Goal: Task Accomplishment & Management: Manage account settings

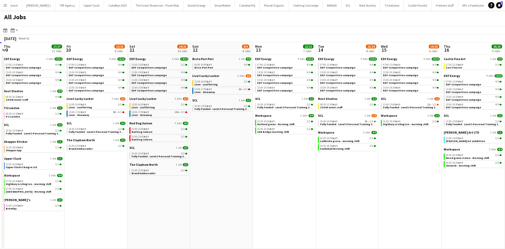
scroll to position [0, 144]
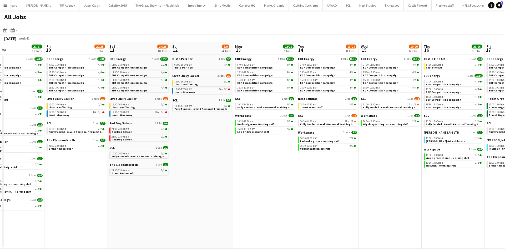
click at [6, 4] on app-icon "Menu" at bounding box center [5, 5] width 4 height 4
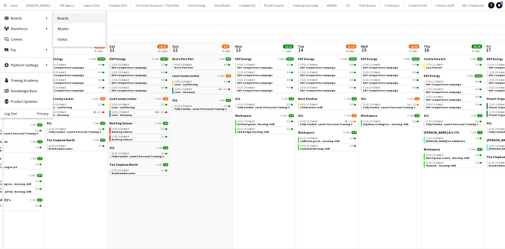
click at [56, 19] on link "Boards" at bounding box center [79, 18] width 53 height 11
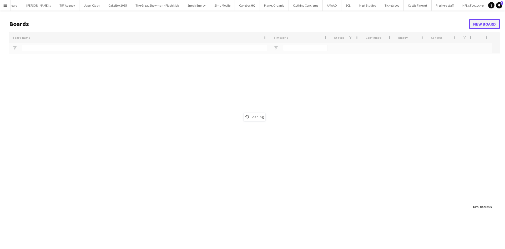
click at [481, 23] on link "New Board" at bounding box center [484, 24] width 31 height 11
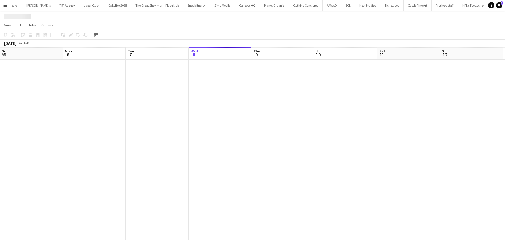
scroll to position [0, 126]
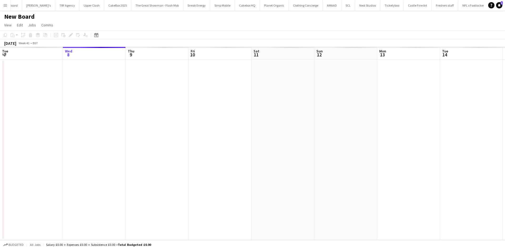
scroll to position [0, 434]
click at [30, 17] on h1 "New Board" at bounding box center [19, 17] width 31 height 8
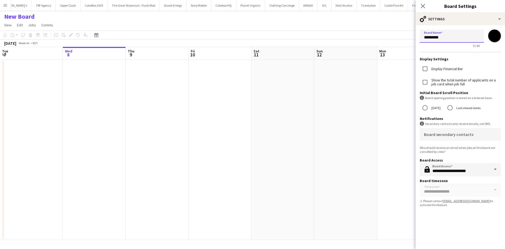
drag, startPoint x: 455, startPoint y: 36, endPoint x: 381, endPoint y: 42, distance: 73.9
click at [381, 42] on body "Menu Boards Boards Boards All jobs Status Workforce Workforce My Workforce Recr…" at bounding box center [252, 124] width 505 height 249
type input "**********"
click at [496, 33] on input "*******" at bounding box center [494, 35] width 19 height 19
type input "*******"
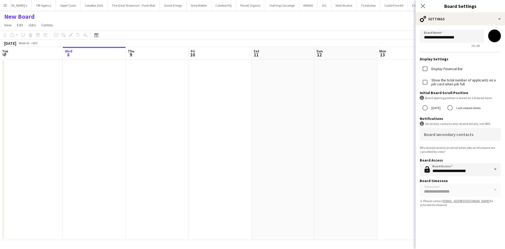
click at [468, 214] on div "**********" at bounding box center [460, 131] width 89 height 236
click at [341, 167] on app-date-cell at bounding box center [345, 149] width 63 height 180
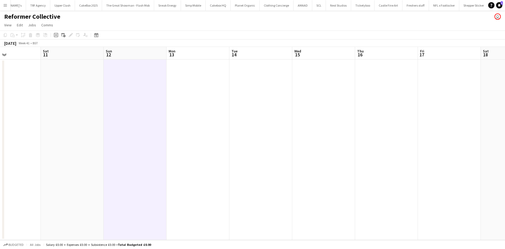
scroll to position [0, 148]
click at [325, 107] on app-date-cell at bounding box center [323, 149] width 63 height 180
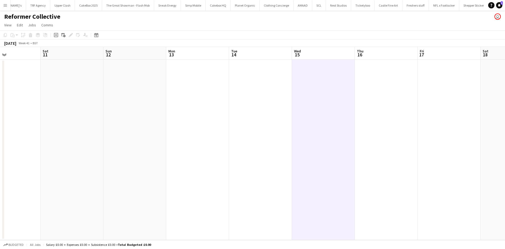
click at [325, 107] on app-date-cell at bounding box center [323, 149] width 63 height 180
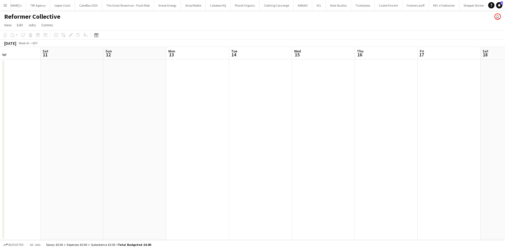
click at [320, 119] on app-date-cell at bounding box center [323, 149] width 63 height 180
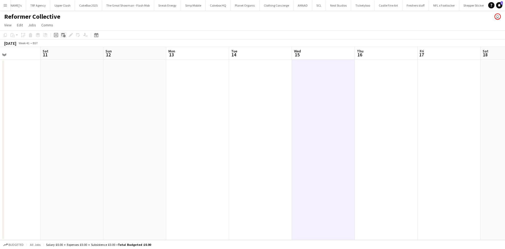
click at [60, 35] on div "Add linked Job" at bounding box center [63, 35] width 6 height 6
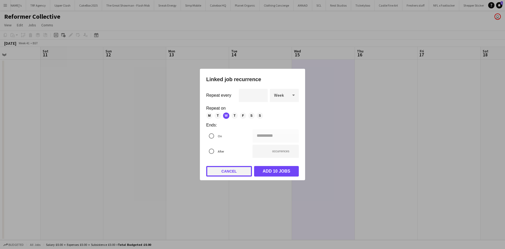
click at [218, 169] on button "Cancel" at bounding box center [229, 171] width 46 height 11
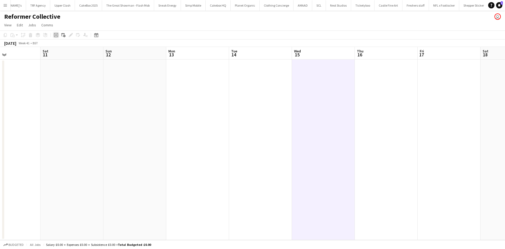
click at [56, 33] on icon at bounding box center [56, 35] width 4 height 4
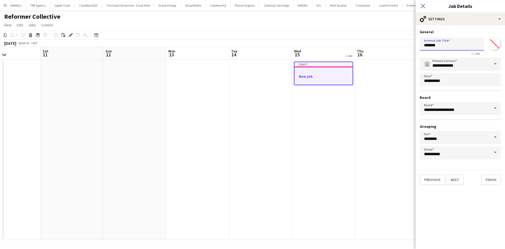
drag, startPoint x: 445, startPoint y: 48, endPoint x: 379, endPoint y: 51, distance: 66.1
click at [379, 51] on body "Menu Boards Boards Boards All jobs Status Workforce Workforce My Workforce Recr…" at bounding box center [252, 124] width 505 height 249
type input "**********"
click at [492, 46] on input "*******" at bounding box center [494, 43] width 19 height 19
type input "*******"
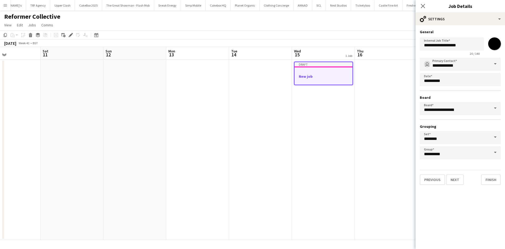
click at [372, 116] on app-date-cell at bounding box center [386, 149] width 63 height 180
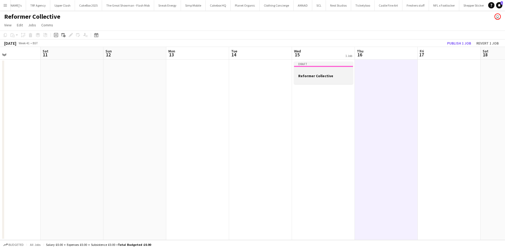
click at [319, 77] on h3 "Reformer Collective" at bounding box center [323, 75] width 59 height 5
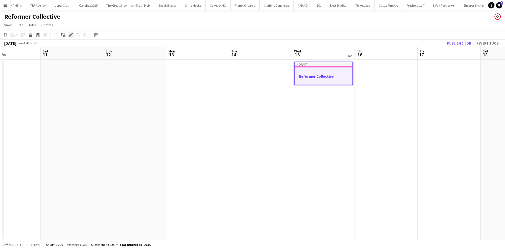
click at [72, 36] on icon "Edit" at bounding box center [71, 35] width 4 height 4
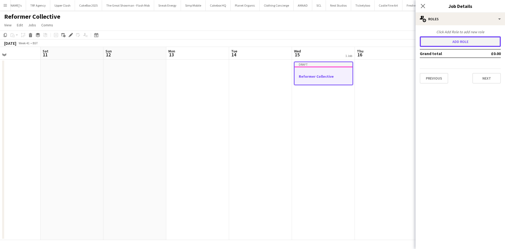
click at [477, 46] on button "Add role" at bounding box center [460, 41] width 81 height 11
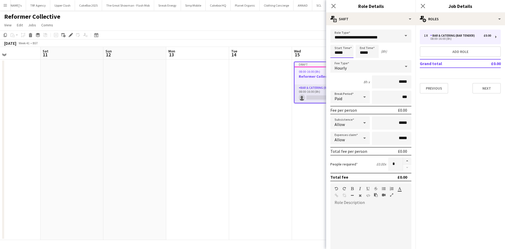
drag, startPoint x: 345, startPoint y: 52, endPoint x: 304, endPoint y: 55, distance: 41.1
click at [304, 55] on body "Menu Boards Boards Boards All jobs Status Workforce Workforce My Workforce Recr…" at bounding box center [252, 124] width 505 height 249
type input "*****"
drag, startPoint x: 389, startPoint y: 82, endPoint x: 413, endPoint y: 82, distance: 23.2
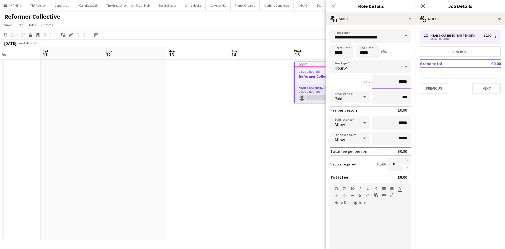
click at [413, 82] on mat-expansion-panel "**********" at bounding box center [370, 136] width 89 height 223
type input "***"
click at [356, 101] on div "Paid" at bounding box center [344, 96] width 29 height 13
click at [357, 124] on span "Unpaid" at bounding box center [349, 124] width 29 height 5
drag, startPoint x: 393, startPoint y: 124, endPoint x: 413, endPoint y: 123, distance: 20.0
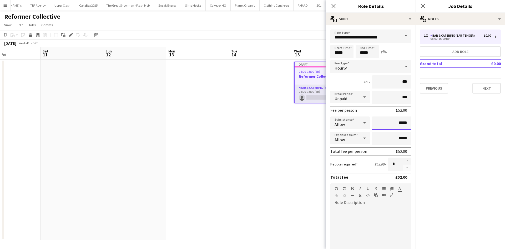
click at [413, 123] on mat-expansion-panel "**********" at bounding box center [370, 136] width 89 height 223
type input "**"
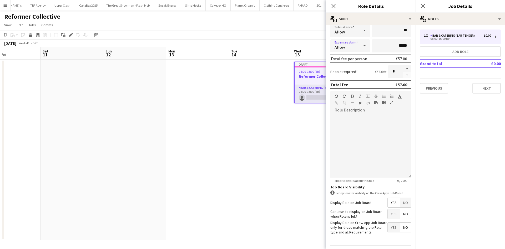
scroll to position [94, 0]
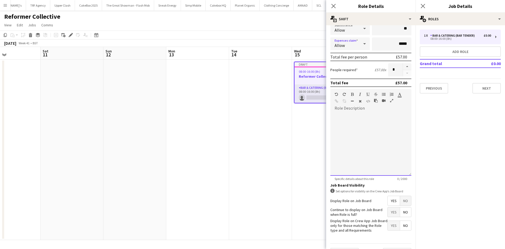
click at [356, 139] on div at bounding box center [370, 143] width 81 height 63
click at [388, 120] on div "**********" at bounding box center [368, 143] width 77 height 63
click at [403, 119] on div "**********" at bounding box center [368, 143] width 77 height 63
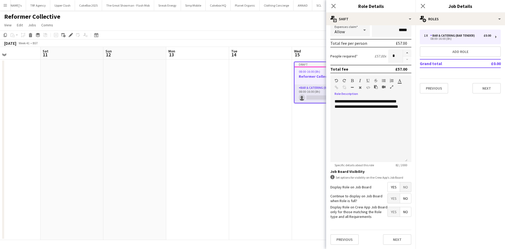
click at [391, 194] on span "Yes" at bounding box center [394, 197] width 12 height 9
click at [395, 241] on button "Next" at bounding box center [397, 239] width 28 height 11
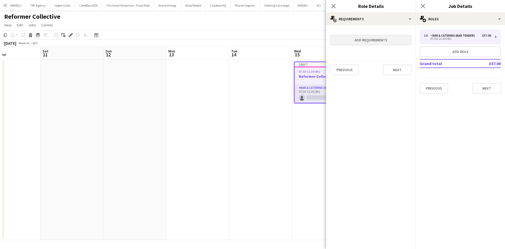
scroll to position [0, 0]
click at [400, 69] on button "Next" at bounding box center [397, 69] width 28 height 11
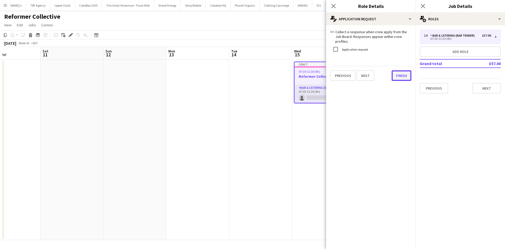
click at [399, 77] on div "link Collect a response when crew apply from the Job Board. Responses appear wi…" at bounding box center [370, 55] width 89 height 60
click at [399, 73] on button "Finish" at bounding box center [402, 75] width 20 height 11
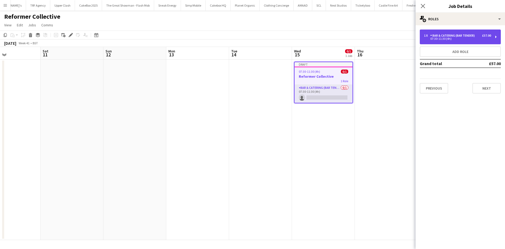
click at [459, 34] on div "Bar & Catering (Bar Tender)" at bounding box center [453, 36] width 47 height 4
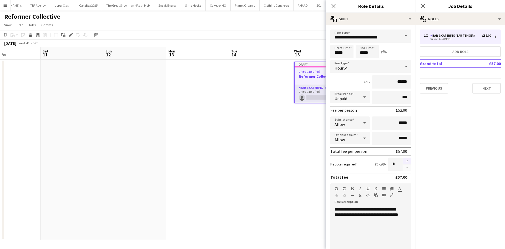
click at [403, 158] on button "button" at bounding box center [407, 160] width 8 height 7
type input "*"
click at [481, 90] on button "Next" at bounding box center [486, 88] width 28 height 11
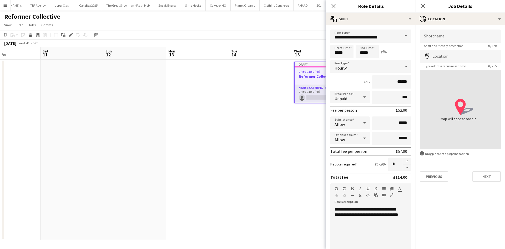
scroll to position [108, 0]
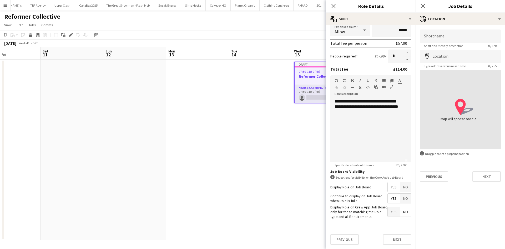
click at [433, 182] on div "Shortname Short and friendly description 0 / 120 Location map-marker Type addre…" at bounding box center [460, 105] width 89 height 160
click at [432, 176] on button "Previous" at bounding box center [434, 176] width 28 height 11
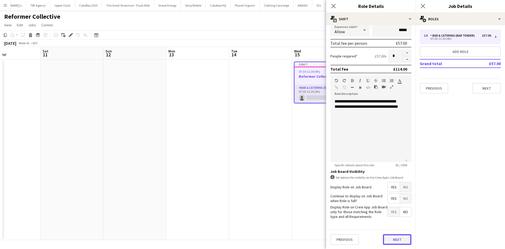
click at [394, 237] on button "Next" at bounding box center [397, 239] width 28 height 11
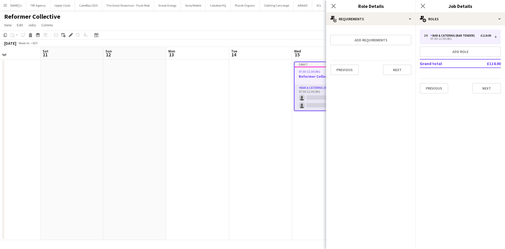
scroll to position [0, 0]
click at [392, 66] on button "Next" at bounding box center [397, 69] width 28 height 11
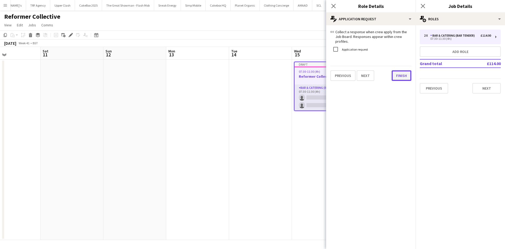
click at [404, 74] on button "Finish" at bounding box center [402, 75] width 20 height 11
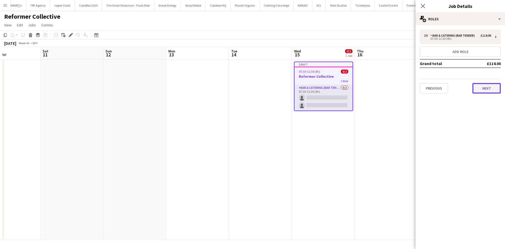
click at [489, 85] on button "Next" at bounding box center [486, 88] width 28 height 11
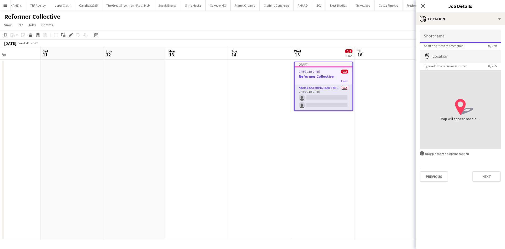
click at [440, 36] on input "Shortname" at bounding box center [460, 35] width 81 height 13
type input "**********"
click at [441, 53] on input "Location" at bounding box center [460, 56] width 81 height 13
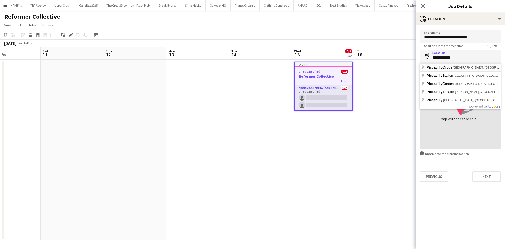
type input "**********"
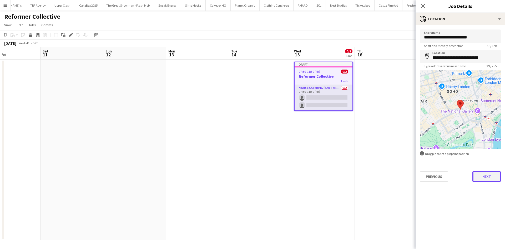
click at [486, 175] on button "Next" at bounding box center [486, 176] width 28 height 11
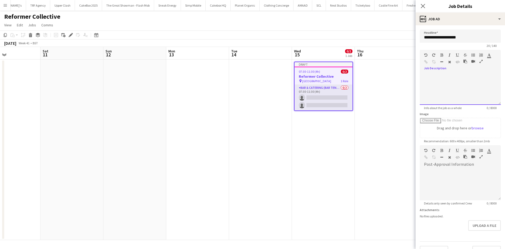
click at [458, 85] on div at bounding box center [460, 89] width 81 height 32
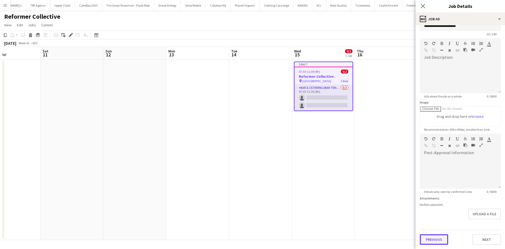
click at [430, 239] on button "Previous" at bounding box center [434, 239] width 28 height 11
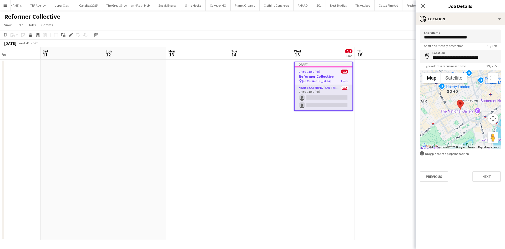
scroll to position [0, 0]
drag, startPoint x: 466, startPoint y: 37, endPoint x: 380, endPoint y: 52, distance: 87.6
click at [380, 52] on body "Menu Boards Boards Boards All jobs Status Workforce Workforce My Workforce Recr…" at bounding box center [252, 124] width 505 height 249
click at [459, 32] on input "Shortname" at bounding box center [460, 35] width 81 height 13
paste input "**********"
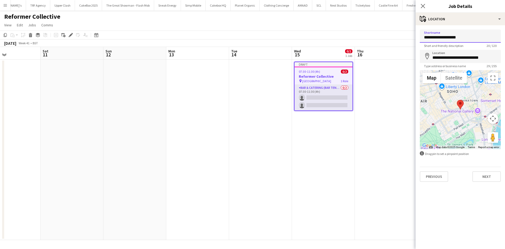
click at [426, 37] on input "**********" at bounding box center [460, 35] width 81 height 13
click at [464, 34] on input "**********" at bounding box center [460, 35] width 81 height 13
paste input "*********"
type input "**********"
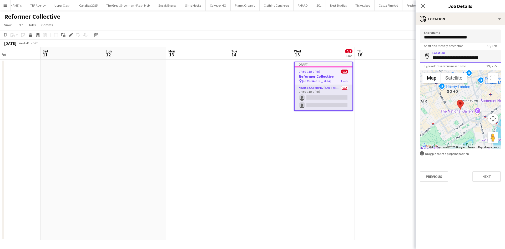
drag, startPoint x: 488, startPoint y: 58, endPoint x: 419, endPoint y: 51, distance: 69.8
click at [419, 51] on form "**********" at bounding box center [460, 105] width 89 height 152
type input "**********"
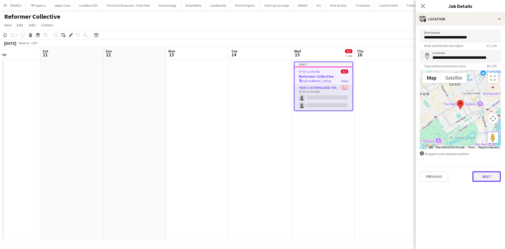
click at [491, 178] on button "Next" at bounding box center [486, 176] width 28 height 11
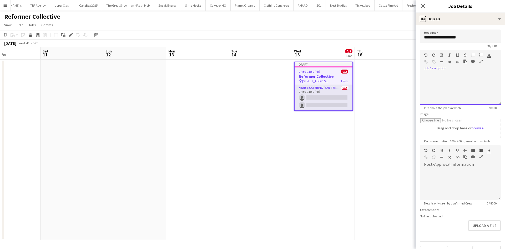
click at [453, 79] on div at bounding box center [460, 89] width 81 height 32
click at [454, 95] on div "**********" at bounding box center [458, 89] width 77 height 32
click at [428, 94] on div at bounding box center [458, 92] width 69 height 5
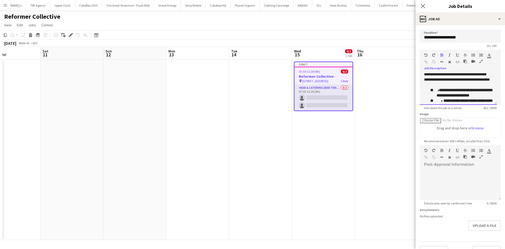
scroll to position [65, 0]
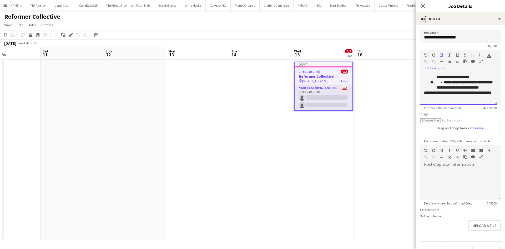
click at [444, 95] on div "**********" at bounding box center [458, 82] width 69 height 26
click at [427, 56] on icon "button" at bounding box center [425, 55] width 3 height 4
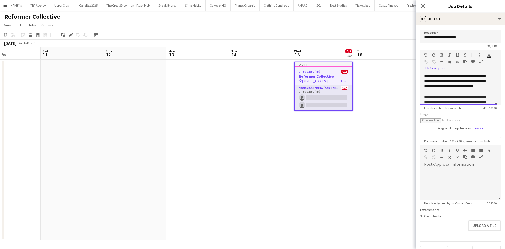
scroll to position [17, 0]
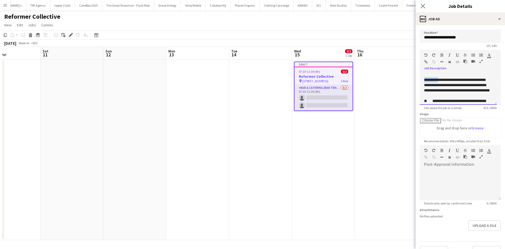
drag, startPoint x: 443, startPoint y: 85, endPoint x: 417, endPoint y: 87, distance: 25.6
click at [417, 87] on form "**********" at bounding box center [460, 142] width 89 height 227
click at [442, 56] on icon "button" at bounding box center [441, 55] width 3 height 4
click at [456, 56] on icon "button" at bounding box center [457, 55] width 3 height 4
click at [446, 85] on span "**********" at bounding box center [457, 85] width 67 height 14
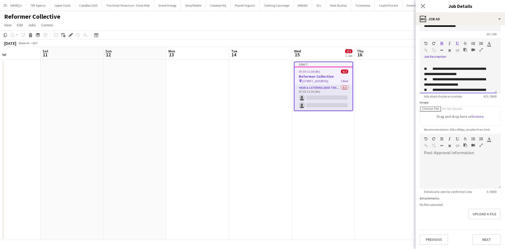
scroll to position [38, 0]
click at [430, 66] on div at bounding box center [458, 63] width 69 height 5
drag, startPoint x: 442, startPoint y: 81, endPoint x: 422, endPoint y: 79, distance: 20.6
click at [422, 79] on div "**********" at bounding box center [458, 78] width 77 height 32
click at [442, 43] on icon "button" at bounding box center [441, 44] width 3 height 4
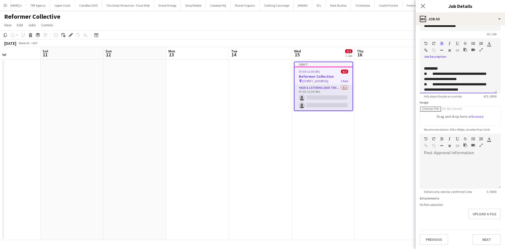
click at [455, 44] on div at bounding box center [456, 44] width 32 height 6
click at [457, 43] on icon "button" at bounding box center [457, 44] width 3 height 4
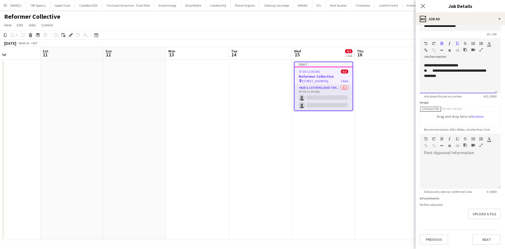
click at [472, 77] on div "**********" at bounding box center [458, 73] width 69 height 11
drag, startPoint x: 452, startPoint y: 87, endPoint x: 425, endPoint y: 75, distance: 30.5
click at [425, 75] on div "**********" at bounding box center [458, 75] width 69 height 5
click at [444, 42] on div at bounding box center [456, 44] width 32 height 6
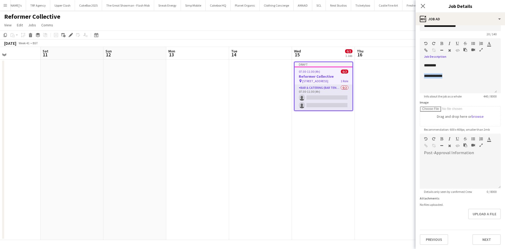
click at [442, 43] on icon "button" at bounding box center [441, 44] width 3 height 4
click at [459, 43] on button "button" at bounding box center [458, 43] width 4 height 4
click at [452, 76] on div "**********" at bounding box center [458, 75] width 69 height 5
click at [425, 43] on icon "button" at bounding box center [425, 44] width 3 height 4
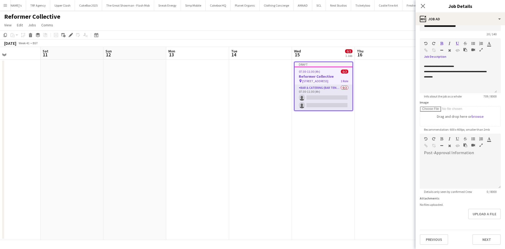
click at [426, 44] on icon "button" at bounding box center [425, 44] width 3 height 4
click at [475, 72] on div "**********" at bounding box center [458, 70] width 69 height 5
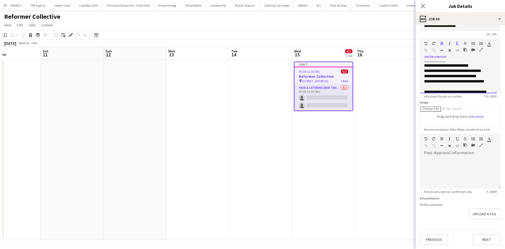
scroll to position [88, 0]
click at [452, 67] on span "**********" at bounding box center [458, 62] width 68 height 9
click at [473, 42] on icon "button" at bounding box center [473, 44] width 4 height 4
click at [426, 78] on div "**********" at bounding box center [456, 75] width 65 height 5
click at [474, 44] on icon "button" at bounding box center [473, 44] width 4 height 4
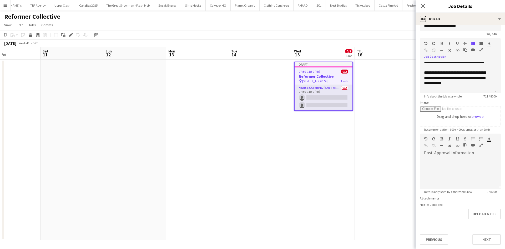
scroll to position [118, 0]
click at [424, 59] on div "**********" at bounding box center [456, 56] width 65 height 5
click at [472, 42] on icon "button" at bounding box center [473, 44] width 4 height 4
click at [423, 70] on div "**********" at bounding box center [458, 78] width 77 height 32
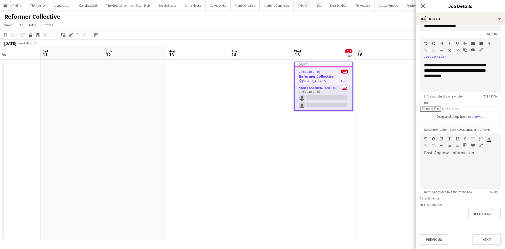
click at [471, 42] on div at bounding box center [456, 44] width 32 height 6
click at [473, 43] on icon "button" at bounding box center [473, 44] width 4 height 4
click at [425, 78] on div "**********" at bounding box center [456, 71] width 65 height 16
click at [473, 43] on icon "button" at bounding box center [473, 44] width 4 height 4
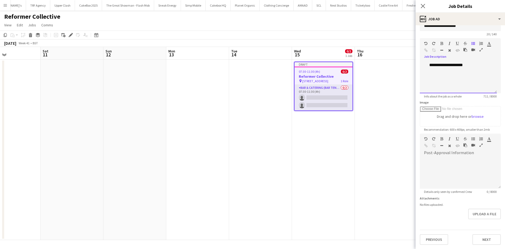
click at [475, 68] on li "**********" at bounding box center [458, 60] width 59 height 16
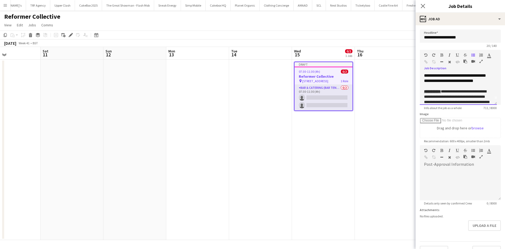
scroll to position [0, 0]
click at [425, 76] on div "**********" at bounding box center [458, 89] width 77 height 32
drag, startPoint x: 490, startPoint y: 84, endPoint x: 418, endPoint y: 70, distance: 73.0
click at [418, 70] on form "**********" at bounding box center [460, 142] width 89 height 227
click at [455, 56] on div at bounding box center [456, 56] width 32 height 6
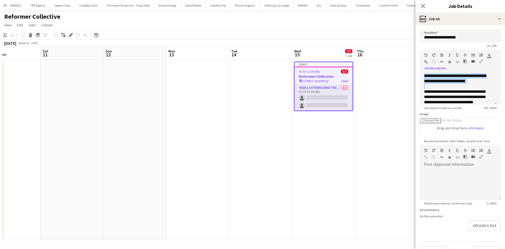
click at [456, 56] on icon "button" at bounding box center [457, 55] width 3 height 4
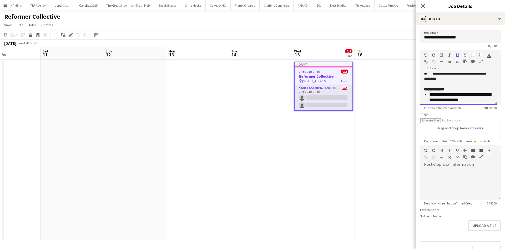
scroll to position [87, 0]
click at [449, 169] on div at bounding box center [460, 184] width 81 height 32
paste div
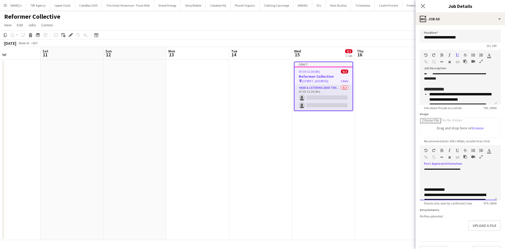
scroll to position [52, 0]
drag, startPoint x: 456, startPoint y: 187, endPoint x: 421, endPoint y: 187, distance: 35.0
click at [421, 187] on div "**********" at bounding box center [458, 184] width 77 height 32
click at [440, 151] on icon "button" at bounding box center [441, 150] width 3 height 4
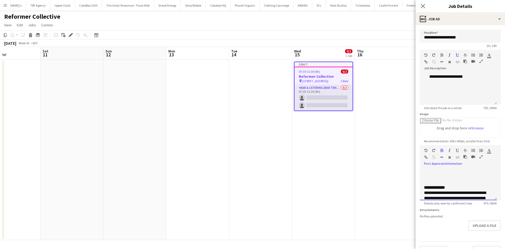
scroll to position [16, 0]
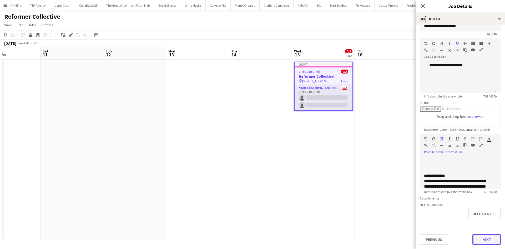
click at [479, 238] on button "Next" at bounding box center [486, 239] width 28 height 11
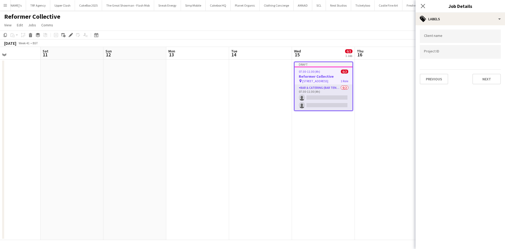
scroll to position [0, 0]
click at [483, 78] on button "Next" at bounding box center [486, 79] width 28 height 11
click at [485, 57] on button "Next" at bounding box center [486, 54] width 28 height 11
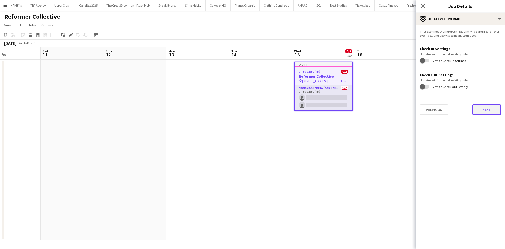
click at [480, 108] on button "Next" at bounding box center [486, 109] width 28 height 11
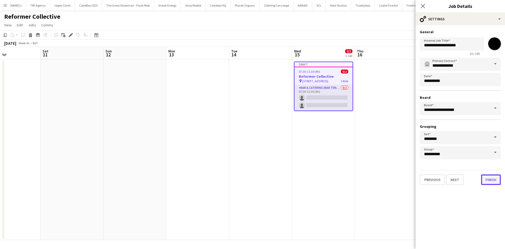
click at [491, 179] on button "Finish" at bounding box center [491, 179] width 20 height 11
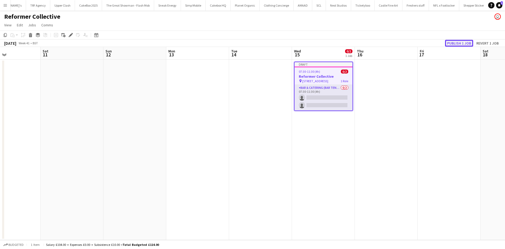
click at [464, 41] on button "Publish 1 job" at bounding box center [459, 43] width 28 height 7
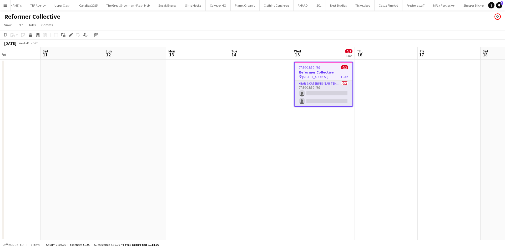
click at [316, 71] on h3 "Reformer Collective" at bounding box center [324, 72] width 58 height 5
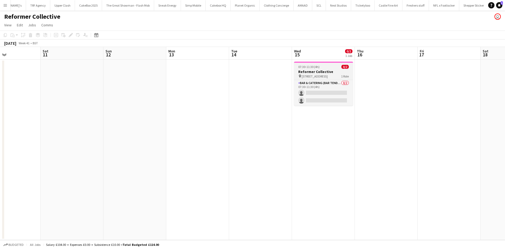
click at [316, 71] on h3 "Reformer Collective" at bounding box center [323, 71] width 59 height 5
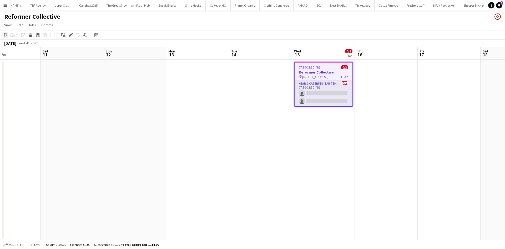
click at [4, 35] on icon at bounding box center [5, 35] width 3 height 4
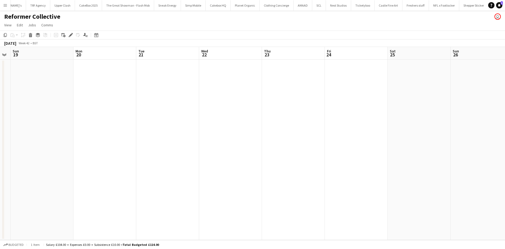
scroll to position [0, 178]
click at [226, 74] on app-date-cell at bounding box center [230, 149] width 63 height 180
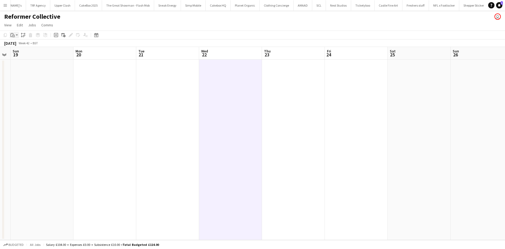
click at [17, 37] on app-action-btn "Paste" at bounding box center [13, 35] width 9 height 6
click at [27, 53] on link "Paste with crew Ctrl+Shift+V" at bounding box center [38, 54] width 49 height 5
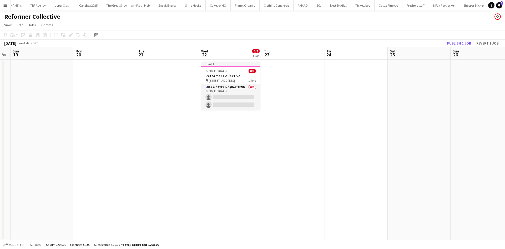
click at [220, 137] on app-date-cell "Draft 07:30-11:30 (4h) 0/2 Reformer Collective pin 15 Babmeas Street, SW1Y 6HD …" at bounding box center [230, 149] width 63 height 180
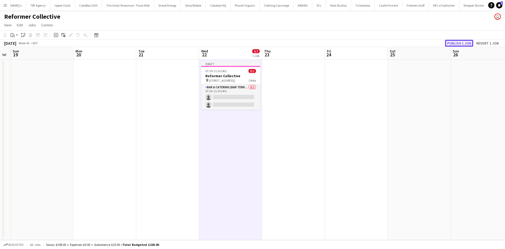
click at [457, 43] on button "Publish 1 job" at bounding box center [459, 43] width 28 height 7
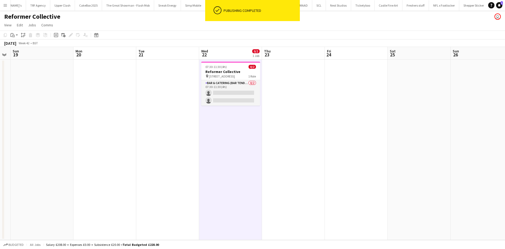
click at [299, 180] on app-date-cell at bounding box center [293, 149] width 63 height 180
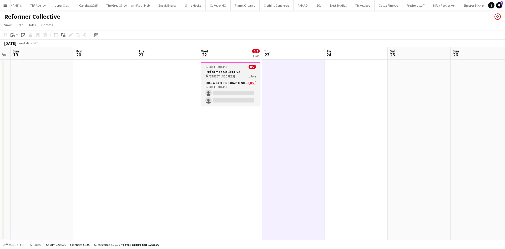
drag, startPoint x: 214, startPoint y: 68, endPoint x: 233, endPoint y: 71, distance: 18.8
click at [214, 68] on span "07:30-11:30 (4h)" at bounding box center [215, 67] width 21 height 4
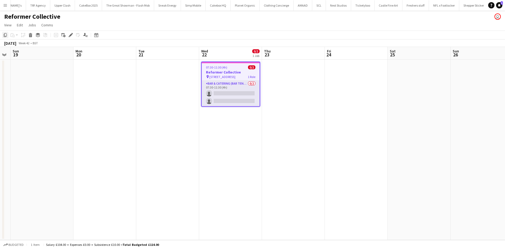
click at [3, 35] on icon "Copy" at bounding box center [5, 35] width 4 height 4
click at [157, 83] on app-date-cell at bounding box center [167, 149] width 63 height 180
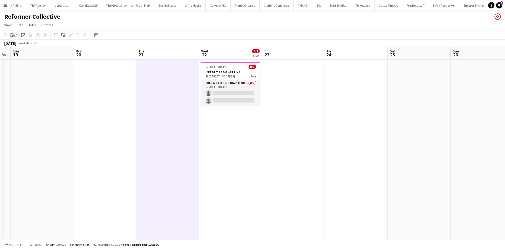
click at [13, 35] on icon "Paste" at bounding box center [13, 35] width 4 height 4
click at [32, 54] on link "Paste with crew Ctrl+Shift+V" at bounding box center [38, 54] width 49 height 5
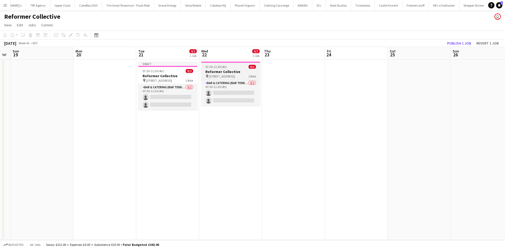
click at [225, 72] on h3 "Reformer Collective" at bounding box center [230, 71] width 59 height 5
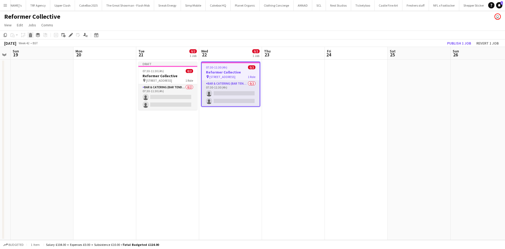
click at [30, 34] on icon at bounding box center [30, 33] width 3 height 1
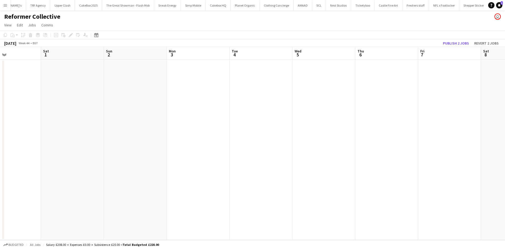
scroll to position [0, 151]
click at [336, 70] on app-date-cell at bounding box center [320, 149] width 63 height 180
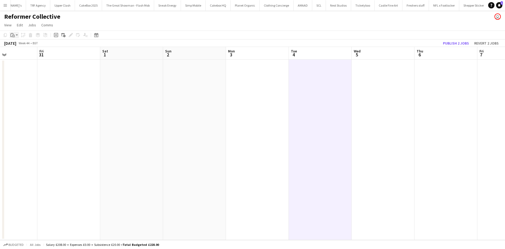
click at [13, 33] on icon "Paste" at bounding box center [13, 35] width 4 height 4
click at [22, 53] on link "Paste with crew Ctrl+Shift+V" at bounding box center [38, 54] width 49 height 5
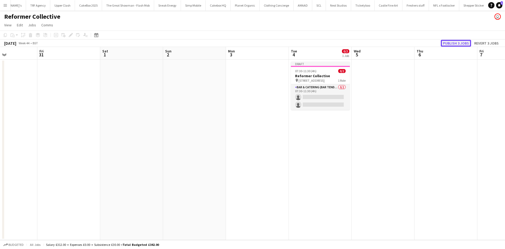
click at [452, 43] on button "Publish 3 jobs" at bounding box center [456, 43] width 30 height 7
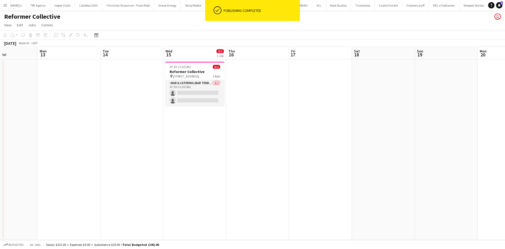
scroll to position [0, 153]
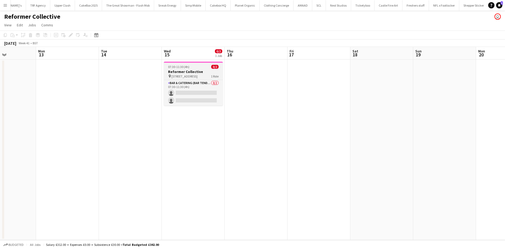
click at [183, 74] on span "15 Babmeas Street, SW1Y 6HD" at bounding box center [185, 76] width 26 height 4
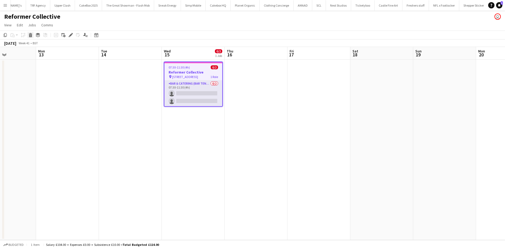
click at [30, 36] on icon at bounding box center [30, 35] width 3 height 3
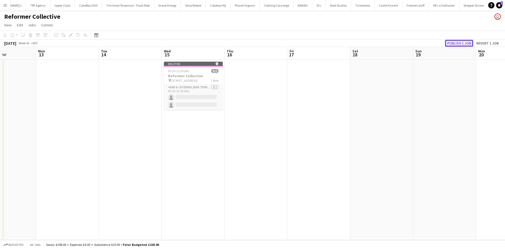
click at [467, 41] on button "Publish 1 job" at bounding box center [459, 43] width 28 height 7
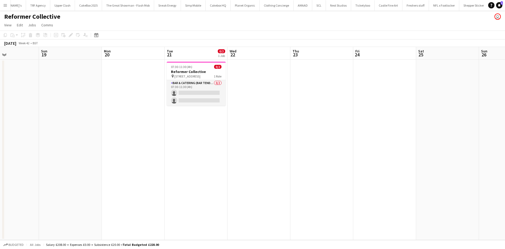
scroll to position [0, 157]
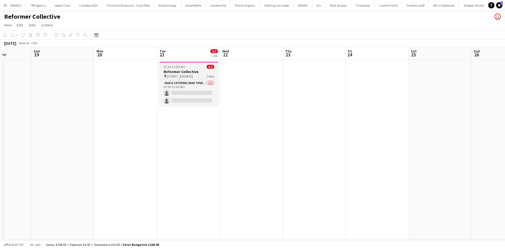
click at [176, 76] on span "15 Babmeas Street, SW1Y 6HD" at bounding box center [180, 76] width 26 height 4
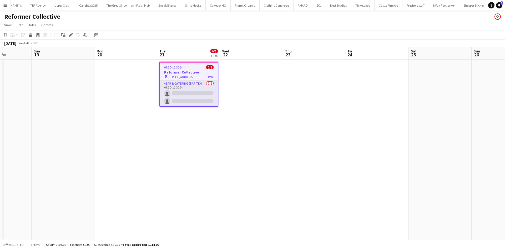
click at [243, 102] on app-date-cell at bounding box center [251, 149] width 63 height 180
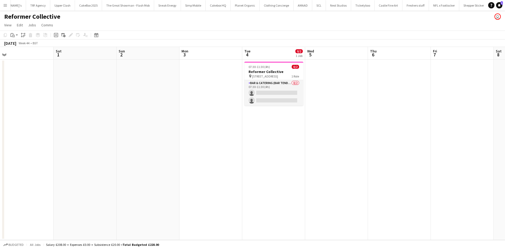
scroll to position [0, 198]
click at [6, 6] on app-icon "Menu" at bounding box center [5, 5] width 4 height 4
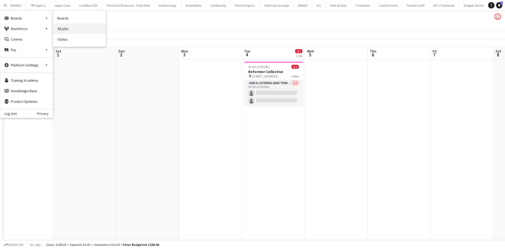
click at [69, 28] on link "All jobs" at bounding box center [79, 28] width 53 height 11
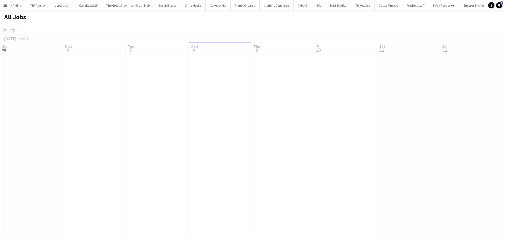
scroll to position [0, 126]
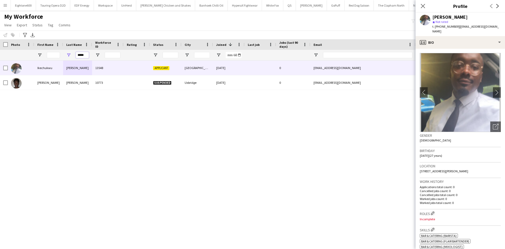
drag, startPoint x: 88, startPoint y: 54, endPoint x: 61, endPoint y: 60, distance: 27.3
click at [61, 60] on div "*****" at bounding box center [285, 55] width 570 height 11
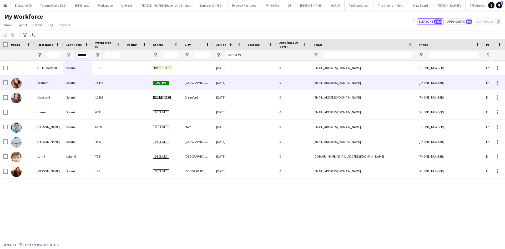
type input "*******"
click at [115, 83] on div "13446" at bounding box center [108, 82] width 32 height 14
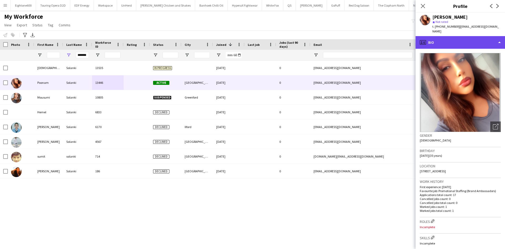
click at [442, 39] on div "profile Bio" at bounding box center [460, 42] width 89 height 13
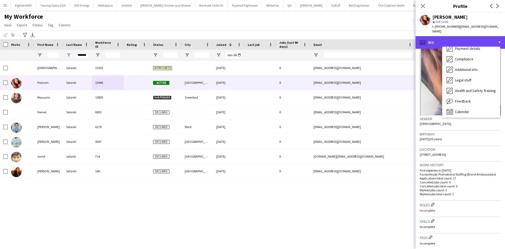
scroll to position [71, 0]
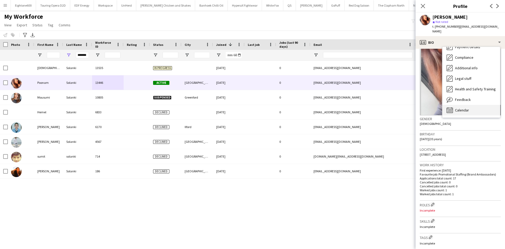
click at [465, 108] on span "Calendar" at bounding box center [462, 110] width 14 height 5
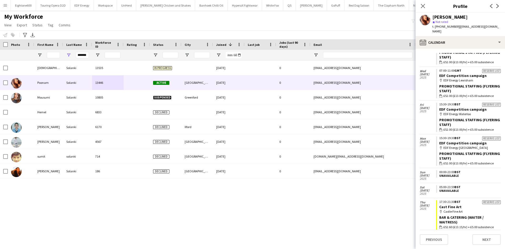
scroll to position [430, 0]
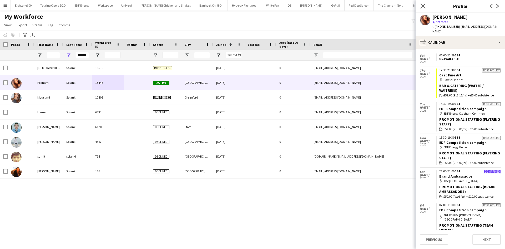
click at [422, 3] on app-icon "Close pop-in" at bounding box center [423, 6] width 8 height 8
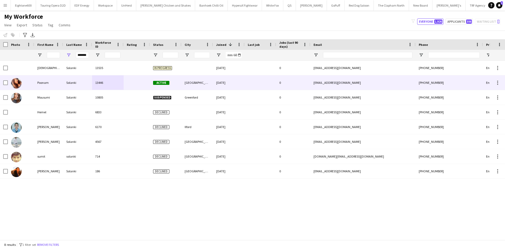
click at [352, 84] on div "p_solanki@hotmail.co.uk" at bounding box center [362, 82] width 105 height 14
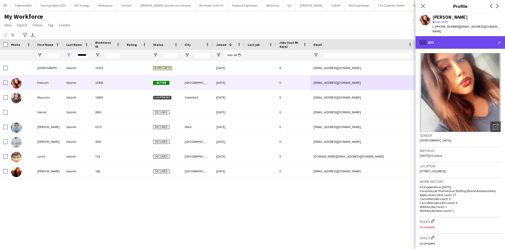
click at [455, 36] on div "profile Bio" at bounding box center [460, 42] width 89 height 13
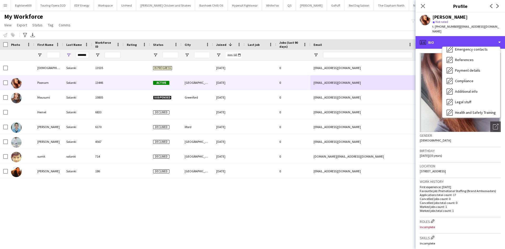
scroll to position [47, 0]
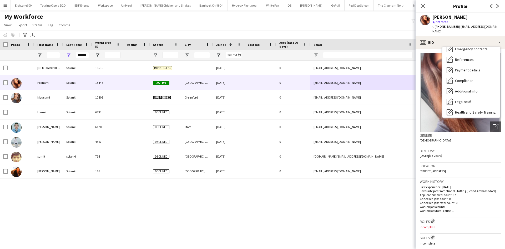
click at [469, 79] on div "Compliance Compliance" at bounding box center [471, 80] width 58 height 11
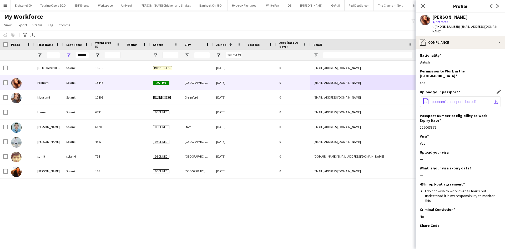
click at [448, 96] on button "office-file-sheet poonam's passport doc.pdf download-bottom" at bounding box center [460, 101] width 81 height 11
click at [412, 7] on button "New Board Close" at bounding box center [420, 5] width 23 height 10
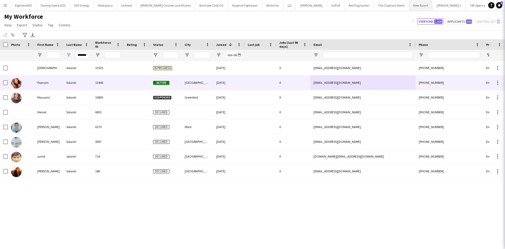
click at [505, 6] on div "Close pop-in" at bounding box center [512, 6] width 15 height 12
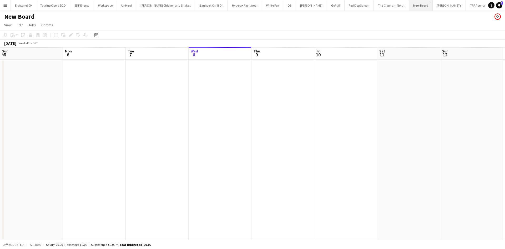
scroll to position [0, 126]
click at [6, 4] on app-icon "Menu" at bounding box center [5, 5] width 4 height 4
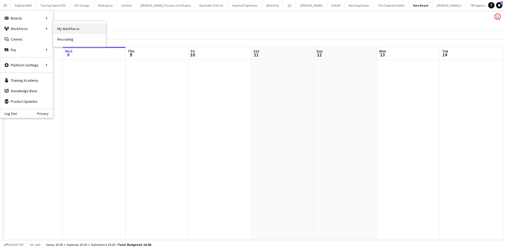
click at [60, 31] on link "My Workforce" at bounding box center [79, 28] width 53 height 11
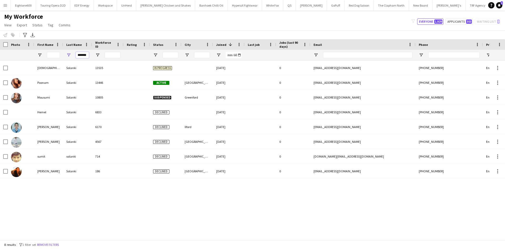
click at [56, 59] on div "*******" at bounding box center [285, 55] width 570 height 11
click at [57, 52] on input "First Name Filter Input" at bounding box center [53, 55] width 13 height 6
click at [53, 56] on input "First Name Filter Input" at bounding box center [53, 55] width 13 height 6
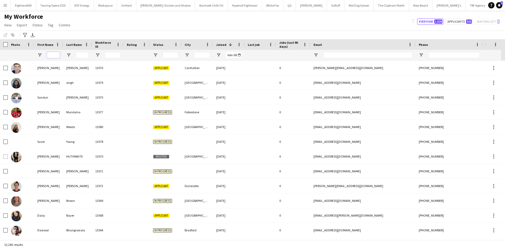
click at [52, 55] on input "First Name Filter Input" at bounding box center [53, 55] width 13 height 6
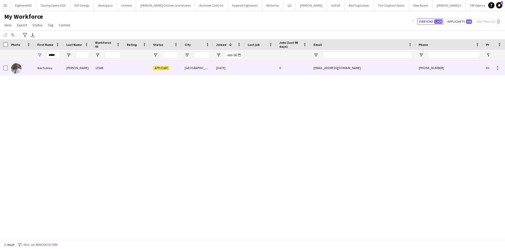
click at [58, 73] on div "Ikechukwu" at bounding box center [48, 68] width 29 height 14
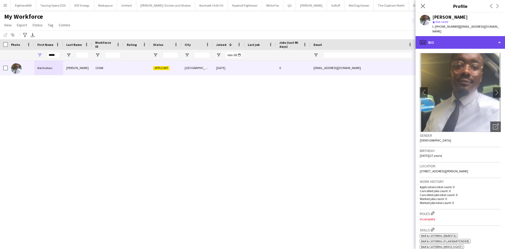
click at [460, 37] on div "profile Bio" at bounding box center [460, 42] width 89 height 13
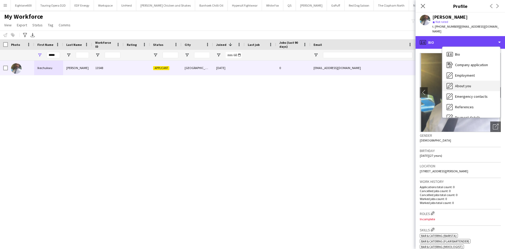
scroll to position [71, 0]
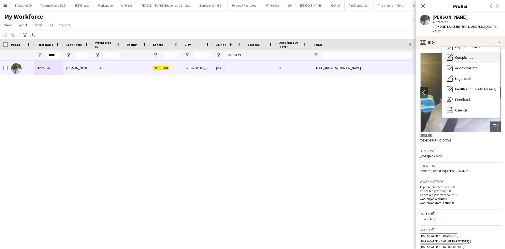
click at [471, 55] on span "Compliance" at bounding box center [464, 57] width 18 height 5
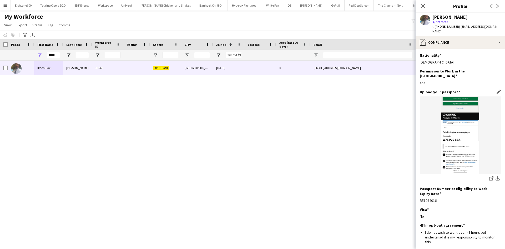
scroll to position [51, 0]
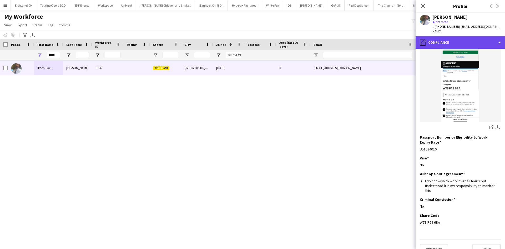
click at [446, 36] on div "pencil4 Compliance" at bounding box center [460, 42] width 89 height 13
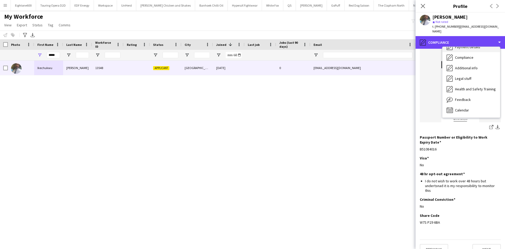
scroll to position [0, 0]
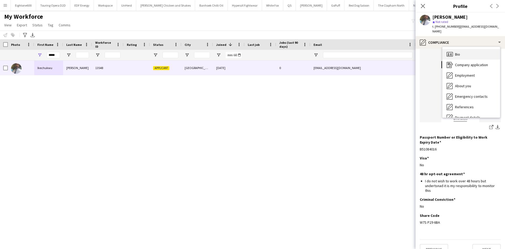
click at [455, 52] on span "Bio" at bounding box center [457, 54] width 5 height 5
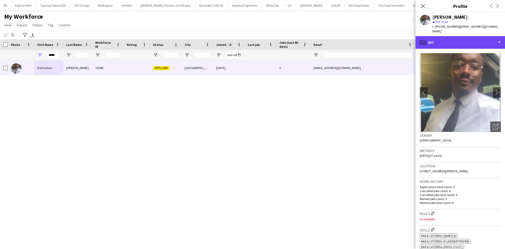
click at [432, 37] on div "profile Bio" at bounding box center [460, 42] width 89 height 13
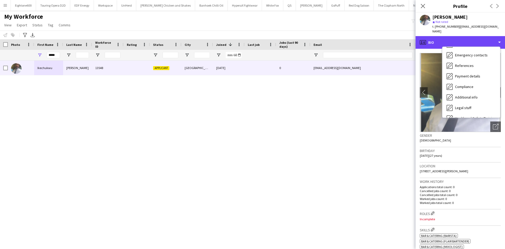
scroll to position [42, 0]
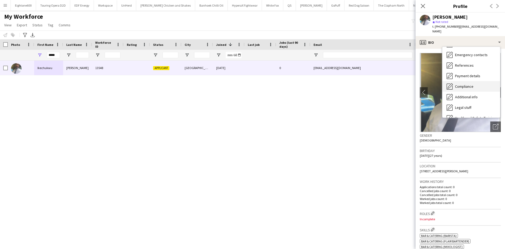
click at [462, 84] on span "Compliance" at bounding box center [464, 86] width 18 height 5
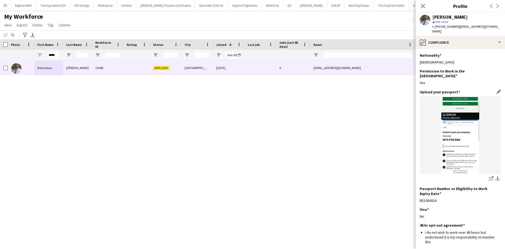
click at [445, 136] on img at bounding box center [460, 134] width 81 height 77
click at [454, 125] on img at bounding box center [460, 134] width 81 height 77
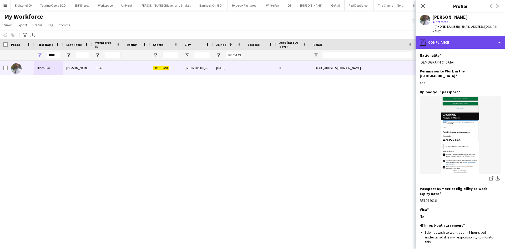
click at [441, 38] on div "pencil4 Compliance" at bounding box center [460, 42] width 89 height 13
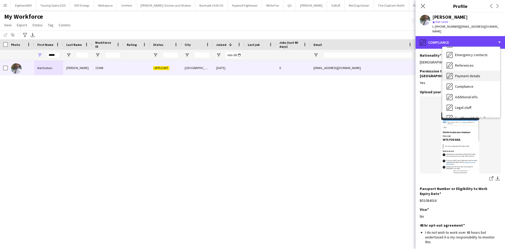
scroll to position [0, 0]
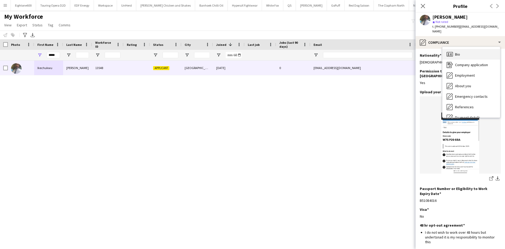
click at [469, 49] on div "Bio Bio" at bounding box center [471, 54] width 58 height 11
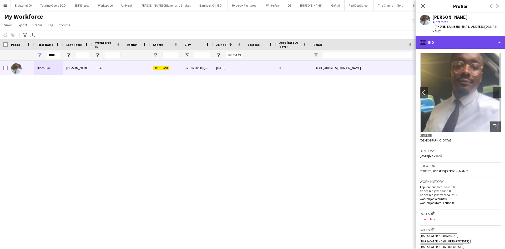
click at [426, 36] on div "profile Bio" at bounding box center [460, 42] width 89 height 13
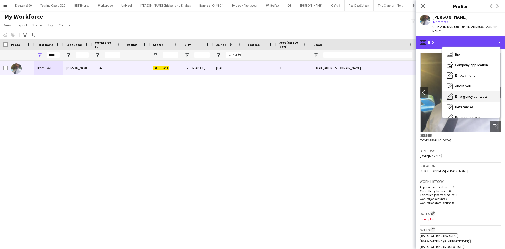
scroll to position [71, 0]
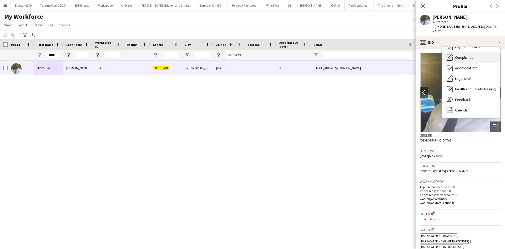
click at [463, 55] on div "Compliance Compliance" at bounding box center [471, 57] width 58 height 11
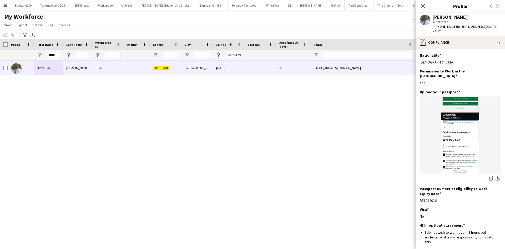
click at [463, 60] on div "Nigerian" at bounding box center [460, 62] width 81 height 5
click at [463, 53] on div "Nationality Edit this field" at bounding box center [460, 55] width 81 height 5
click at [164, 154] on div "Ikechukwu Denis 13548 Applicant Leeds 05-10-2025 0 iykedenis9@gmail.com +447846…" at bounding box center [244, 148] width 489 height 175
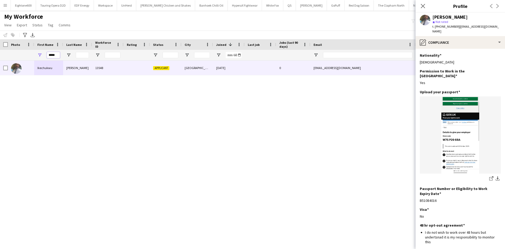
drag, startPoint x: 57, startPoint y: 56, endPoint x: 27, endPoint y: 58, distance: 29.6
click at [27, 58] on div "*****" at bounding box center [285, 55] width 570 height 11
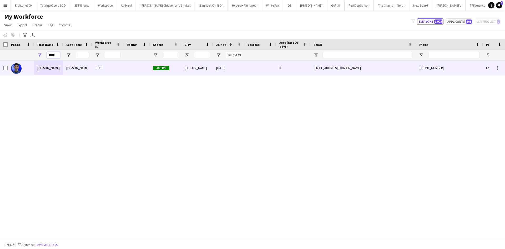
type input "*****"
click at [108, 70] on div "13018" at bounding box center [108, 68] width 32 height 14
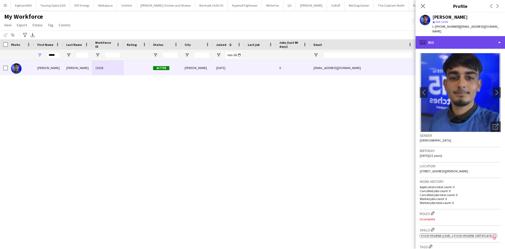
click at [453, 41] on div "profile Bio" at bounding box center [460, 42] width 89 height 13
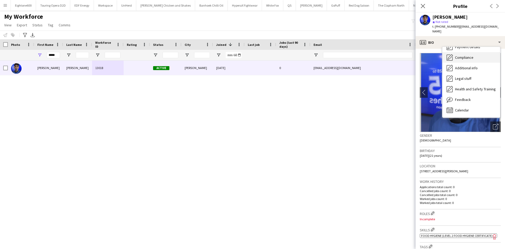
click at [469, 52] on div "Compliance Compliance" at bounding box center [471, 57] width 58 height 11
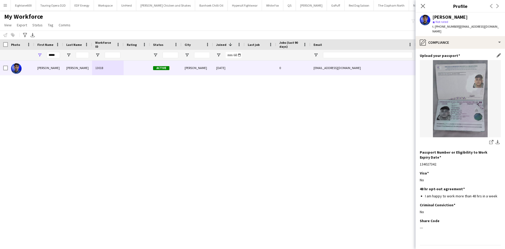
scroll to position [37, 0]
click at [496, 139] on app-icon "download-bottom" at bounding box center [498, 141] width 4 height 5
click at [421, 6] on icon "Close pop-in" at bounding box center [422, 5] width 5 height 5
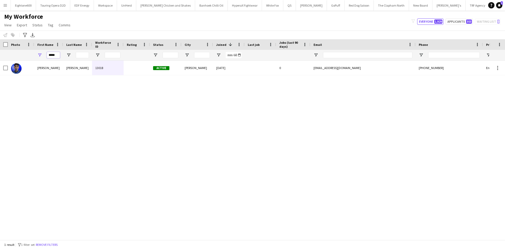
drag, startPoint x: 56, startPoint y: 55, endPoint x: 43, endPoint y: 55, distance: 13.4
click at [43, 55] on div "*****" at bounding box center [48, 55] width 29 height 11
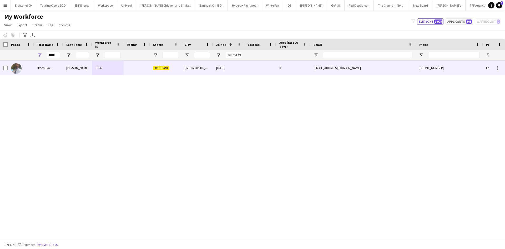
click at [129, 69] on div at bounding box center [137, 68] width 26 height 14
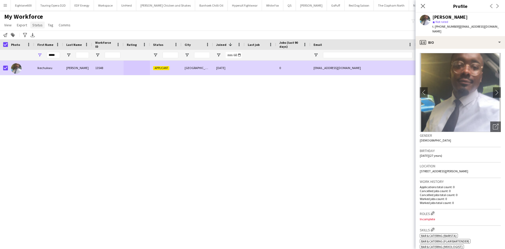
click at [38, 24] on span "Status" at bounding box center [37, 25] width 10 height 5
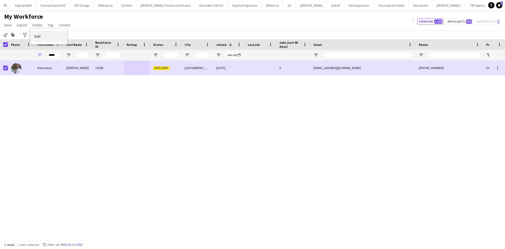
click at [47, 37] on link "Edit" at bounding box center [48, 36] width 37 height 11
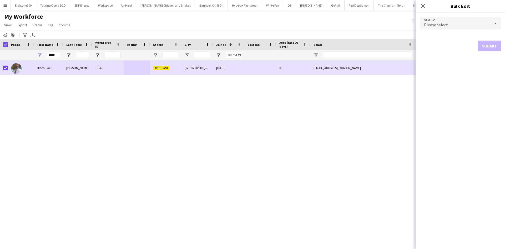
click at [448, 22] on div "Please select" at bounding box center [455, 23] width 71 height 13
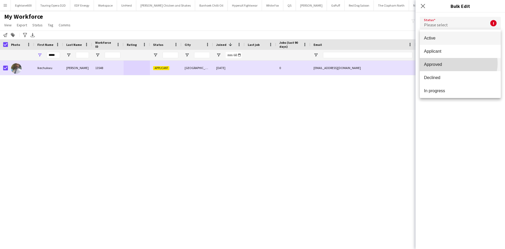
click at [458, 63] on span "Approved" at bounding box center [460, 64] width 73 height 5
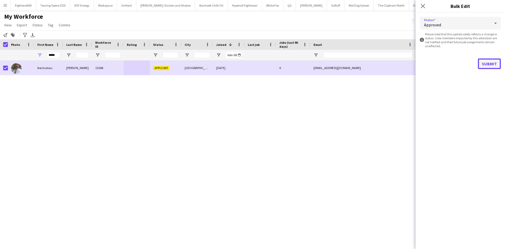
click at [487, 65] on button "Submit" at bounding box center [489, 63] width 23 height 11
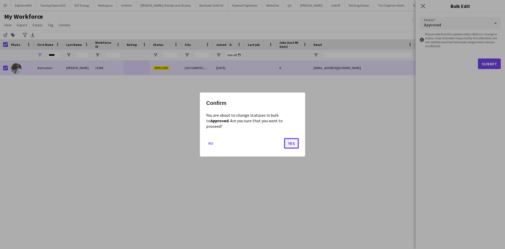
click at [290, 138] on button "Yes" at bounding box center [291, 143] width 15 height 11
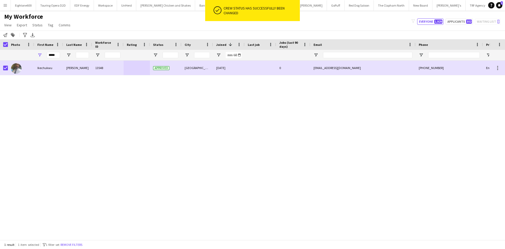
click at [263, 162] on div "Ikechukwu Denis 13548 Approved Leeds 05-10-2025 0 iykedenis9@gmail.com +4478465…" at bounding box center [244, 148] width 489 height 175
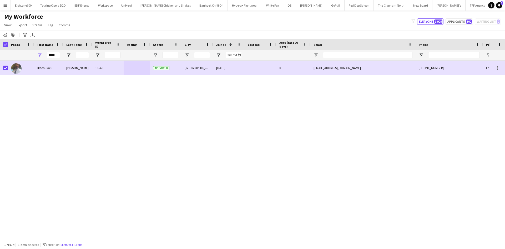
click at [119, 130] on div "Ikechukwu Denis 13548 Approved Leeds 05-10-2025 0 iykedenis9@gmail.com +4478465…" at bounding box center [244, 148] width 489 height 175
drag, startPoint x: 57, startPoint y: 54, endPoint x: 44, endPoint y: 56, distance: 13.0
click at [44, 56] on div "*****" at bounding box center [48, 55] width 29 height 11
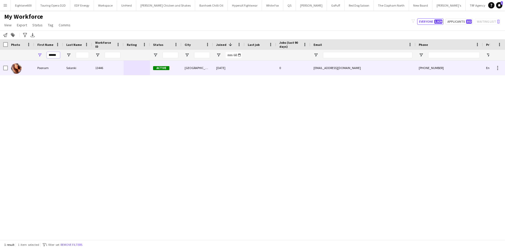
type input "******"
click at [80, 69] on div "Solanki" at bounding box center [77, 68] width 29 height 14
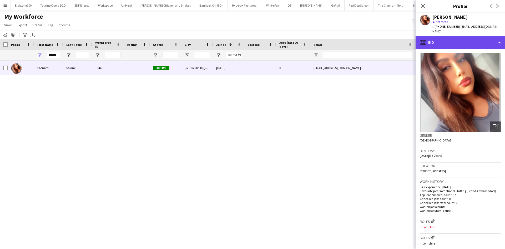
click at [449, 36] on div "profile Bio" at bounding box center [460, 42] width 89 height 13
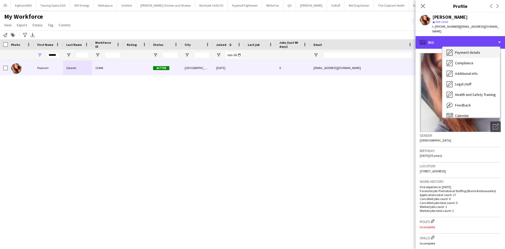
scroll to position [65, 0]
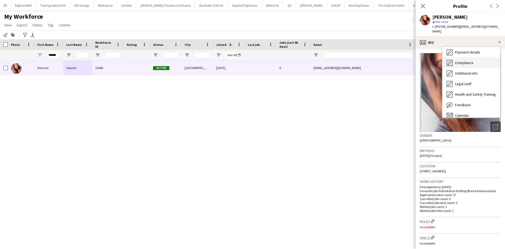
click at [468, 57] on div "Compliance Compliance" at bounding box center [471, 62] width 58 height 11
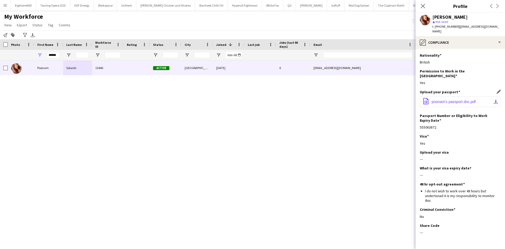
click at [454, 96] on button "office-file-sheet poonam's passport doc.pdf download-bottom" at bounding box center [460, 101] width 81 height 11
click at [421, 5] on icon at bounding box center [422, 5] width 5 height 5
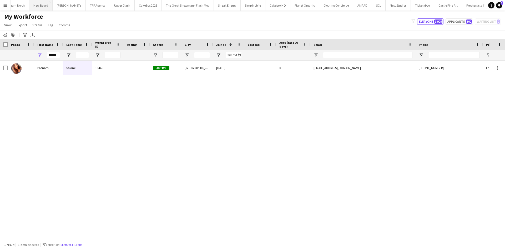
scroll to position [0, 410]
click at [341, 6] on button "SCL Close" at bounding box center [348, 5] width 14 height 10
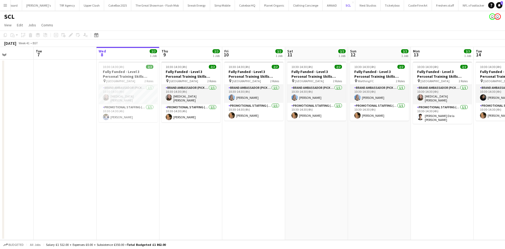
scroll to position [0, 150]
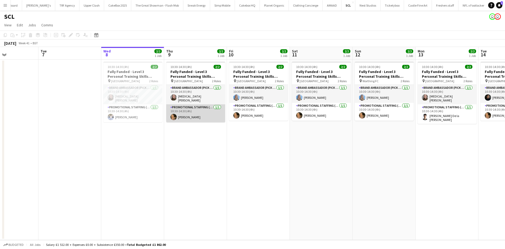
click at [188, 113] on app-card-role "Promotional Staffing (Brand Ambassadors) 1/1 10:30-14:30 (4h) Hannah Vine" at bounding box center [195, 113] width 59 height 18
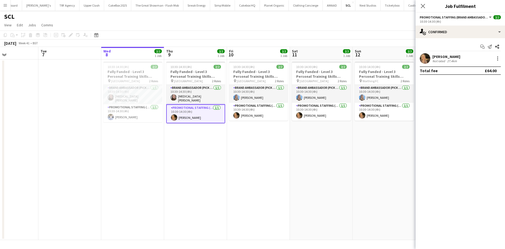
click at [439, 60] on div "Not rated" at bounding box center [439, 61] width 14 height 4
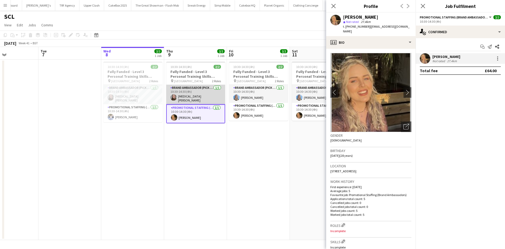
click at [194, 94] on app-card-role "Brand Ambassador (Pick up) 1/1 10:30-14:30 (4h) Yasmin Evans" at bounding box center [195, 94] width 59 height 19
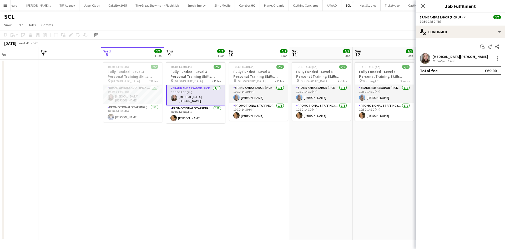
click at [440, 58] on div "Yasmin Evans" at bounding box center [460, 56] width 56 height 5
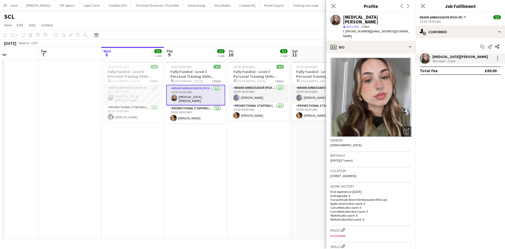
click at [242, 160] on app-date-cell "10:30-14:30 (4h) 2/2 Fully Funded - Level 3 Personal Training Skills Bootcamp p…" at bounding box center [258, 149] width 63 height 180
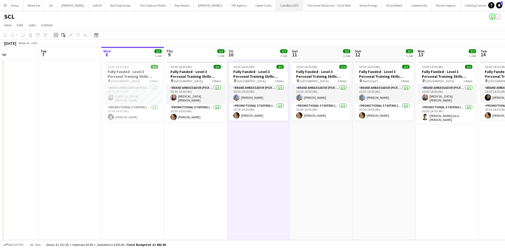
scroll to position [0, 220]
click at [63, 6] on button "QS Close" at bounding box center [69, 5] width 13 height 10
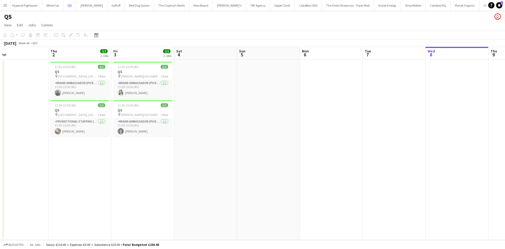
scroll to position [0, 140]
click at [78, 73] on h3 "QS" at bounding box center [80, 71] width 59 height 5
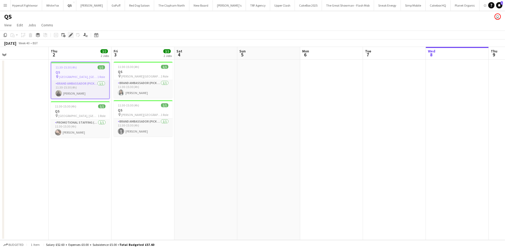
click at [71, 33] on div "Edit" at bounding box center [71, 35] width 6 height 6
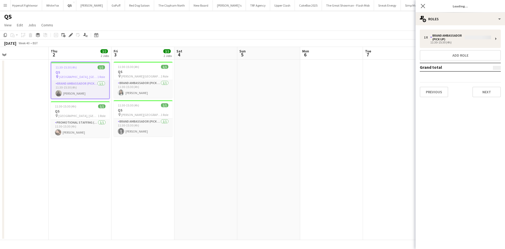
type input "**"
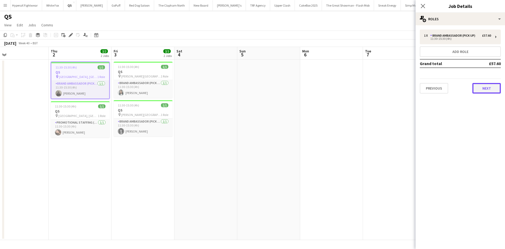
click at [485, 92] on button "Next" at bounding box center [486, 88] width 28 height 11
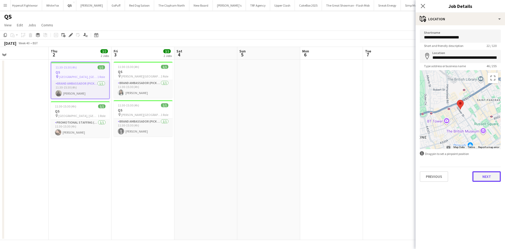
click at [483, 175] on button "Next" at bounding box center [486, 176] width 28 height 11
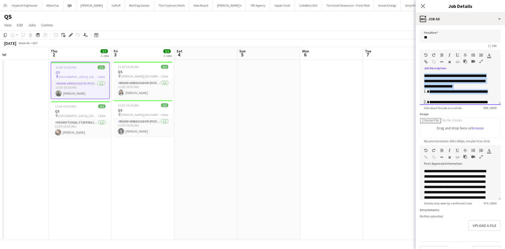
drag, startPoint x: 425, startPoint y: 75, endPoint x: 446, endPoint y: 95, distance: 28.8
click at [446, 95] on div "**********" at bounding box center [460, 96] width 73 height 47
click at [460, 94] on li "**********" at bounding box center [458, 94] width 59 height 11
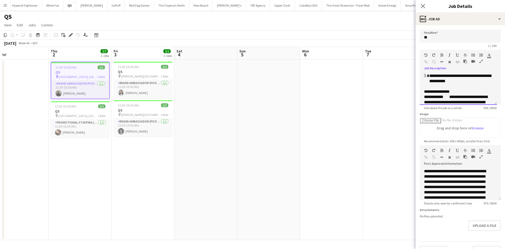
scroll to position [56, 0]
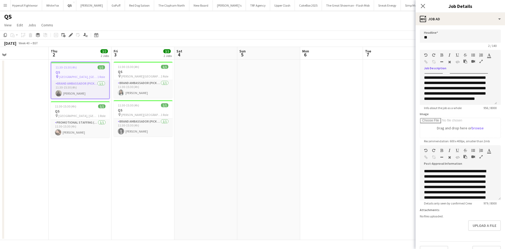
click at [361, 137] on app-date-cell at bounding box center [331, 149] width 63 height 180
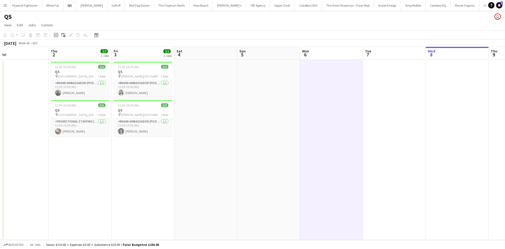
click at [5, 8] on button "Menu" at bounding box center [5, 5] width 11 height 11
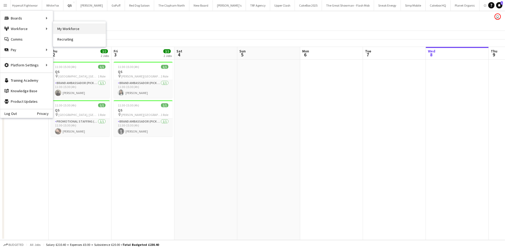
click at [67, 27] on link "My Workforce" at bounding box center [79, 28] width 53 height 11
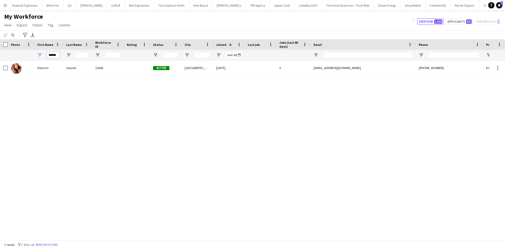
scroll to position [0, 1]
drag, startPoint x: 48, startPoint y: 54, endPoint x: 71, endPoint y: 55, distance: 22.1
click at [71, 55] on div "******" at bounding box center [285, 55] width 570 height 11
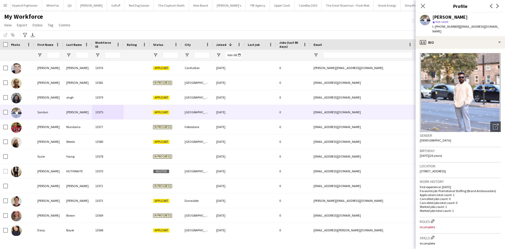
drag, startPoint x: 423, startPoint y: 6, endPoint x: 358, endPoint y: 26, distance: 68.1
click at [423, 6] on icon at bounding box center [423, 6] width 4 height 4
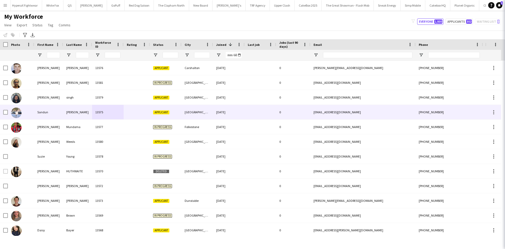
click at [505, 7] on icon "Close pop-in" at bounding box center [512, 6] width 4 height 4
click at [505, 4] on icon "Close pop-in" at bounding box center [512, 6] width 4 height 4
click at [358, 26] on div "My Workforce View Views Default view New view Update view Delete view Edit name…" at bounding box center [252, 22] width 505 height 18
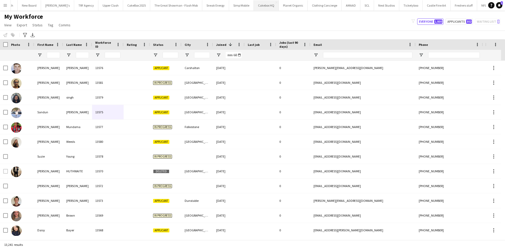
scroll to position [0, 410]
click at [341, 7] on button "SCL Close" at bounding box center [348, 5] width 14 height 10
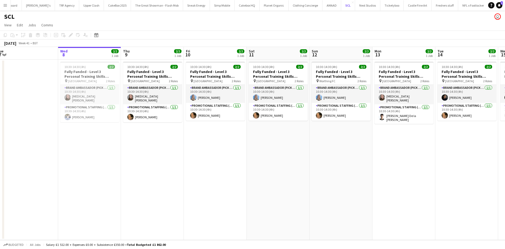
scroll to position [0, 134]
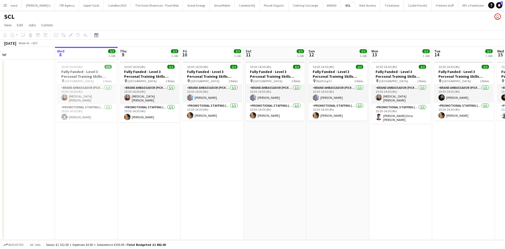
click at [256, 128] on app-date-cell "10:30-14:30 (4h) 2/2 Fully Funded - Level 3 Personal Training Skills Bootcamp p…" at bounding box center [275, 149] width 63 height 180
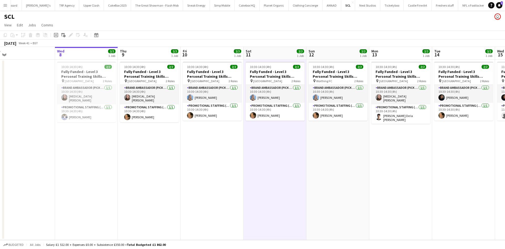
click at [7, 7] on app-icon "Menu" at bounding box center [5, 5] width 4 height 4
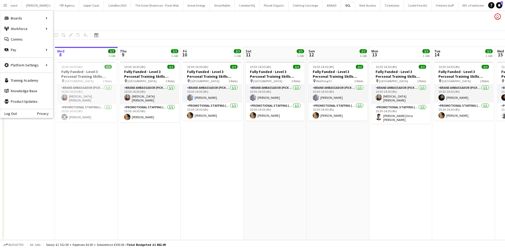
click at [122, 28] on app-page-menu "View Day view expanded Day view collapsed Month view Date picker Jump to today …" at bounding box center [252, 26] width 505 height 10
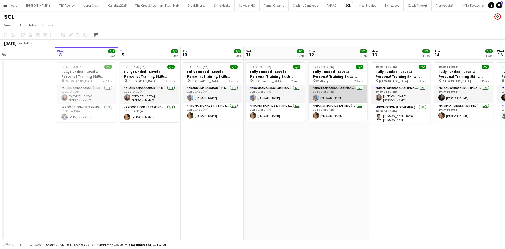
click at [344, 93] on app-card-role "Brand Ambassador (Pick up) 1/1 10:30-14:30 (4h) Katrina Donaldson" at bounding box center [338, 94] width 59 height 18
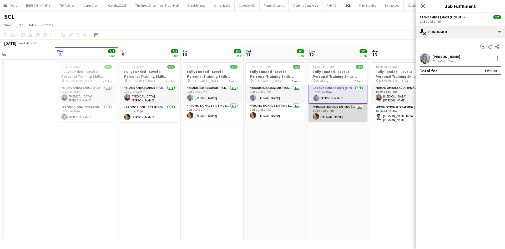
click at [338, 110] on app-card-role "Promotional Staffing (Brand Ambassadors) 1/1 10:30-14:30 (4h) Hannah Vine" at bounding box center [338, 113] width 59 height 18
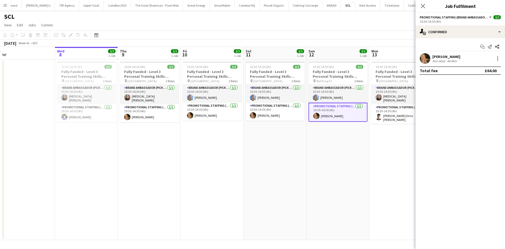
click at [452, 57] on div "Hannah Vine" at bounding box center [446, 56] width 28 height 5
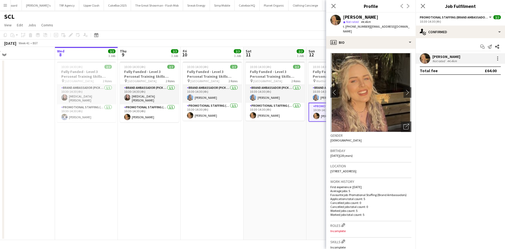
drag, startPoint x: 376, startPoint y: 168, endPoint x: 364, endPoint y: 165, distance: 13.1
click at [364, 165] on div "Location 25 Porters Way, Polegate, BN26 6AP" at bounding box center [370, 169] width 81 height 15
copy span "BN26 6AP"
click at [287, 137] on app-date-cell "10:30-14:30 (4h) 2/2 Fully Funded - Level 3 Personal Training Skills Bootcamp p…" at bounding box center [275, 149] width 63 height 180
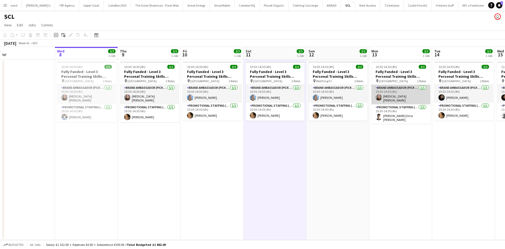
click at [399, 94] on app-card-role "Brand Ambassador (Pick up) 1/1 10:30-14:30 (4h) Yasmin Evans" at bounding box center [400, 94] width 59 height 19
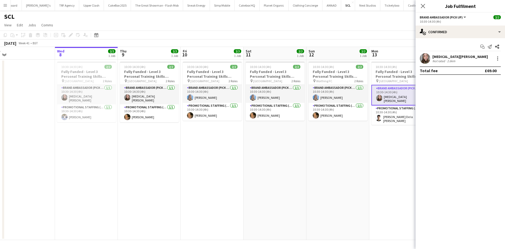
click at [476, 59] on div "Yasmin Evans Not rated 2.6km" at bounding box center [460, 58] width 89 height 11
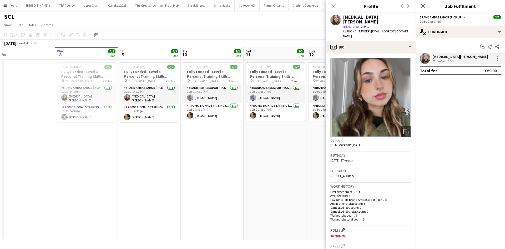
drag, startPoint x: 399, startPoint y: 165, endPoint x: 387, endPoint y: 165, distance: 12.1
click at [387, 167] on div "Location 38A Tivoli Road, 38A Tivoli Road, Brighton, BN1 5BH" at bounding box center [370, 174] width 81 height 15
copy span "BN1 5BH"
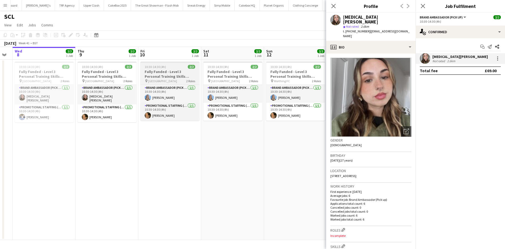
scroll to position [0, 176]
click at [6, 7] on app-icon "Menu" at bounding box center [5, 5] width 4 height 4
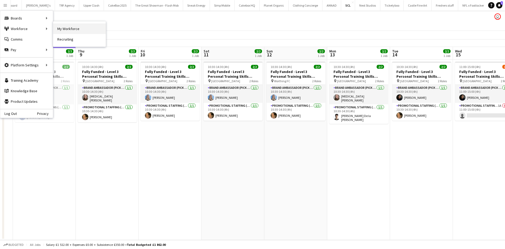
click at [62, 27] on link "My Workforce" at bounding box center [79, 28] width 53 height 11
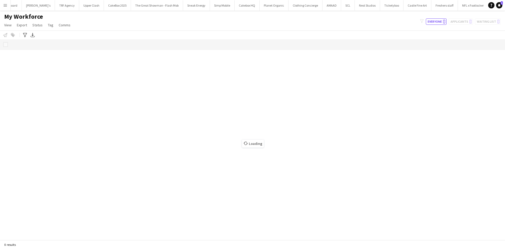
scroll to position [0, 410]
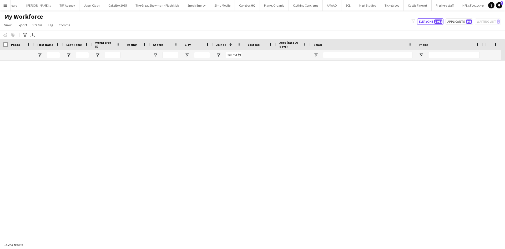
click at [52, 54] on input "First Name Filter Input" at bounding box center [53, 55] width 13 height 6
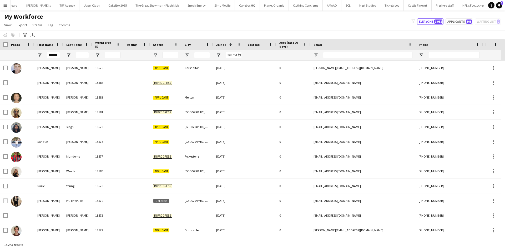
scroll to position [0, 0]
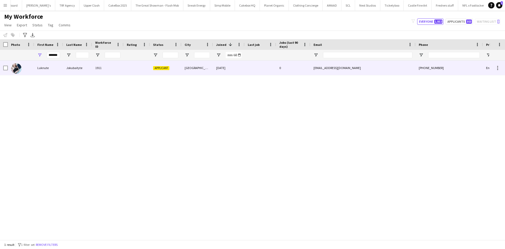
click at [71, 71] on div "Jokubaityte" at bounding box center [77, 68] width 29 height 14
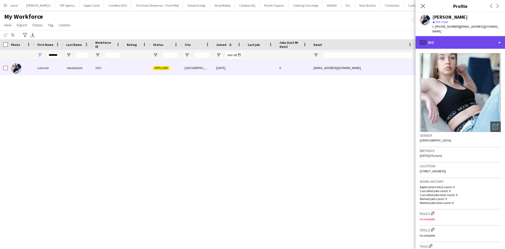
click at [440, 37] on div "profile Bio" at bounding box center [460, 42] width 89 height 13
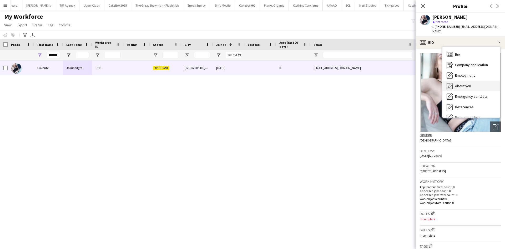
click at [462, 83] on span "About you" at bounding box center [463, 85] width 16 height 5
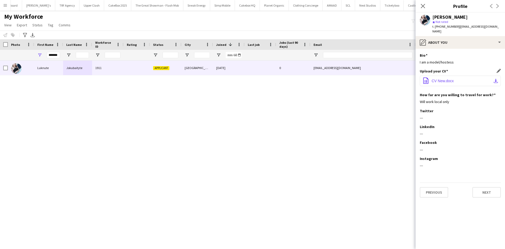
click at [447, 79] on span "CV New.docx" at bounding box center [443, 81] width 22 height 4
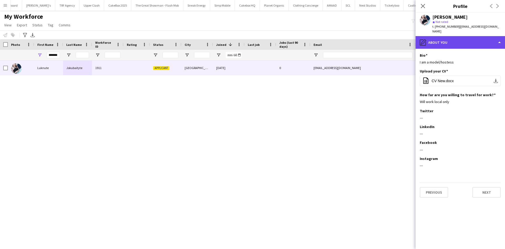
click at [436, 36] on div "pencil4 About you" at bounding box center [460, 42] width 89 height 13
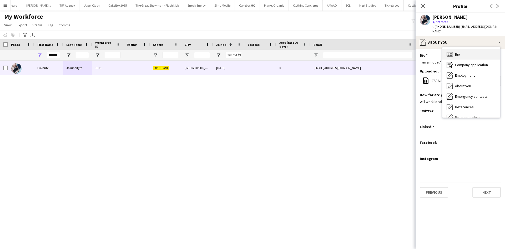
click at [464, 49] on div "Bio Bio" at bounding box center [471, 54] width 58 height 11
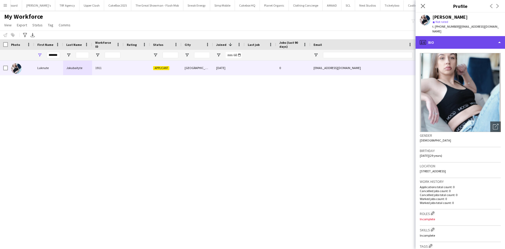
click at [447, 41] on div "profile Bio" at bounding box center [460, 42] width 89 height 13
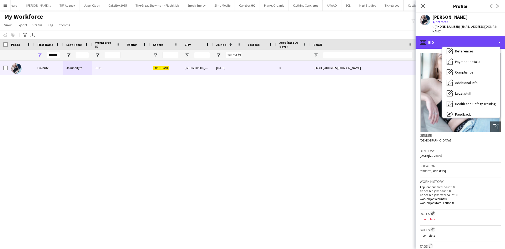
scroll to position [56, 0]
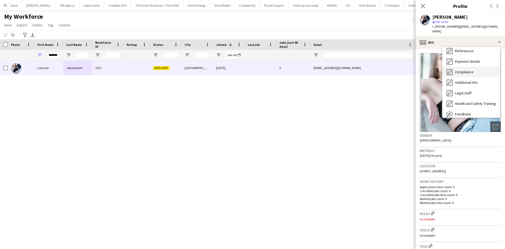
click at [465, 70] on div "Compliance Compliance" at bounding box center [471, 72] width 58 height 11
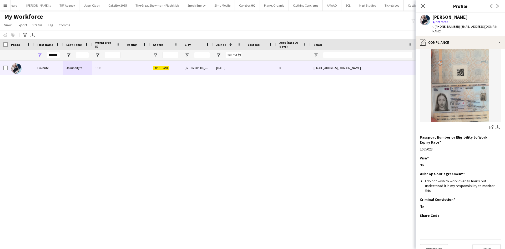
scroll to position [0, 0]
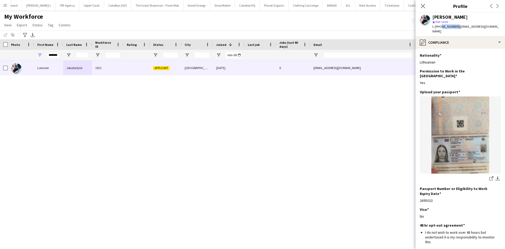
drag, startPoint x: 440, startPoint y: 27, endPoint x: 455, endPoint y: 27, distance: 15.0
click at [455, 27] on span "t. +447463479865" at bounding box center [445, 26] width 27 height 4
copy span "7463479865"
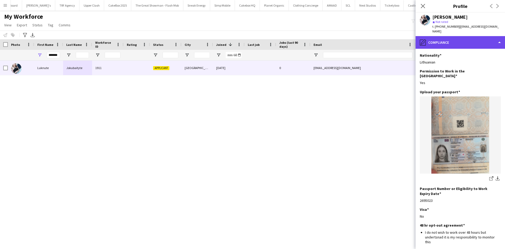
click at [435, 38] on div "pencil4 Compliance" at bounding box center [460, 42] width 89 height 13
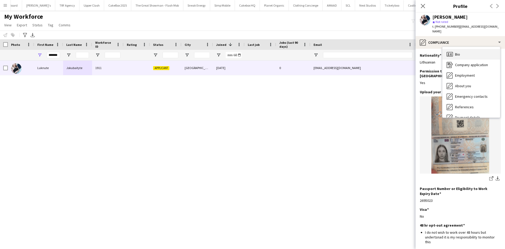
click at [460, 52] on div "Bio Bio" at bounding box center [471, 54] width 58 height 11
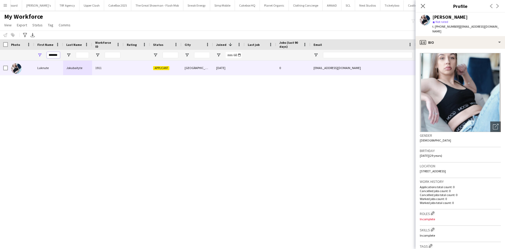
scroll to position [0, 0]
drag, startPoint x: 48, startPoint y: 54, endPoint x: 78, endPoint y: 56, distance: 30.0
click at [78, 56] on div "*******" at bounding box center [285, 55] width 570 height 11
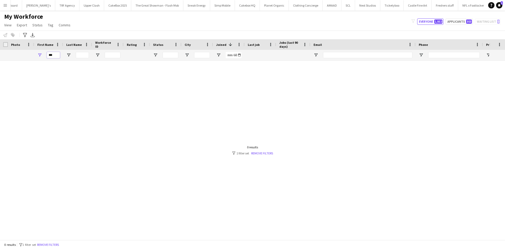
click at [52, 56] on input "***" at bounding box center [53, 55] width 13 height 6
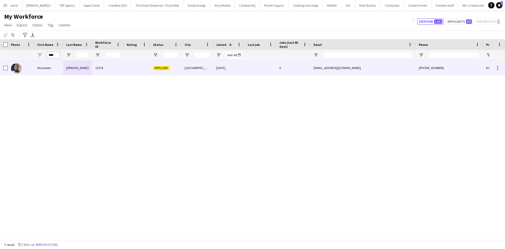
type input "****"
click at [72, 67] on div "Saliman" at bounding box center [77, 68] width 29 height 14
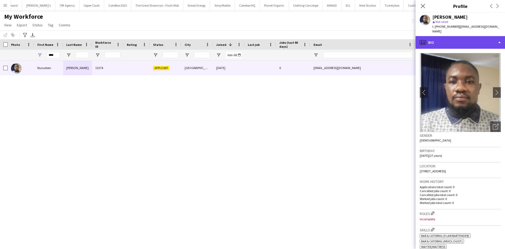
click at [443, 36] on div "profile Bio" at bounding box center [460, 42] width 89 height 13
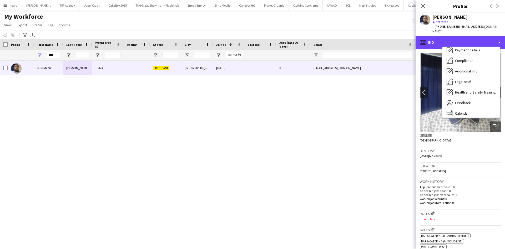
scroll to position [71, 0]
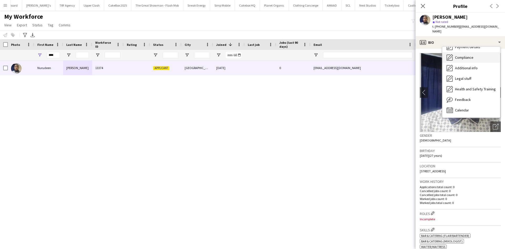
click at [463, 55] on span "Compliance" at bounding box center [464, 57] width 18 height 5
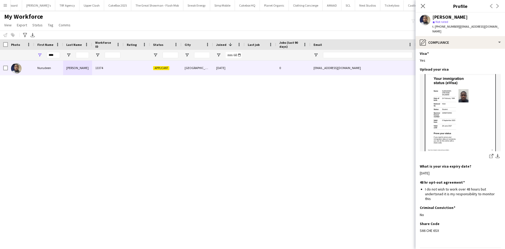
scroll to position [164, 0]
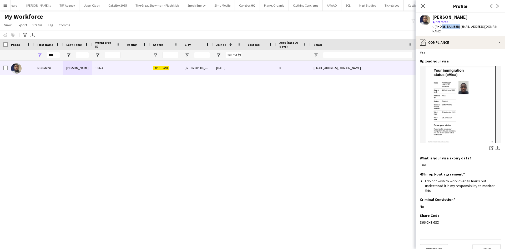
drag, startPoint x: 440, startPoint y: 26, endPoint x: 455, endPoint y: 26, distance: 15.0
click at [455, 26] on span "t. +447823671178" at bounding box center [445, 26] width 27 height 4
copy span "7823671178"
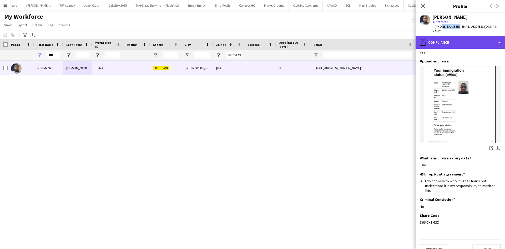
click at [428, 36] on div "pencil4 Compliance" at bounding box center [460, 42] width 89 height 13
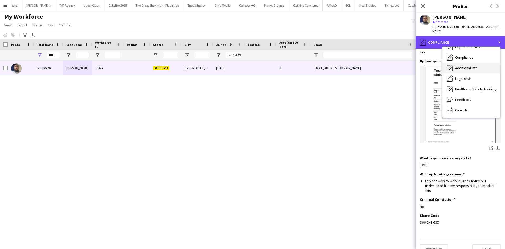
scroll to position [0, 0]
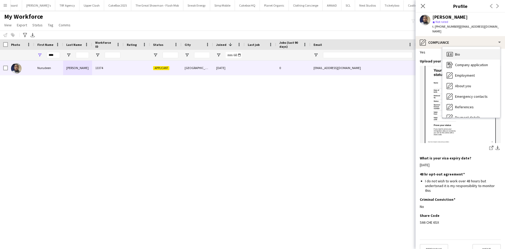
click at [467, 51] on div "Bio Bio" at bounding box center [471, 54] width 58 height 11
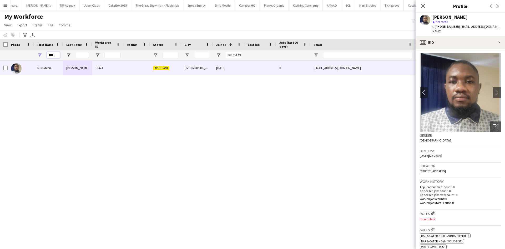
drag, startPoint x: 56, startPoint y: 55, endPoint x: 28, endPoint y: 57, distance: 27.7
click at [28, 57] on div "****" at bounding box center [285, 55] width 570 height 11
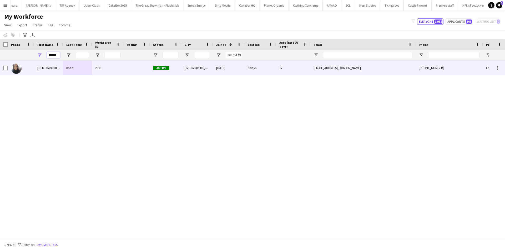
type input "******"
click at [108, 67] on div "2801" at bounding box center [108, 68] width 32 height 14
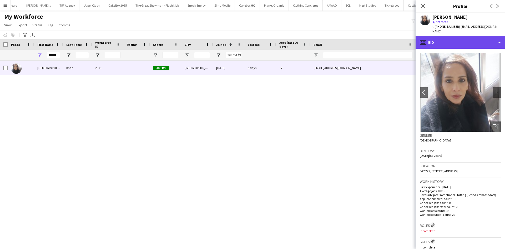
click at [465, 37] on div "profile Bio" at bounding box center [460, 42] width 89 height 13
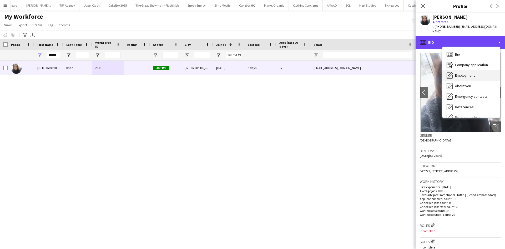
scroll to position [71, 0]
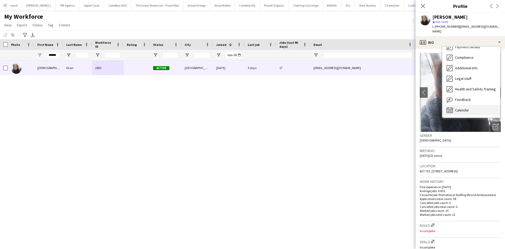
click at [461, 108] on span "Calendar" at bounding box center [462, 110] width 14 height 5
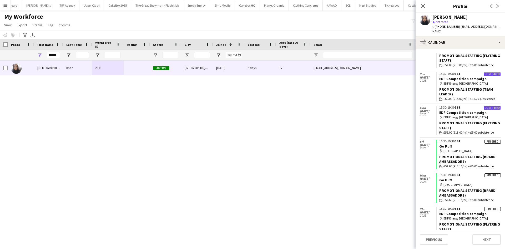
scroll to position [29, 0]
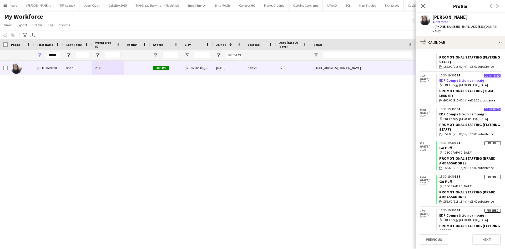
click at [464, 78] on link "EDF Competition campaign" at bounding box center [462, 80] width 47 height 5
drag, startPoint x: 49, startPoint y: 54, endPoint x: 111, endPoint y: 59, distance: 62.2
click at [111, 59] on div "******" at bounding box center [285, 55] width 570 height 11
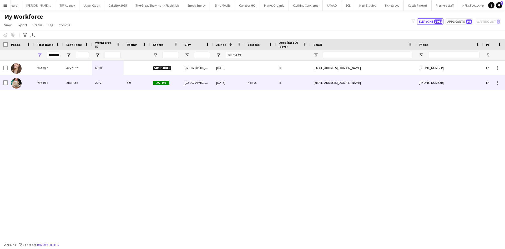
click at [113, 83] on div "2072" at bounding box center [108, 82] width 32 height 14
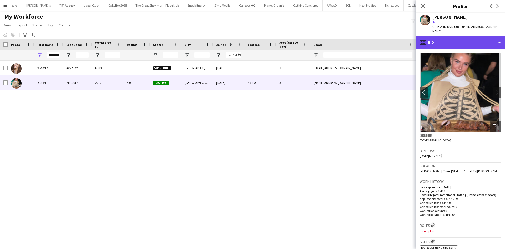
click at [456, 36] on div "profile Bio" at bounding box center [460, 42] width 89 height 13
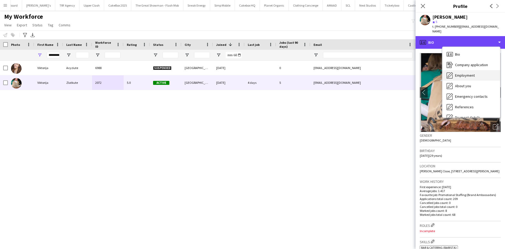
scroll to position [71, 0]
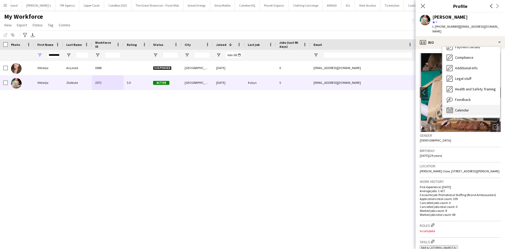
click at [464, 105] on div "Calendar Calendar" at bounding box center [471, 110] width 58 height 11
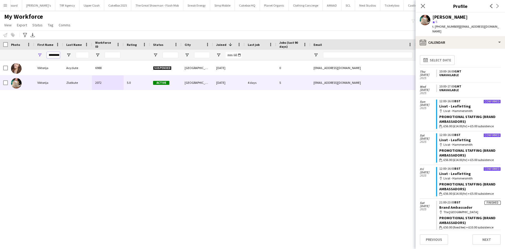
scroll to position [0, 0]
drag, startPoint x: 49, startPoint y: 54, endPoint x: 119, endPoint y: 68, distance: 71.2
click at [119, 68] on div "Workforce Details Photo First Name" at bounding box center [252, 139] width 505 height 200
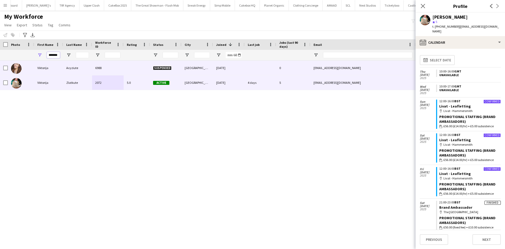
scroll to position [0, 1]
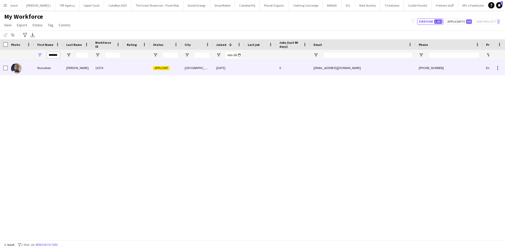
type input "*******"
click at [46, 73] on div "Nurudeen" at bounding box center [48, 68] width 29 height 14
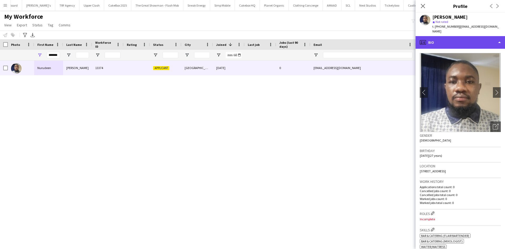
click at [460, 41] on div "profile Bio" at bounding box center [460, 42] width 89 height 13
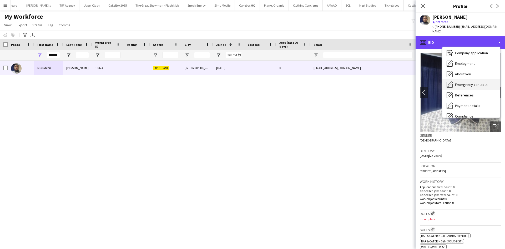
scroll to position [12, 0]
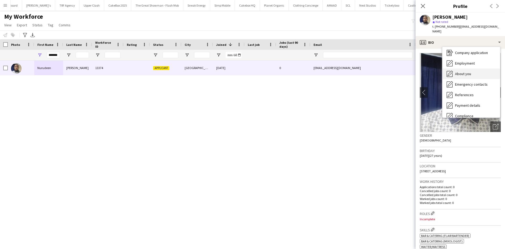
click at [468, 71] on span "About you" at bounding box center [463, 73] width 16 height 5
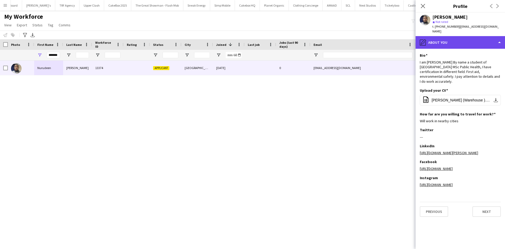
click at [457, 36] on div "pencil4 About you" at bounding box center [460, 42] width 89 height 13
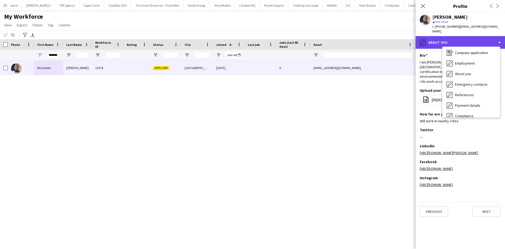
click at [454, 36] on div "pencil4 About you" at bounding box center [460, 42] width 89 height 13
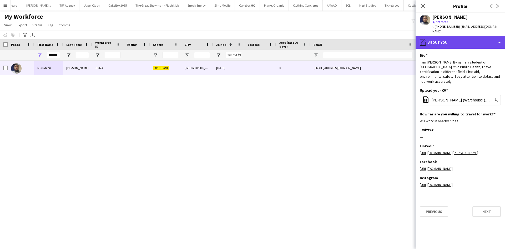
click at [460, 36] on div "pencil4 About you" at bounding box center [460, 42] width 89 height 13
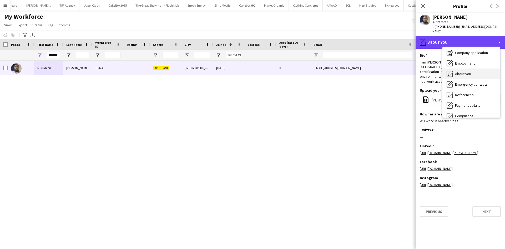
scroll to position [0, 0]
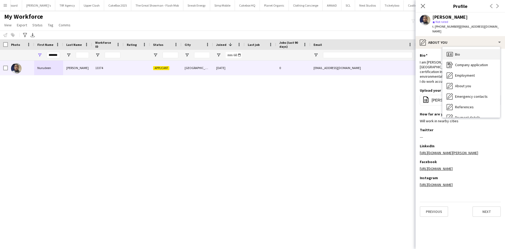
click at [465, 49] on div "Bio Bio" at bounding box center [471, 54] width 58 height 11
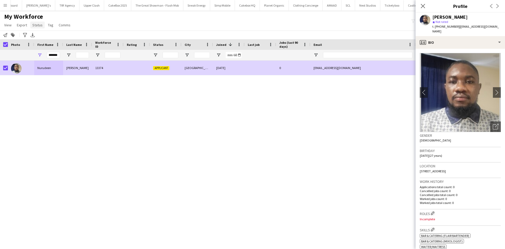
click at [38, 23] on span "Status" at bounding box center [37, 25] width 10 height 5
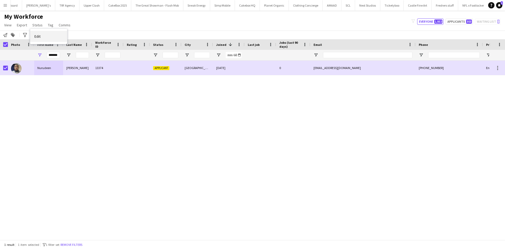
click at [44, 32] on link "Edit" at bounding box center [48, 36] width 37 height 11
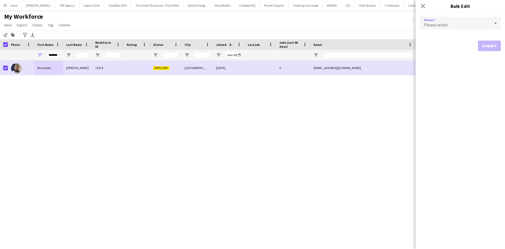
click at [444, 25] on span "Please select" at bounding box center [436, 24] width 24 height 5
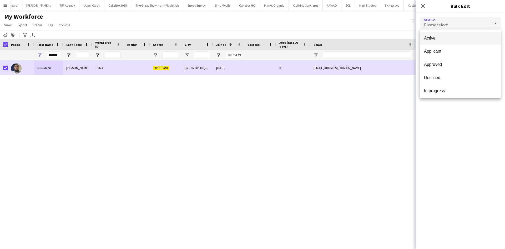
click at [441, 43] on mat-option "Active" at bounding box center [460, 38] width 81 height 13
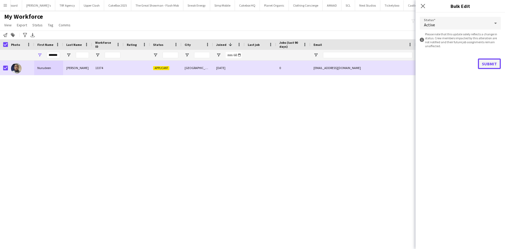
click at [482, 65] on button "Submit" at bounding box center [489, 63] width 23 height 11
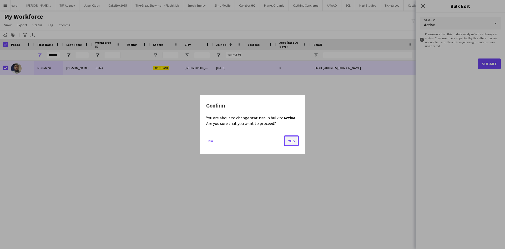
click at [296, 138] on button "Yes" at bounding box center [291, 140] width 15 height 11
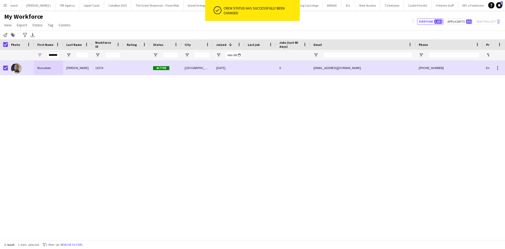
drag, startPoint x: 296, startPoint y: 138, endPoint x: 217, endPoint y: 158, distance: 81.9
click at [217, 158] on div "Nurudeen Saliman 13374 Active Sheffield 20-09-2025 0 nurudeen2428@gmail.com +44…" at bounding box center [244, 148] width 489 height 175
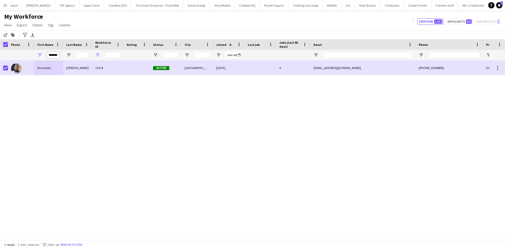
scroll to position [0, 1]
drag, startPoint x: 48, startPoint y: 56, endPoint x: 97, endPoint y: 53, distance: 49.2
click at [97, 53] on div "*******" at bounding box center [285, 55] width 570 height 11
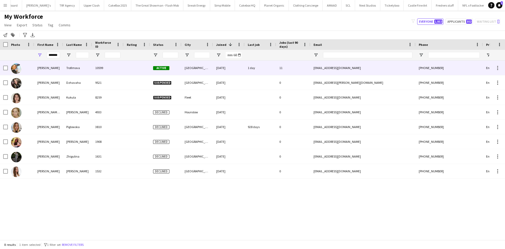
click at [55, 74] on div "Natalia" at bounding box center [48, 68] width 29 height 14
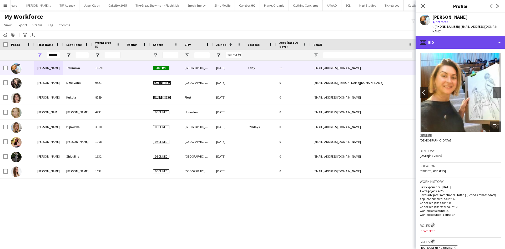
click at [444, 37] on div "profile Bio" at bounding box center [460, 42] width 89 height 13
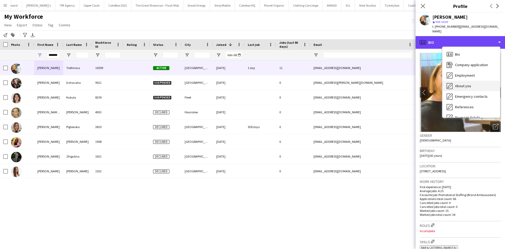
scroll to position [71, 0]
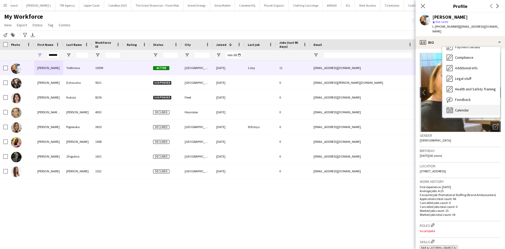
click at [463, 105] on div "Calendar Calendar" at bounding box center [471, 110] width 58 height 11
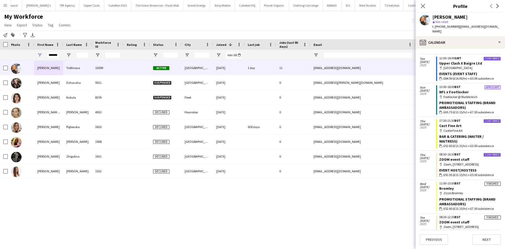
scroll to position [13, 0]
drag, startPoint x: 46, startPoint y: 57, endPoint x: 37, endPoint y: 58, distance: 8.5
click at [37, 58] on div "*******" at bounding box center [48, 55] width 29 height 11
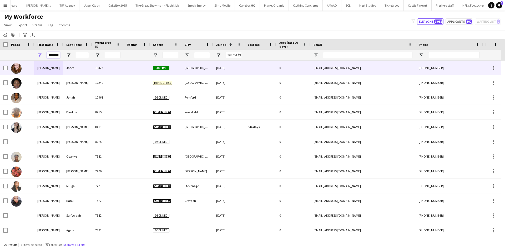
type input "********"
click at [85, 73] on div "Jones" at bounding box center [77, 68] width 29 height 14
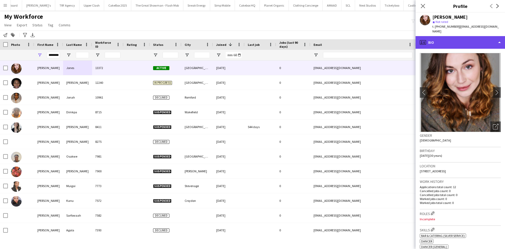
click at [426, 43] on div "profile Bio" at bounding box center [460, 42] width 89 height 13
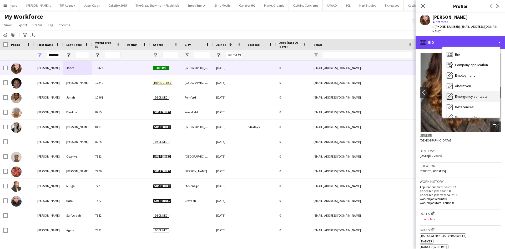
scroll to position [71, 0]
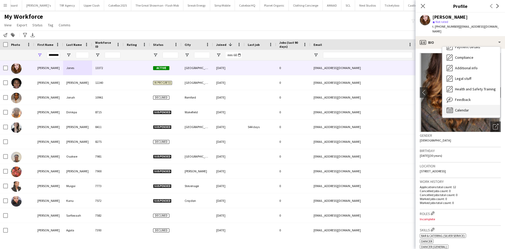
click at [462, 107] on div "Calendar Calendar" at bounding box center [471, 110] width 58 height 11
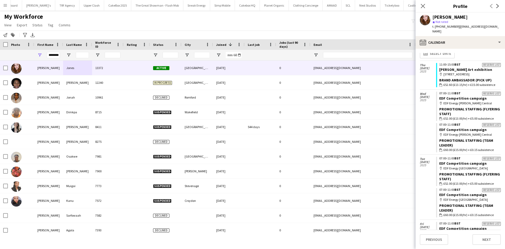
scroll to position [0, 0]
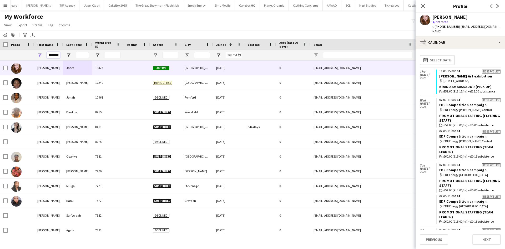
drag, startPoint x: 59, startPoint y: 56, endPoint x: 31, endPoint y: 57, distance: 28.2
click at [31, 57] on div "********" at bounding box center [285, 55] width 570 height 11
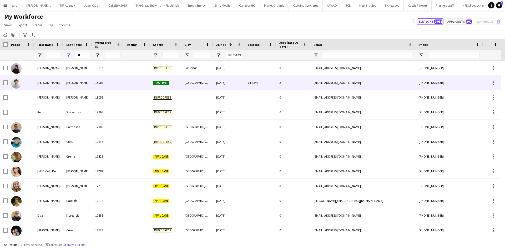
click at [96, 85] on div "13082" at bounding box center [108, 82] width 32 height 14
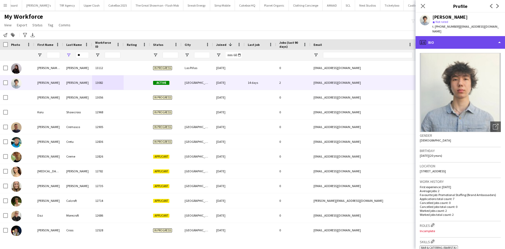
click at [436, 36] on div "profile Bio" at bounding box center [460, 42] width 89 height 13
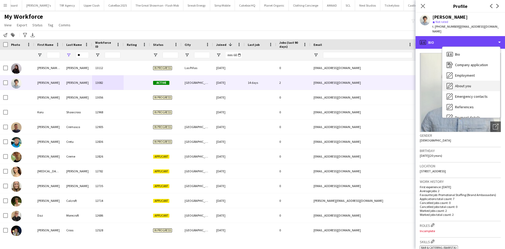
scroll to position [71, 0]
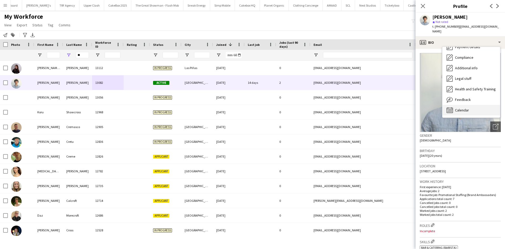
click at [457, 105] on div "Calendar Calendar" at bounding box center [471, 110] width 58 height 11
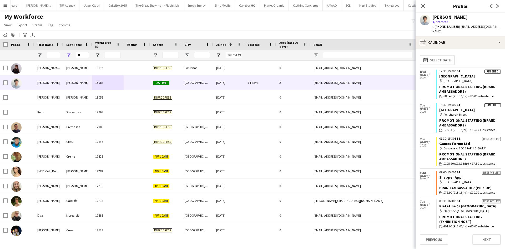
scroll to position [0, 0]
drag, startPoint x: 71, startPoint y: 58, endPoint x: 57, endPoint y: 59, distance: 14.0
click at [57, 59] on div "**" at bounding box center [285, 55] width 570 height 11
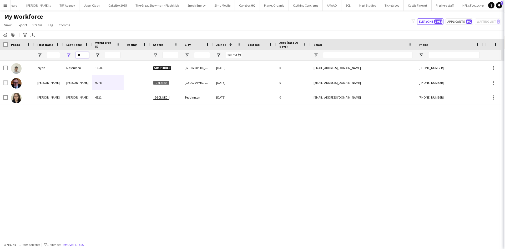
type input "*"
click at [200, 56] on input "City Filter Input" at bounding box center [202, 55] width 16 height 6
click at [199, 56] on input "City Filter Input" at bounding box center [202, 55] width 16 height 6
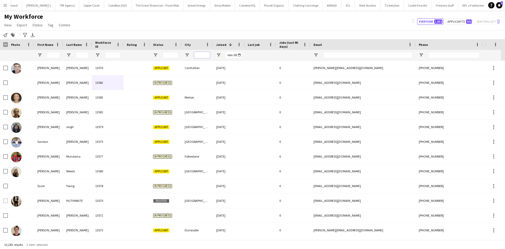
click at [199, 56] on input "City Filter Input" at bounding box center [202, 55] width 16 height 6
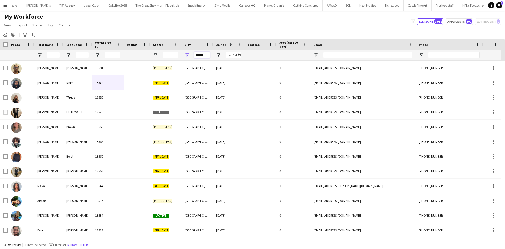
type input "******"
click at [155, 46] on span "Status" at bounding box center [158, 45] width 10 height 4
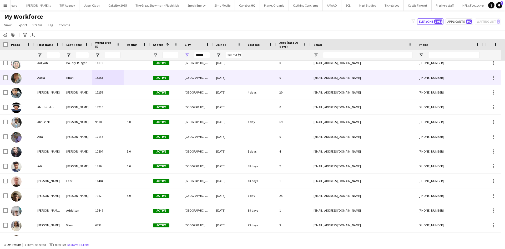
scroll to position [5, 0]
click at [179, 77] on div "Active" at bounding box center [166, 77] width 32 height 14
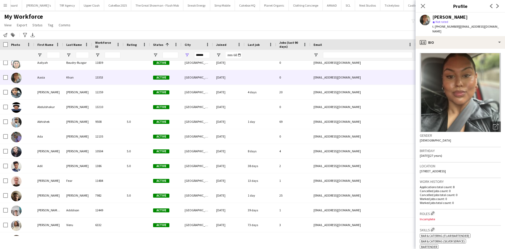
click at [163, 42] on span at bounding box center [166, 44] width 6 height 5
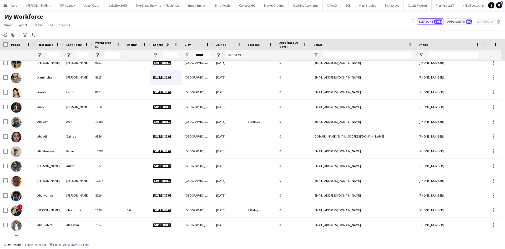
click at [159, 54] on div at bounding box center [166, 55] width 32 height 11
click at [157, 54] on span "Open Filter Menu" at bounding box center [155, 55] width 5 height 5
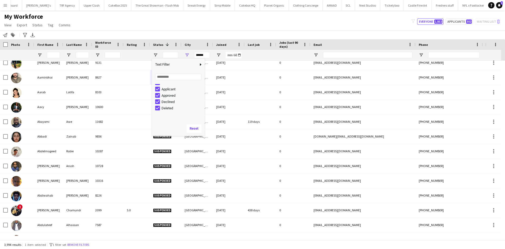
scroll to position [0, 0]
click at [164, 88] on div "(Select All)" at bounding box center [183, 87] width 42 height 4
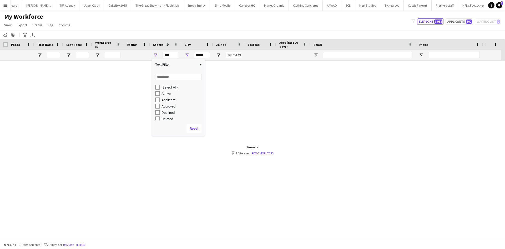
click at [165, 92] on div "Active" at bounding box center [183, 94] width 42 height 4
type input "**********"
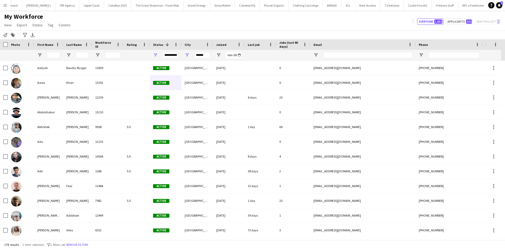
click at [209, 15] on div "My Workforce View Views Default view New view Update view Delete view Edit name…" at bounding box center [252, 22] width 505 height 18
click at [255, 44] on span "Last job" at bounding box center [254, 45] width 12 height 4
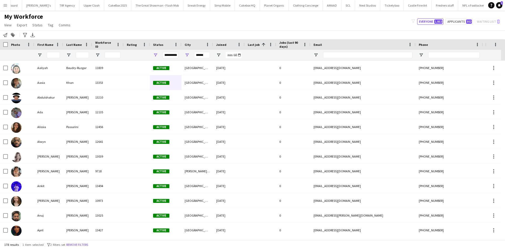
click at [255, 44] on span "Last job" at bounding box center [254, 45] width 12 height 4
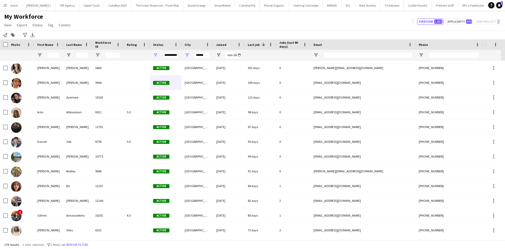
click at [255, 45] on span "Last job" at bounding box center [254, 45] width 12 height 4
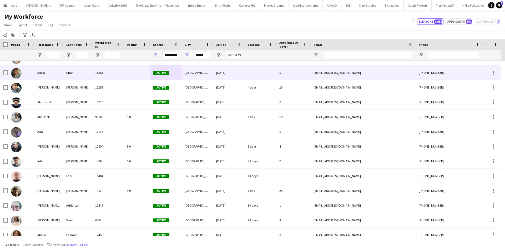
scroll to position [12, 0]
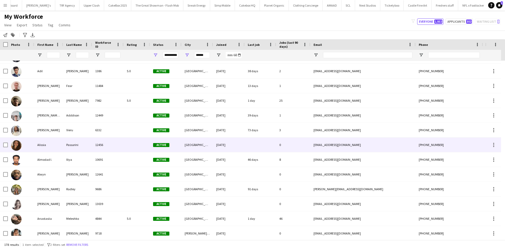
click at [247, 142] on div at bounding box center [261, 144] width 32 height 14
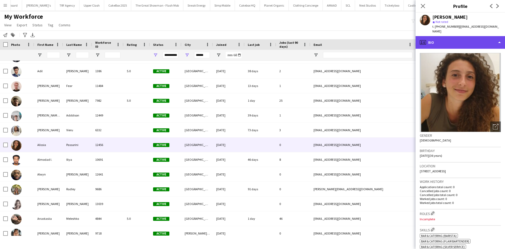
click at [474, 37] on div "profile Bio" at bounding box center [460, 42] width 89 height 13
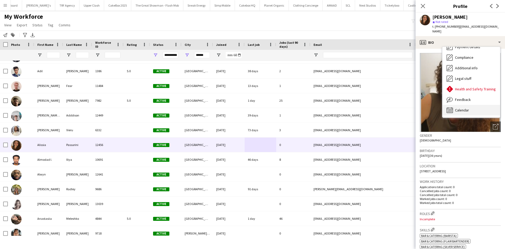
click at [469, 105] on div "Calendar Calendar" at bounding box center [471, 110] width 58 height 11
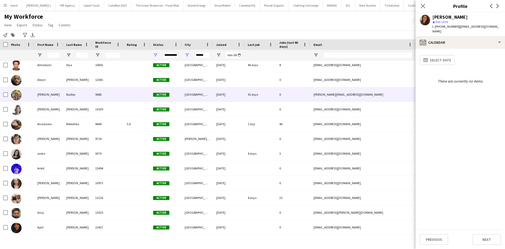
click at [218, 94] on div "09-10-2024" at bounding box center [229, 94] width 32 height 14
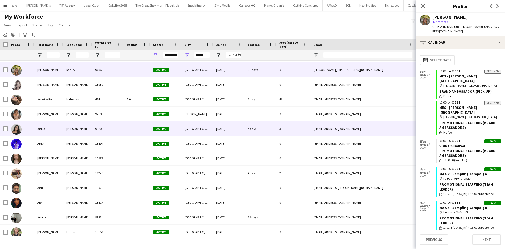
click at [250, 126] on div "4 days" at bounding box center [261, 128] width 32 height 14
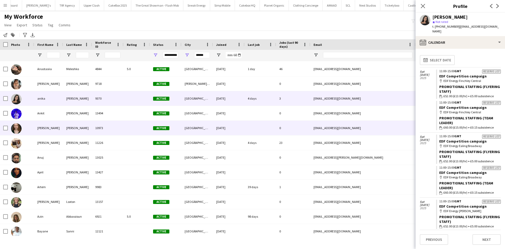
click at [250, 126] on div at bounding box center [261, 127] width 32 height 14
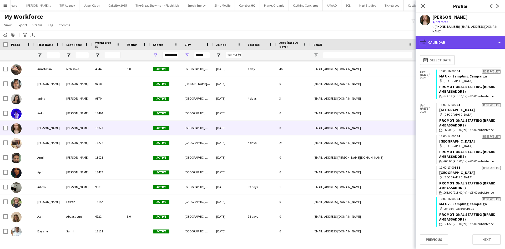
click at [440, 39] on div "calendar-full Calendar" at bounding box center [460, 42] width 89 height 13
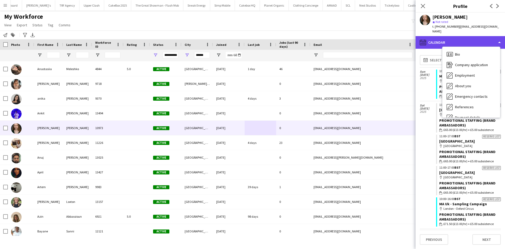
click at [440, 39] on div "calendar-full Calendar" at bounding box center [460, 42] width 89 height 13
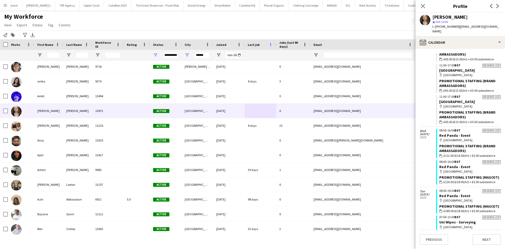
click at [270, 44] on span at bounding box center [270, 44] width 5 height 5
click at [254, 20] on div "My Workforce View Views Default view New view Update view Delete view Edit name…" at bounding box center [252, 22] width 505 height 18
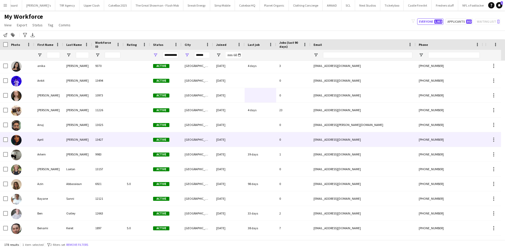
click at [231, 144] on div "25-09-2025" at bounding box center [229, 139] width 32 height 14
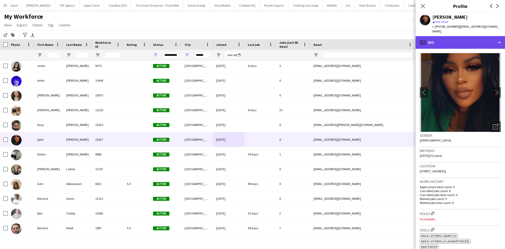
click at [484, 36] on div "profile Bio" at bounding box center [460, 42] width 89 height 13
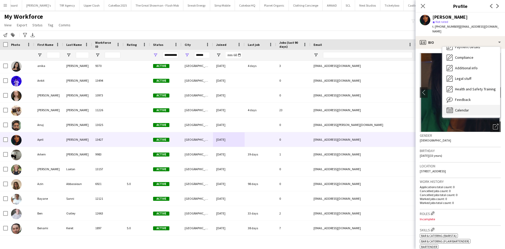
click at [459, 108] on span "Calendar" at bounding box center [462, 110] width 14 height 5
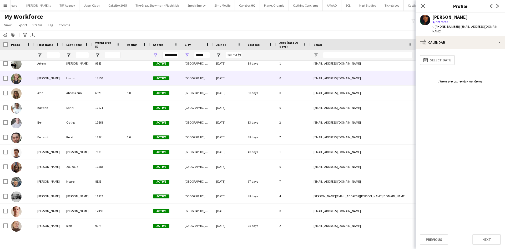
click at [239, 78] on div "01-09-2025" at bounding box center [229, 78] width 32 height 14
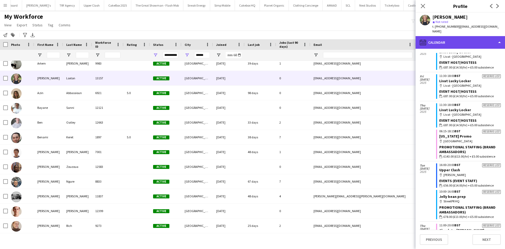
click at [437, 38] on div "calendar-full Calendar" at bounding box center [460, 42] width 89 height 13
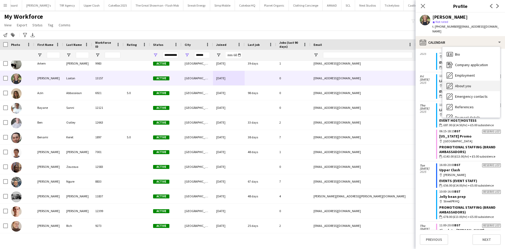
click at [461, 83] on span "About you" at bounding box center [463, 85] width 16 height 5
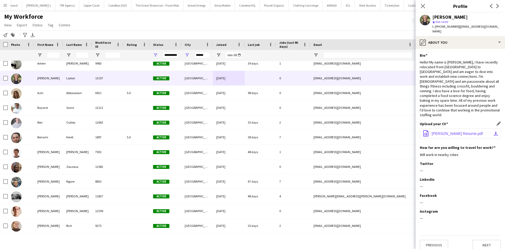
click at [454, 128] on button "office-file-sheet Ashlee Loxton Resume.pdf download-bottom" at bounding box center [460, 133] width 81 height 11
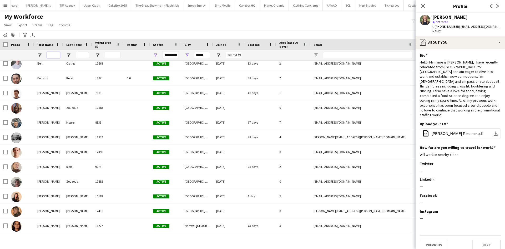
click at [55, 57] on input "First Name Filter Input" at bounding box center [53, 55] width 13 height 6
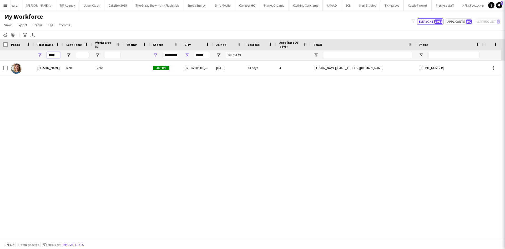
scroll to position [0, 0]
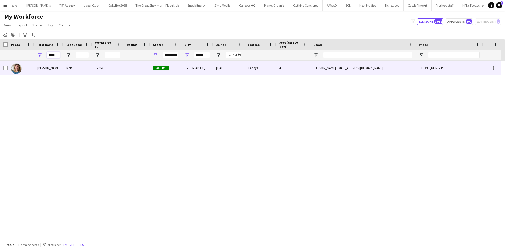
type input "*****"
click at [88, 67] on div "Rich" at bounding box center [77, 68] width 29 height 14
click at [123, 68] on div "12762" at bounding box center [108, 68] width 32 height 14
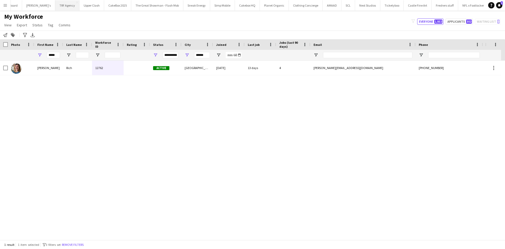
drag, startPoint x: 5, startPoint y: 4, endPoint x: 27, endPoint y: 9, distance: 22.5
click at [5, 4] on app-icon "Menu" at bounding box center [5, 5] width 4 height 4
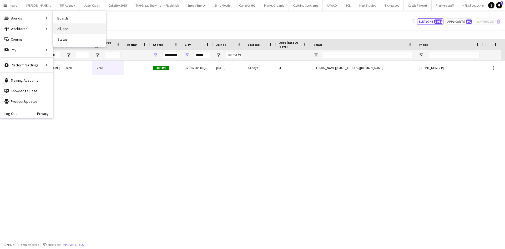
click at [62, 27] on link "All jobs" at bounding box center [79, 28] width 53 height 11
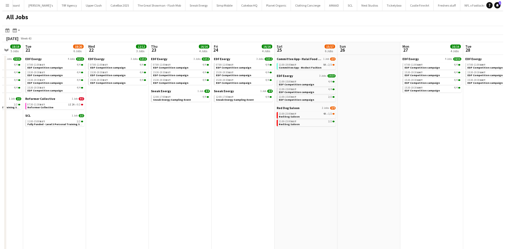
scroll to position [0, 171]
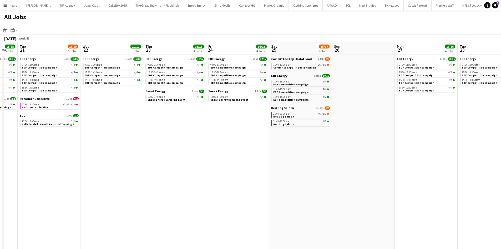
click at [271, 100] on app-brief-job-card "11:00-15:00 BST 2/2 EDF Competition campaign" at bounding box center [300, 98] width 59 height 7
click at [303, 64] on div "11:00-19:00 BST 9A • 2/3" at bounding box center [301, 64] width 56 height 3
click at [6, 7] on app-icon "Menu" at bounding box center [5, 5] width 4 height 4
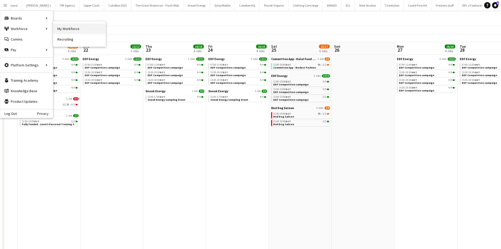
click at [60, 29] on link "My Workforce" at bounding box center [79, 28] width 53 height 11
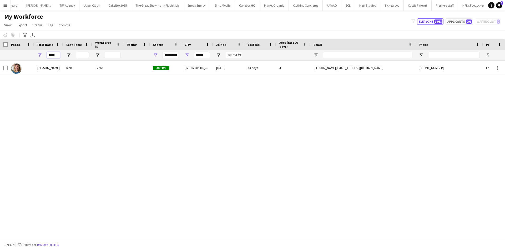
drag, startPoint x: 57, startPoint y: 55, endPoint x: 35, endPoint y: 57, distance: 22.7
click at [35, 57] on div "*****" at bounding box center [48, 55] width 29 height 11
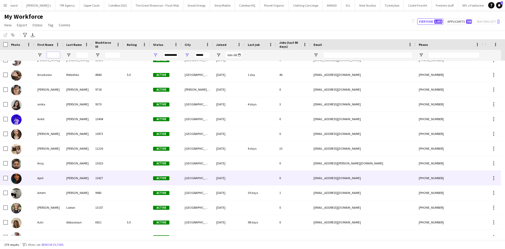
scroll to position [244, 0]
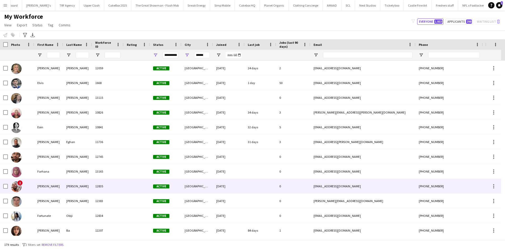
click at [76, 180] on div "Oliveira" at bounding box center [77, 186] width 29 height 14
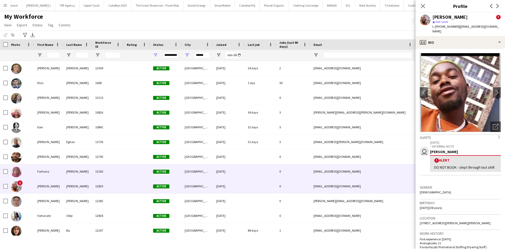
click at [79, 170] on div "Ahmed" at bounding box center [77, 171] width 29 height 14
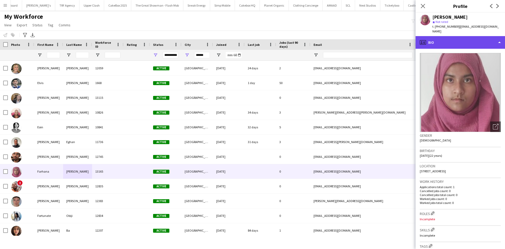
click at [469, 39] on div "profile Bio" at bounding box center [460, 42] width 89 height 13
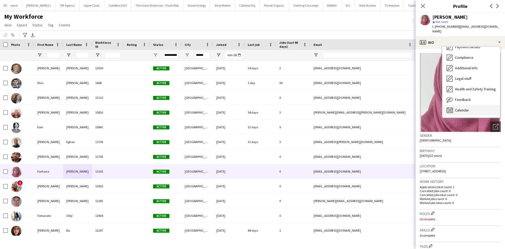
click at [468, 105] on div "Calendar Calendar" at bounding box center [471, 110] width 58 height 11
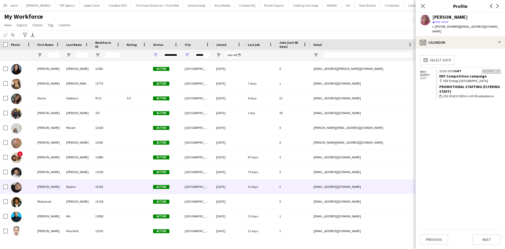
click at [65, 187] on div "Rujena" at bounding box center [77, 186] width 29 height 14
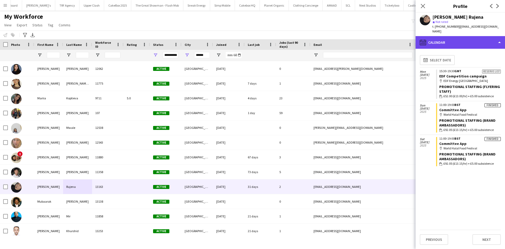
click at [430, 46] on div "calendar-full Calendar" at bounding box center [460, 42] width 89 height 13
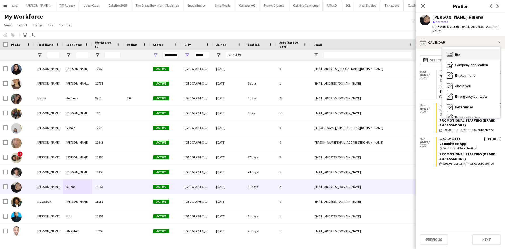
click at [464, 52] on div "Bio Bio" at bounding box center [471, 54] width 58 height 11
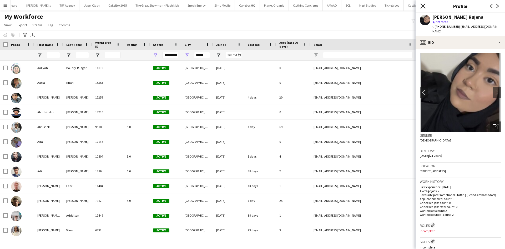
click at [421, 6] on icon "Close pop-in" at bounding box center [422, 5] width 5 height 5
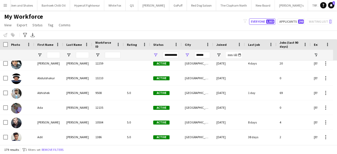
scroll to position [34, 0]
click at [56, 55] on input "First Name Filter Input" at bounding box center [53, 55] width 13 height 6
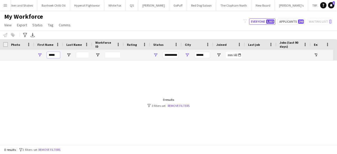
scroll to position [0, 0]
type input "*****"
drag, startPoint x: 205, startPoint y: 55, endPoint x: 163, endPoint y: 53, distance: 42.2
click at [163, 53] on div "**********" at bounding box center [285, 55] width 570 height 11
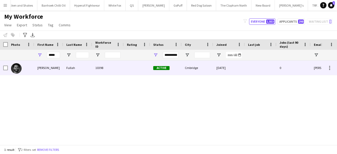
click at [54, 71] on div "[PERSON_NAME]" at bounding box center [48, 68] width 29 height 14
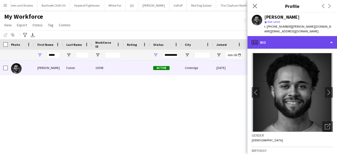
click at [296, 38] on div "profile Bio" at bounding box center [291, 42] width 89 height 13
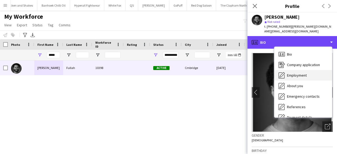
scroll to position [71, 0]
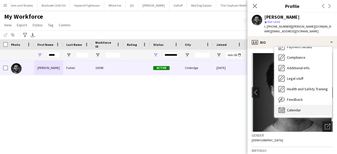
click at [303, 105] on div "Calendar Calendar" at bounding box center [303, 110] width 58 height 11
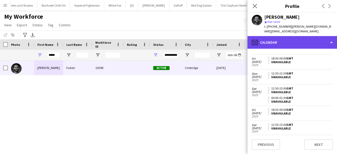
click at [276, 37] on div "calendar-full Calendar" at bounding box center [291, 42] width 89 height 13
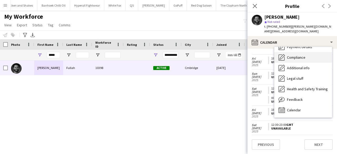
click at [293, 55] on span "Compliance" at bounding box center [296, 57] width 18 height 5
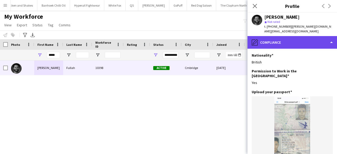
click at [280, 36] on div "pencil4 Compliance" at bounding box center [291, 42] width 89 height 13
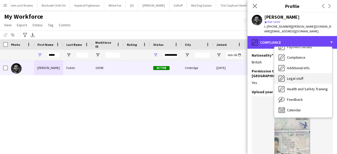
scroll to position [0, 0]
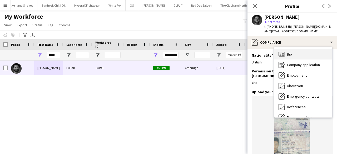
click at [296, 49] on div "Bio Bio" at bounding box center [303, 54] width 58 height 11
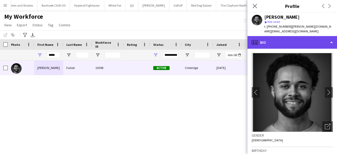
click at [290, 36] on div "profile Bio" at bounding box center [291, 42] width 89 height 13
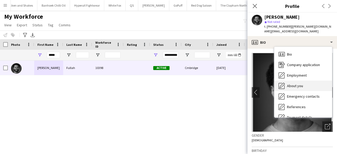
click at [308, 85] on div "About you About you" at bounding box center [303, 86] width 58 height 11
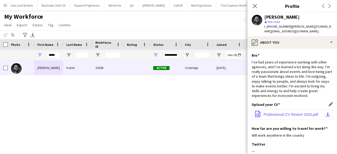
click at [271, 109] on button "office-file-sheet Professional CV Resent 2025.pdf download-bottom" at bounding box center [291, 114] width 81 height 11
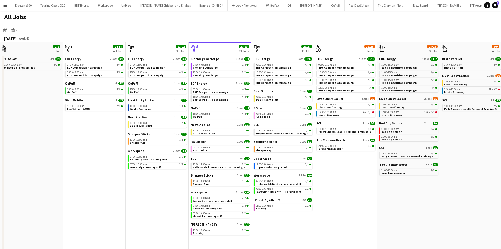
scroll to position [0, 126]
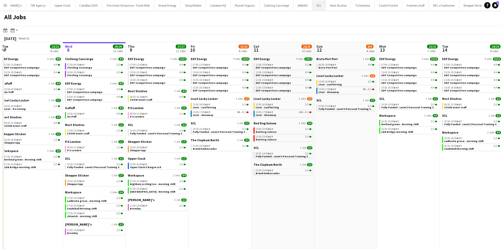
click at [312, 7] on button "SCL Close" at bounding box center [319, 5] width 14 height 10
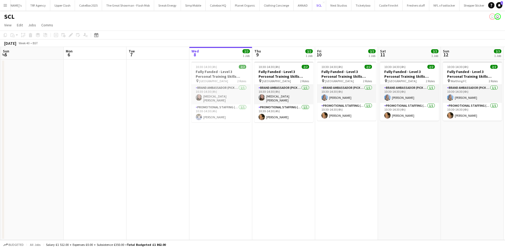
scroll to position [0, 125]
click at [4, 4] on app-icon "Menu" at bounding box center [5, 5] width 4 height 4
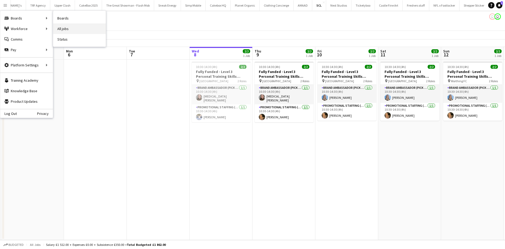
click at [57, 26] on link "All jobs" at bounding box center [79, 28] width 53 height 11
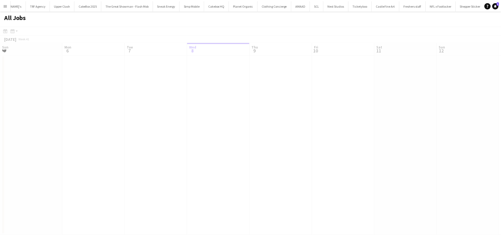
scroll to position [0, 126]
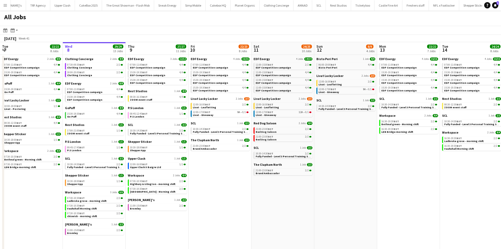
click at [6, 8] on button "Menu" at bounding box center [5, 5] width 11 height 11
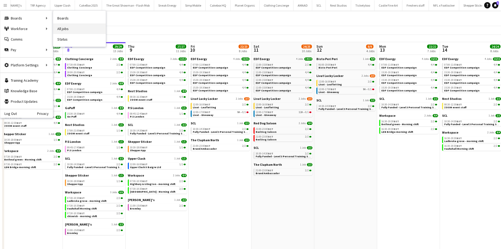
click at [68, 26] on link "All jobs" at bounding box center [79, 28] width 53 height 11
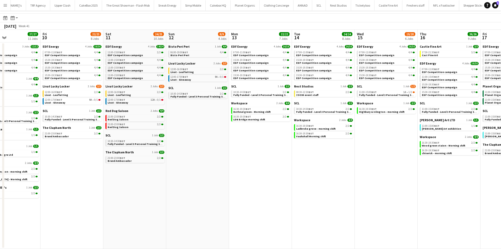
scroll to position [0, 160]
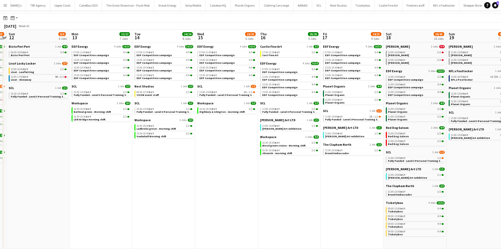
click at [203, 210] on app-date-cell "EDF Energy 4 Jobs 16/16 07:00-11:00 BST 4/4 EDF Competition campaign 15:30-19:3…" at bounding box center [226, 145] width 63 height 206
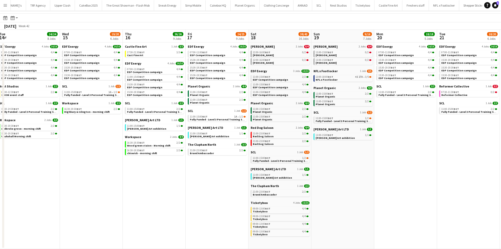
scroll to position [0, 194]
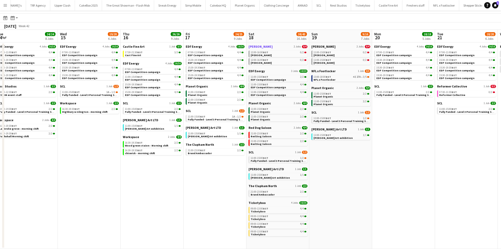
click at [267, 47] on span "Broadway Studios" at bounding box center [261, 46] width 24 height 4
click at [5, 5] on app-icon "Menu" at bounding box center [5, 5] width 4 height 4
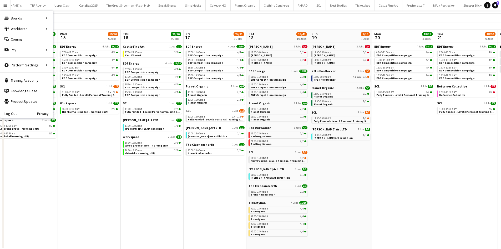
click at [112, 11] on div "All Jobs" at bounding box center [250, 5] width 501 height 15
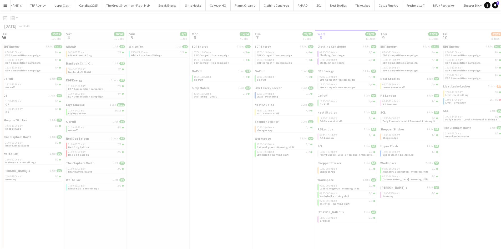
scroll to position [0, 108]
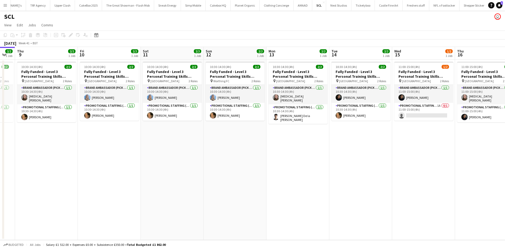
scroll to position [0, 175]
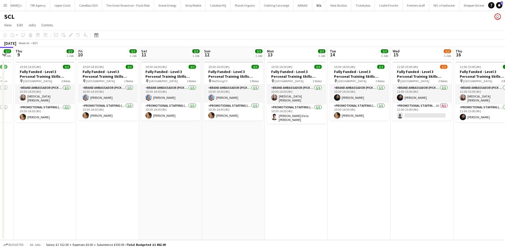
click at [6, 4] on app-icon "Menu" at bounding box center [5, 5] width 4 height 4
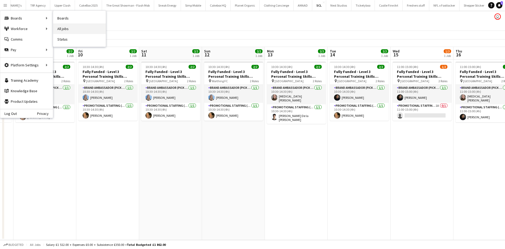
click at [67, 26] on link "All jobs" at bounding box center [79, 28] width 53 height 11
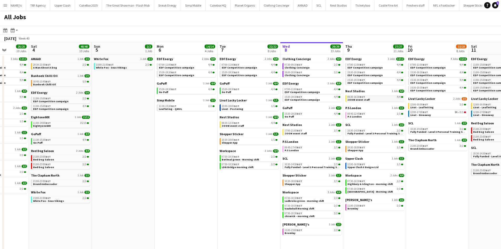
scroll to position [0, 159]
click at [36, 59] on span "AMAAD" at bounding box center [36, 59] width 10 height 4
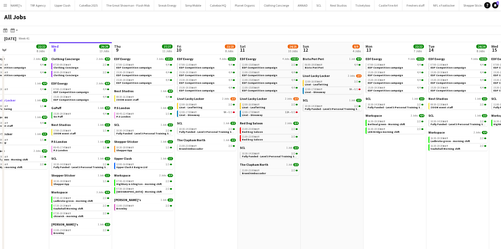
scroll to position [0, 265]
click at [215, 98] on link "Livat Lucky Locker 2 Jobs 2/3" at bounding box center [206, 99] width 59 height 4
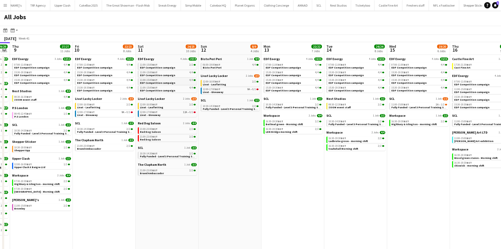
scroll to position [0, 242]
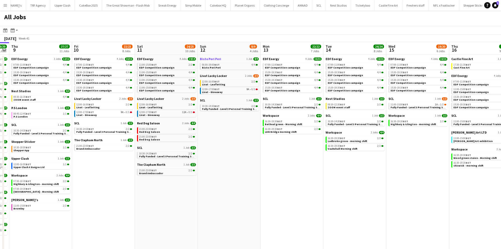
click at [213, 59] on span "Bisto Peri Peri" at bounding box center [210, 59] width 21 height 4
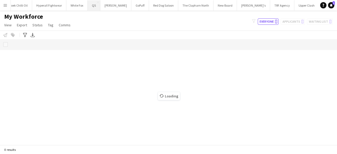
scroll to position [0, 197]
click at [87, 6] on button "QS Close" at bounding box center [93, 5] width 13 height 10
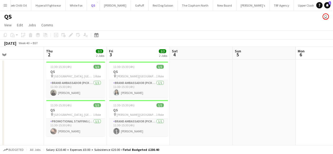
scroll to position [0, 144]
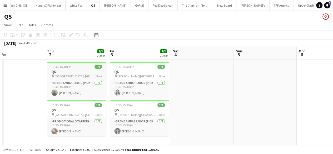
click at [79, 73] on h3 "QS" at bounding box center [76, 71] width 59 height 5
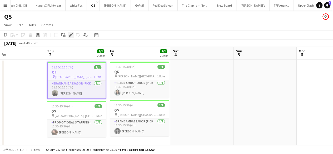
click at [71, 36] on icon at bounding box center [70, 35] width 3 height 3
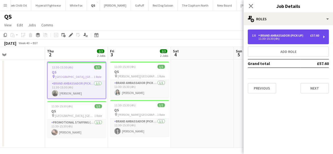
click at [267, 39] on div "11:30-15:30 (4h)" at bounding box center [285, 38] width 67 height 3
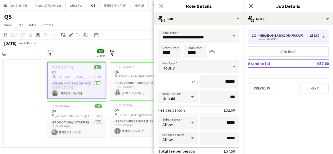
click at [123, 47] on app-board-header-date "Fri 3 2/2 2 Jobs" at bounding box center [139, 53] width 63 height 13
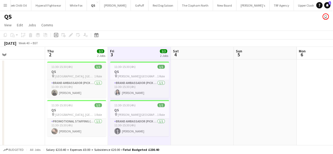
click at [74, 73] on h3 "QS" at bounding box center [76, 71] width 59 height 5
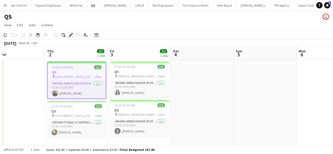
click at [71, 36] on icon at bounding box center [70, 35] width 3 height 3
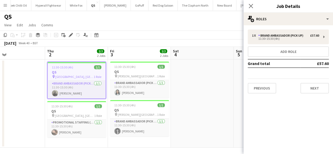
click at [305, 82] on div "Previous Next" at bounding box center [288, 85] width 81 height 15
click at [308, 86] on button "Next" at bounding box center [314, 88] width 28 height 11
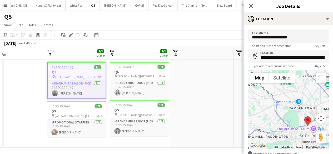
scroll to position [32, 0]
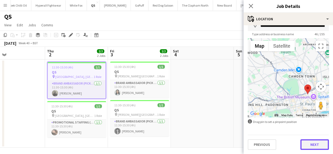
click at [308, 147] on button "Next" at bounding box center [314, 144] width 28 height 11
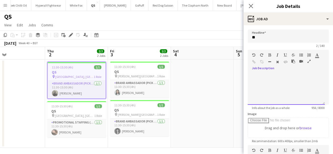
scroll to position [183, 0]
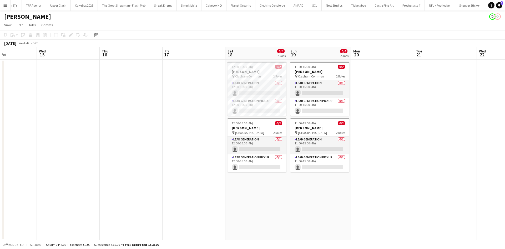
scroll to position [0, 247]
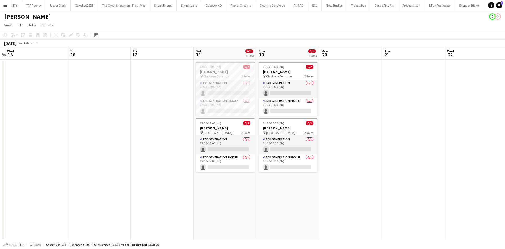
click at [222, 24] on app-page-menu "View Day view expanded Day view collapsed Month view Date picker Jump to [DATE]…" at bounding box center [252, 26] width 505 height 10
click at [222, 76] on span "Clapham Common" at bounding box center [216, 76] width 26 height 4
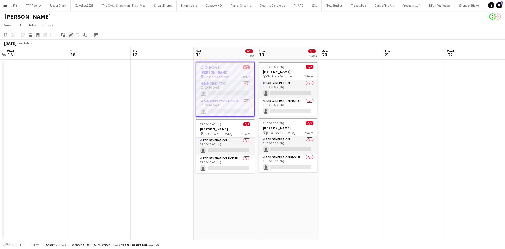
click at [70, 36] on icon at bounding box center [70, 35] width 3 height 3
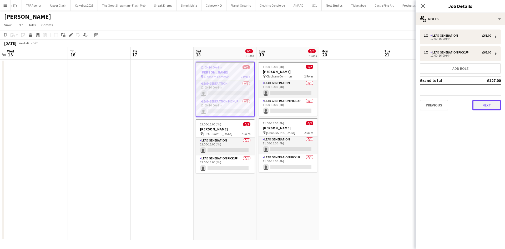
click at [485, 105] on button "Next" at bounding box center [486, 105] width 28 height 11
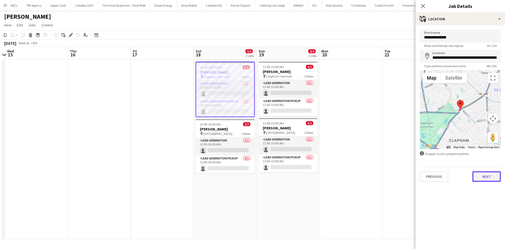
click at [487, 174] on button "Next" at bounding box center [486, 176] width 28 height 11
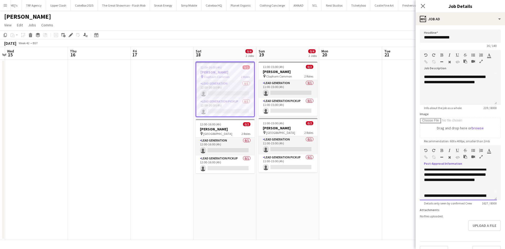
scroll to position [0, 0]
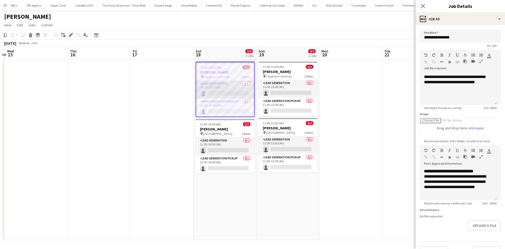
click at [229, 90] on app-card-role "Lead Generation 0/1 12:00-16:00 (4h) single-neutral-actions" at bounding box center [225, 90] width 58 height 18
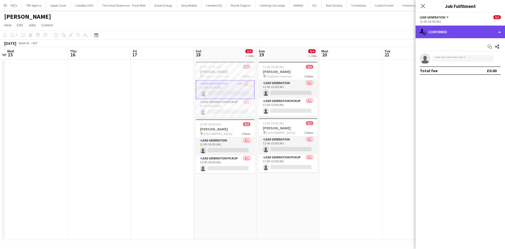
click at [462, 34] on div "single-neutral-actions-check-2 Confirmed" at bounding box center [460, 32] width 89 height 13
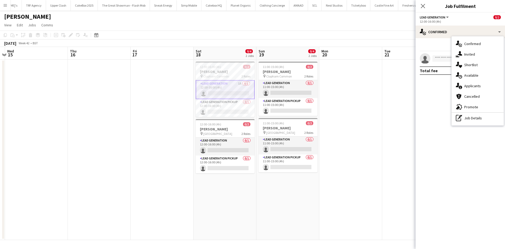
click at [404, 105] on app-date-cell at bounding box center [413, 149] width 63 height 180
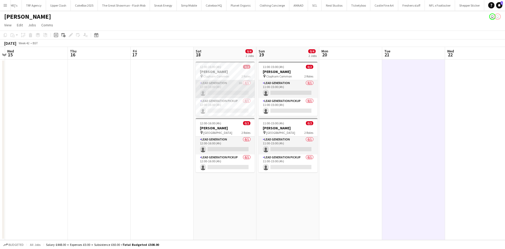
click at [221, 86] on app-card-role "Lead Generation 1A 0/1 12:00-16:00 (4h) single-neutral-actions" at bounding box center [225, 89] width 59 height 18
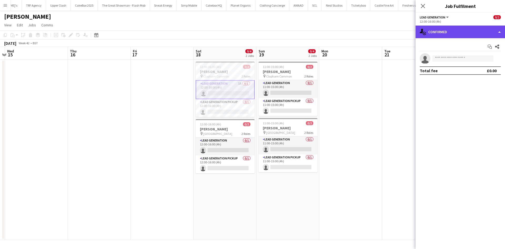
click at [461, 37] on div "single-neutral-actions-check-2 Confirmed" at bounding box center [460, 32] width 89 height 13
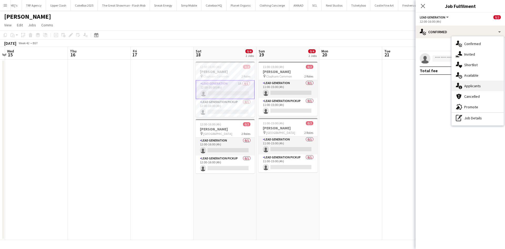
click at [474, 87] on span "Applicants" at bounding box center [472, 85] width 17 height 5
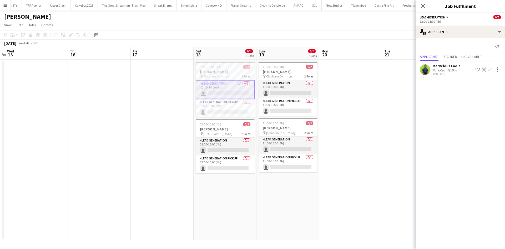
click at [424, 71] on app-user-avatar at bounding box center [425, 69] width 11 height 11
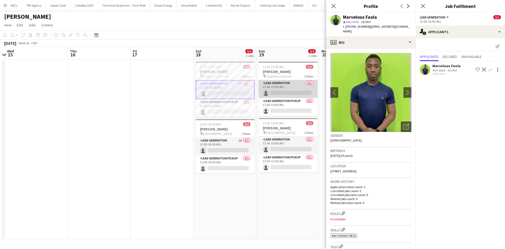
click at [276, 85] on app-card-role "Lead Generation 0/1 11:00-15:00 (4h) single-neutral-actions" at bounding box center [288, 89] width 59 height 18
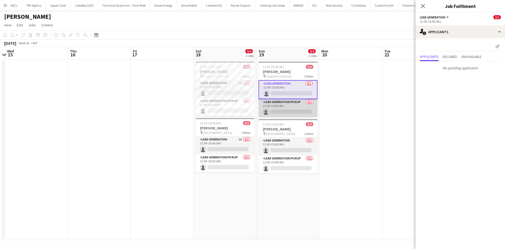
click at [287, 106] on app-card-role "Lead Generation Pickup 0/1 11:00-15:00 (4h) single-neutral-actions" at bounding box center [288, 108] width 59 height 18
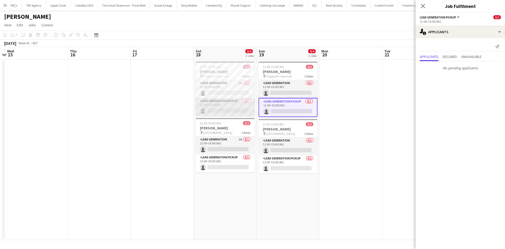
click at [222, 108] on app-card-role "Lead Generation Pickup 0/1 12:00-16:00 (4h) single-neutral-actions" at bounding box center [225, 107] width 59 height 18
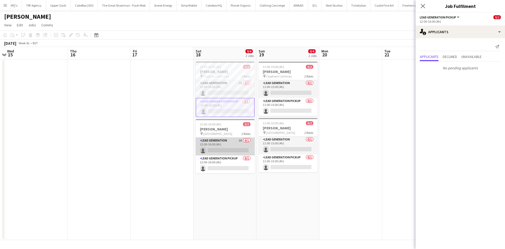
click at [228, 150] on app-card-role "Lead Generation 1A 0/1 12:00-16:00 (4h) single-neutral-actions" at bounding box center [225, 146] width 59 height 18
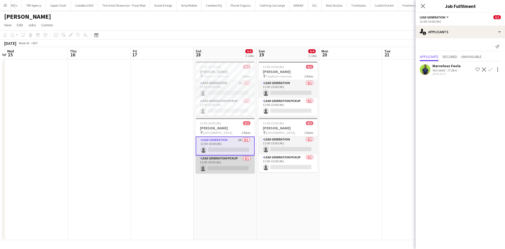
click at [230, 162] on app-card-role "Lead Generation Pickup 0/1 12:00-16:00 (4h) single-neutral-actions" at bounding box center [225, 164] width 59 height 18
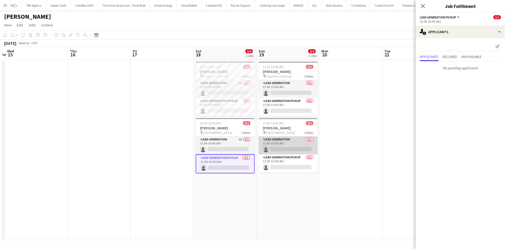
click at [271, 145] on app-card-role "Lead Generation 0/1 11:00-15:00 (4h) single-neutral-actions" at bounding box center [288, 145] width 59 height 18
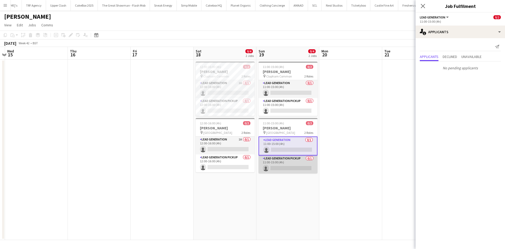
click at [291, 156] on app-card-role "Lead Generation Pickup 0/1 11:00-15:00 (4h) single-neutral-actions" at bounding box center [288, 164] width 59 height 18
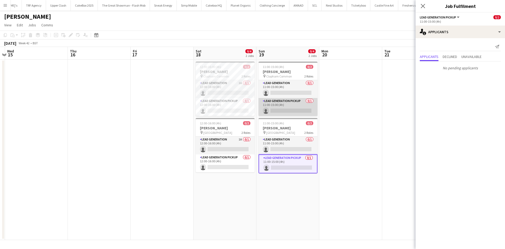
click at [284, 103] on app-card-role "Lead Generation Pickup 0/1 11:00-15:00 (4h) single-neutral-actions" at bounding box center [288, 107] width 59 height 18
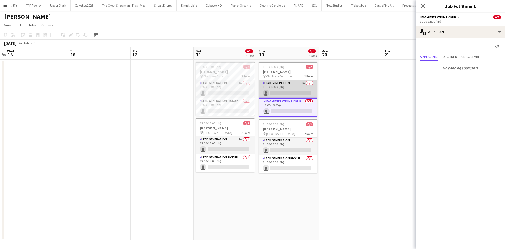
click at [281, 88] on app-card-role "Lead Generation 1A 0/1 11:00-15:00 (4h) single-neutral-actions" at bounding box center [288, 89] width 59 height 18
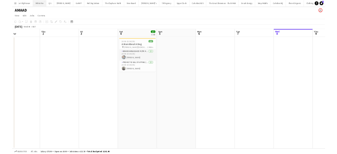
scroll to position [0, 144]
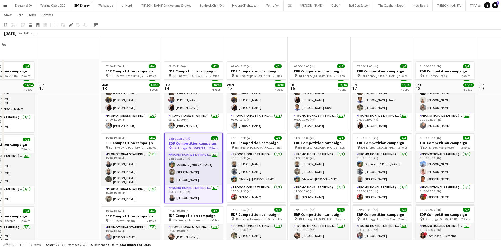
scroll to position [44, 0]
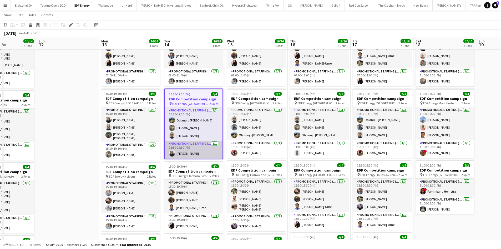
click at [191, 155] on app-card-role "Promotional Staffing (Team Leader) [DATE] 15:30-19:30 (4h) [PERSON_NAME]" at bounding box center [194, 149] width 58 height 18
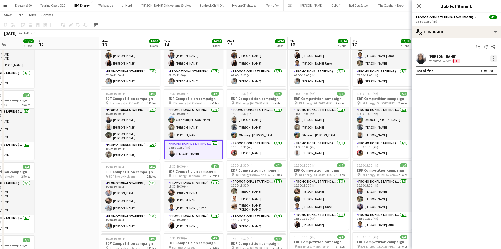
click at [494, 61] on div at bounding box center [494, 58] width 6 height 6
click at [463, 121] on button "Remove" at bounding box center [476, 118] width 41 height 13
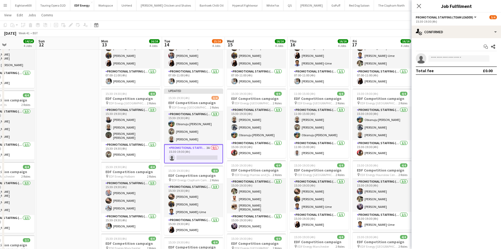
click at [389, 19] on app-page-menu "View Day view expanded Day view collapsed Month view Date picker Jump to [DATE]…" at bounding box center [250, 16] width 501 height 10
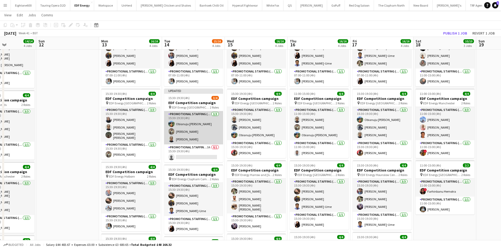
click at [186, 134] on app-card-role "Promotional Staffing (Flyering Staff) [DATE] 15:30-19:30 (4h) Obianuju [PERSON_…" at bounding box center [193, 127] width 59 height 33
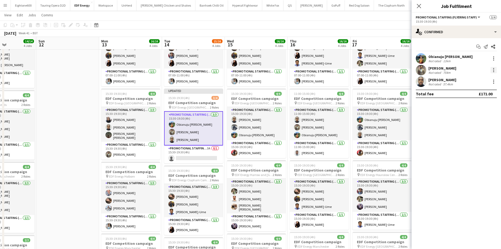
click at [493, 68] on div at bounding box center [493, 68] width 1 height 1
click at [473, 130] on span "Remove" at bounding box center [468, 130] width 16 height 4
click at [367, 31] on div "[DATE] Week 41 • BST Publish 1 job Revert 1 job" at bounding box center [250, 32] width 501 height 7
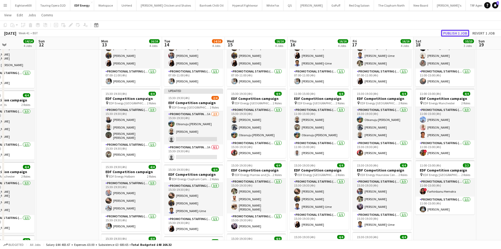
click at [457, 33] on button "Publish 1 job" at bounding box center [455, 33] width 28 height 7
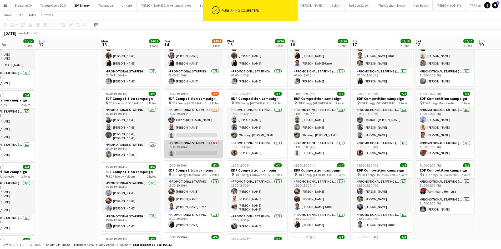
click at [199, 154] on app-card-role "Promotional Staffing (Team Leader) 3A 0/1 15:30-19:30 (4h) single-neutral-actio…" at bounding box center [193, 149] width 59 height 18
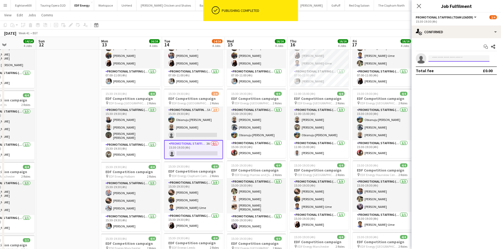
click at [449, 58] on input at bounding box center [459, 58] width 61 height 6
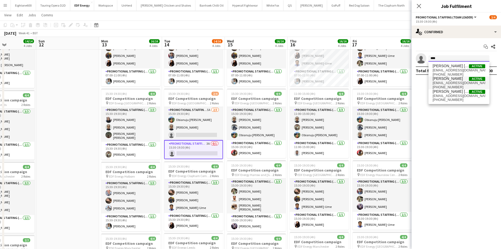
type input "****"
click at [454, 81] on span "[PERSON_NAME] Active" at bounding box center [459, 78] width 53 height 4
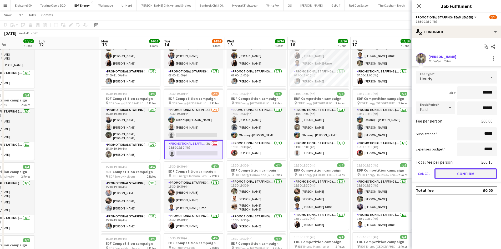
click at [476, 176] on button "Confirm" at bounding box center [466, 173] width 62 height 11
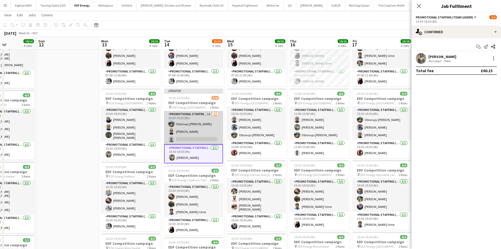
click at [187, 142] on app-card-role "Promotional Staffing (Flyering Staff) 5A [DATE] 15:30-19:30 (4h) Obianuju [PERS…" at bounding box center [193, 127] width 59 height 33
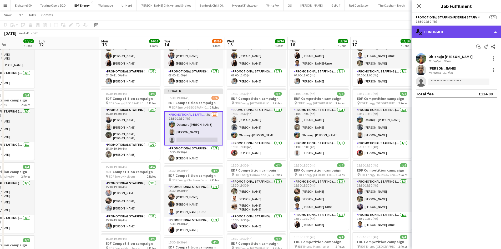
click at [455, 33] on div "single-neutral-actions-check-2 Confirmed" at bounding box center [456, 32] width 89 height 13
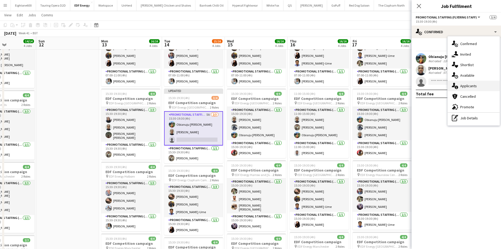
click at [466, 83] on div "single-neutral-actions-information Applicants" at bounding box center [474, 86] width 52 height 11
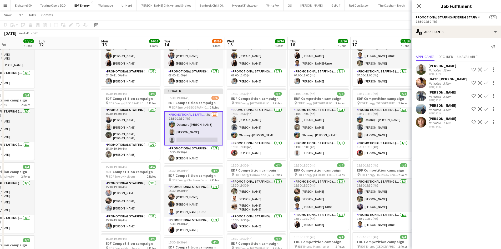
click at [485, 96] on app-icon "Confirm" at bounding box center [486, 96] width 4 height 4
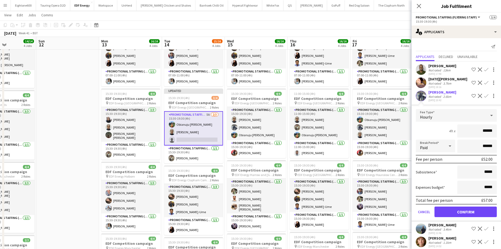
click at [452, 206] on form "Fee Type Hourly 4h x ****** Break Period Paid ****** Fee per person £52.00 Subs…" at bounding box center [456, 165] width 89 height 112
click at [452, 210] on button "Confirm" at bounding box center [466, 211] width 62 height 11
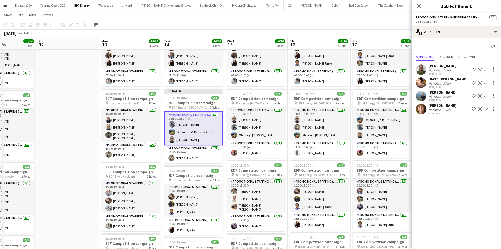
click at [335, 29] on div "[DATE] Week 41 • BST Publish 1 job Revert 1 job" at bounding box center [250, 32] width 501 height 7
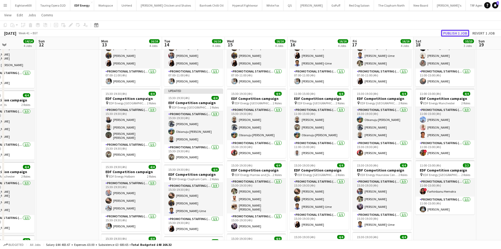
click at [451, 32] on button "Publish 1 job" at bounding box center [455, 33] width 28 height 7
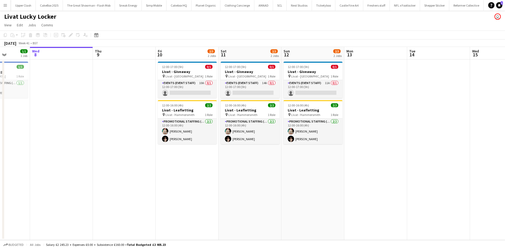
scroll to position [0, 159]
click at [185, 72] on h3 "Livat - Giveaway" at bounding box center [187, 71] width 59 height 5
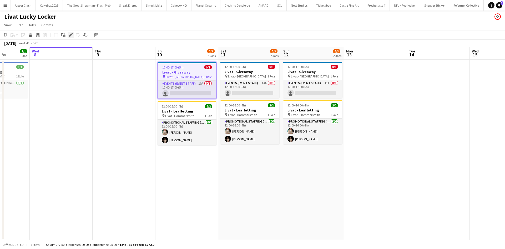
click at [71, 38] on div "Edit" at bounding box center [71, 35] width 6 height 6
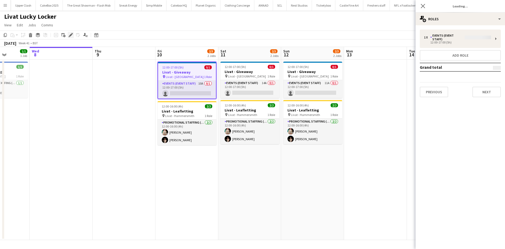
type input "**********"
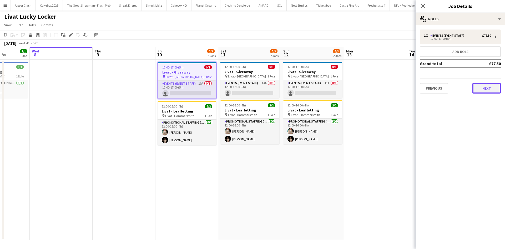
click at [475, 88] on button "Next" at bounding box center [486, 88] width 28 height 11
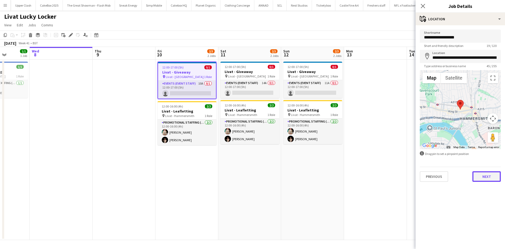
click at [489, 178] on button "Next" at bounding box center [486, 176] width 28 height 11
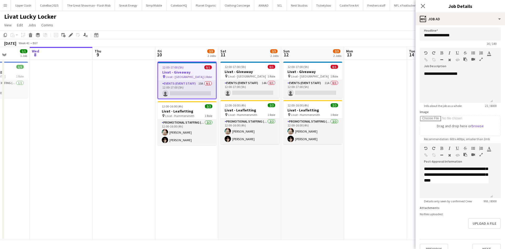
scroll to position [218, 0]
click at [420, 5] on icon "Close pop-in" at bounding box center [422, 5] width 5 height 5
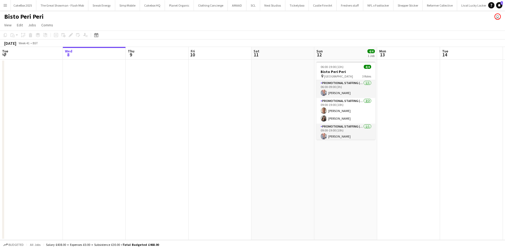
click at [4, 4] on app-icon "Menu" at bounding box center [5, 5] width 4 height 4
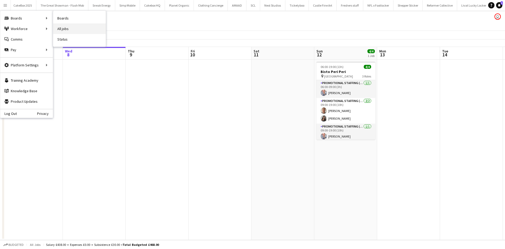
click at [82, 30] on link "All jobs" at bounding box center [79, 28] width 53 height 11
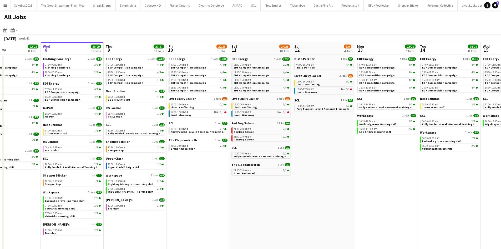
scroll to position [0, 211]
click at [188, 100] on span "Livat Lucky Locker" at bounding box center [181, 99] width 27 height 4
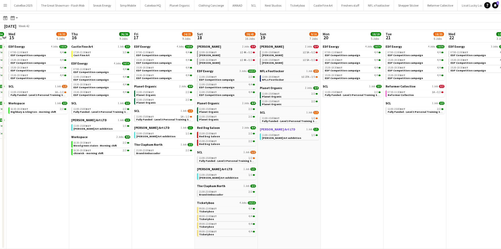
scroll to position [0, 178]
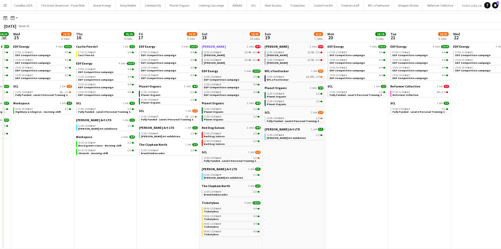
click at [214, 48] on span "[PERSON_NAME]" at bounding box center [214, 46] width 24 height 4
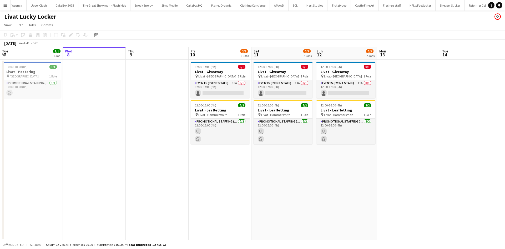
scroll to position [0, 472]
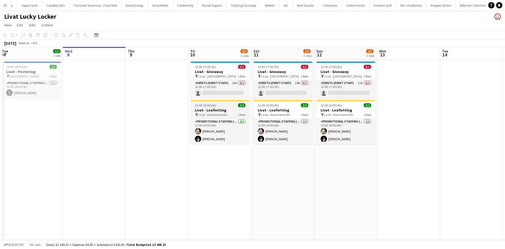
click at [227, 100] on div at bounding box center [220, 100] width 59 height 1
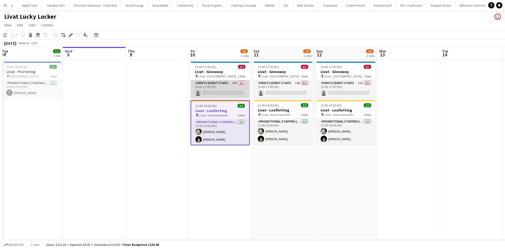
click at [223, 94] on app-card-role "Events (Event Staff) 10A 0/1 12:00-17:00 (5h) single-neutral-actions" at bounding box center [220, 89] width 59 height 18
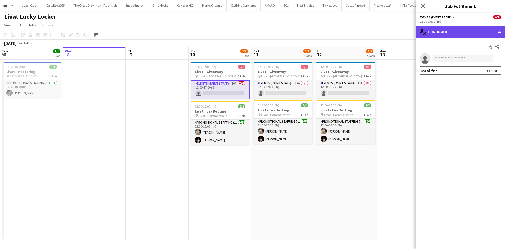
click at [458, 32] on div "single-neutral-actions-check-2 Confirmed" at bounding box center [460, 32] width 89 height 13
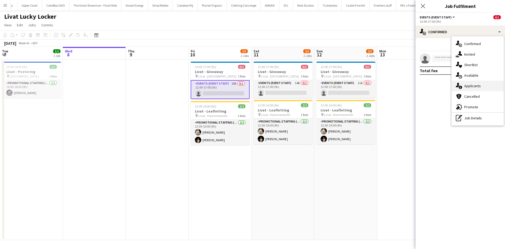
click at [473, 84] on span "Applicants" at bounding box center [472, 85] width 17 height 5
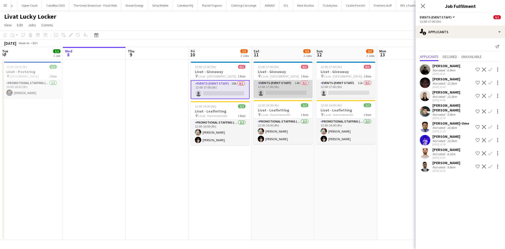
click at [294, 90] on app-card-role "Events (Event Staff) 14A 0/1 12:00-17:00 (5h) single-neutral-actions" at bounding box center [283, 89] width 59 height 18
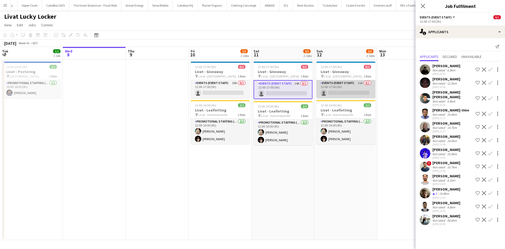
click at [346, 92] on app-card-role "Events (Event Staff) 11A 0/1 12:00-17:00 (5h) single-neutral-actions" at bounding box center [345, 89] width 59 height 18
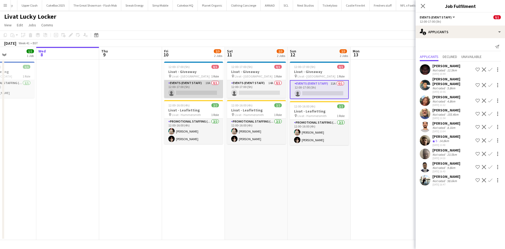
scroll to position [0, 152]
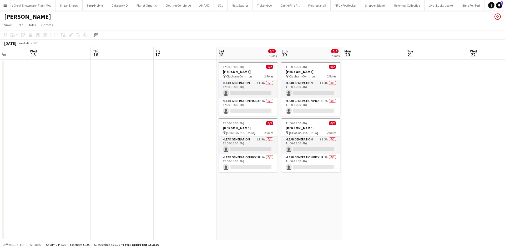
scroll to position [0, 226]
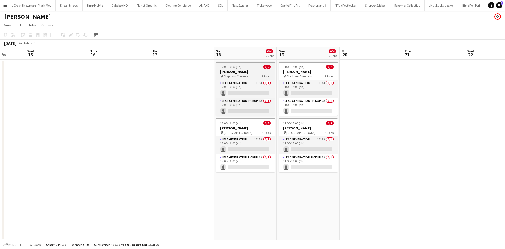
click at [246, 69] on h3 "[PERSON_NAME]" at bounding box center [245, 71] width 59 height 5
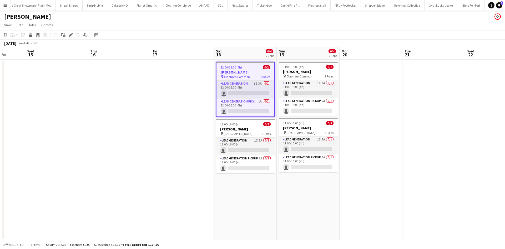
click at [71, 35] on icon at bounding box center [70, 35] width 3 height 3
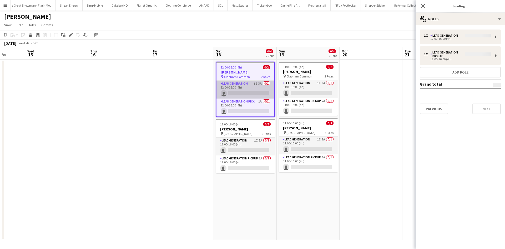
type input "**********"
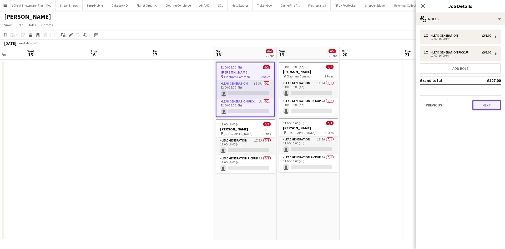
click at [485, 105] on button "Next" at bounding box center [486, 105] width 28 height 11
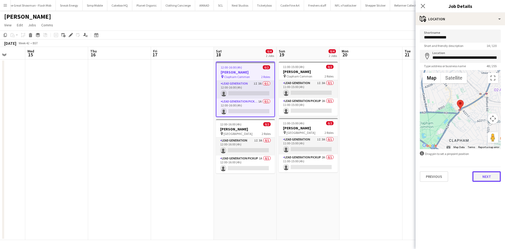
click at [486, 178] on button "Next" at bounding box center [486, 176] width 28 height 11
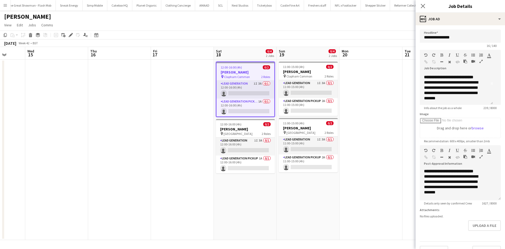
scroll to position [35, 0]
click at [352, 88] on app-date-cell at bounding box center [371, 149] width 63 height 180
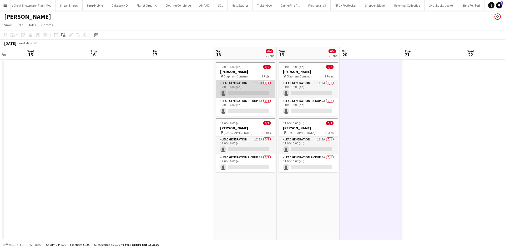
click at [242, 93] on app-card-role "Lead Generation 1I 3A 0/1 12:00-16:00 (4h) single-neutral-actions" at bounding box center [245, 89] width 59 height 18
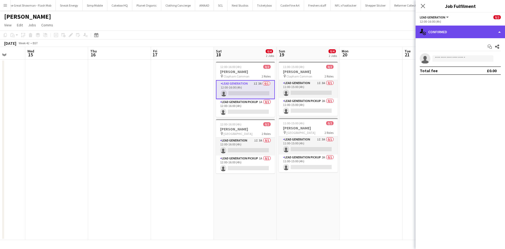
click at [438, 31] on div "single-neutral-actions-check-2 Confirmed" at bounding box center [460, 32] width 89 height 13
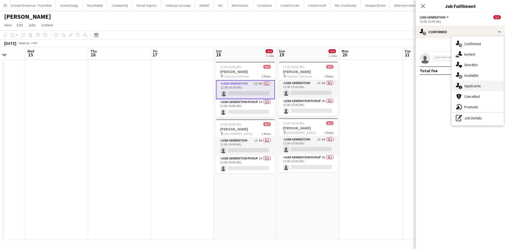
click at [464, 85] on div "single-neutral-actions-information Applicants" at bounding box center [478, 86] width 52 height 11
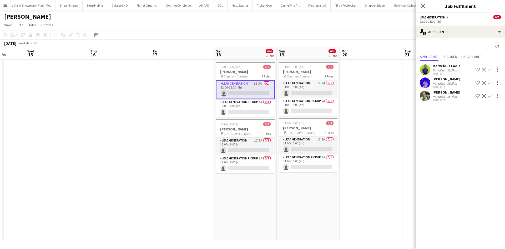
click at [428, 85] on app-user-avatar at bounding box center [425, 82] width 11 height 11
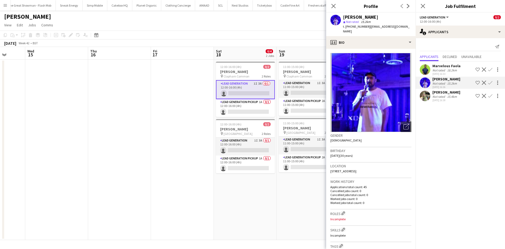
click at [421, 94] on app-user-avatar at bounding box center [425, 95] width 11 height 11
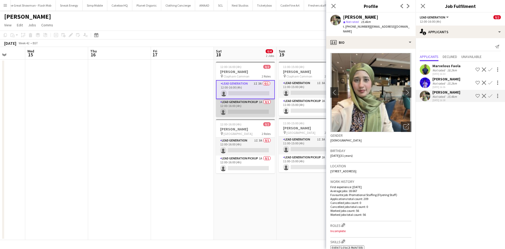
click at [241, 112] on app-card-role "Lead Generation Pickup 1A 0/1 12:00-16:00 (4h) single-neutral-actions" at bounding box center [245, 108] width 59 height 18
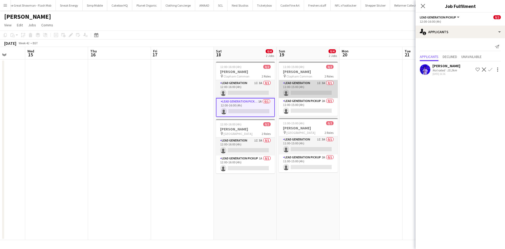
click at [308, 90] on app-card-role "Lead Generation 1I 3A 0/1 11:00-15:00 (4h) single-neutral-actions" at bounding box center [308, 89] width 59 height 18
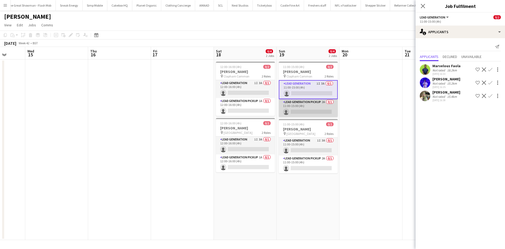
click at [311, 105] on app-card-role "Lead Generation Pickup 2A 0/1 11:00-15:00 (4h) single-neutral-actions" at bounding box center [308, 108] width 59 height 18
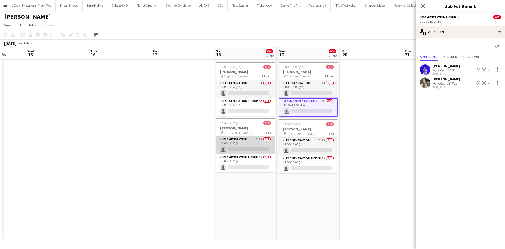
click at [246, 147] on app-card-role "Lead Generation 1I 3A 0/1 12:00-16:00 (4h) single-neutral-actions" at bounding box center [245, 145] width 59 height 18
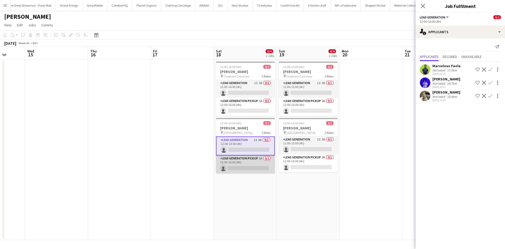
click at [244, 164] on app-card-role "Lead Generation Pickup 1A 0/1 12:00-16:00 (4h) single-neutral-actions" at bounding box center [245, 164] width 59 height 18
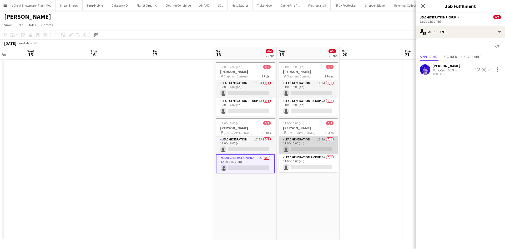
click at [318, 148] on app-card-role "Lead Generation 1I 3A 0/1 11:00-15:00 (4h) single-neutral-actions" at bounding box center [308, 145] width 59 height 18
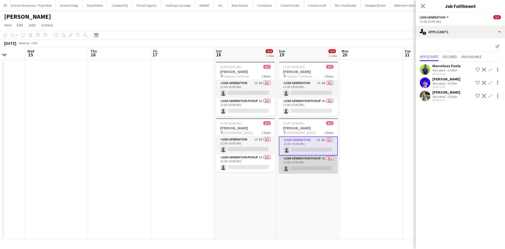
click at [313, 162] on app-card-role "Lead Generation Pickup 2A 0/1 11:00-15:00 (4h) single-neutral-actions" at bounding box center [308, 164] width 59 height 18
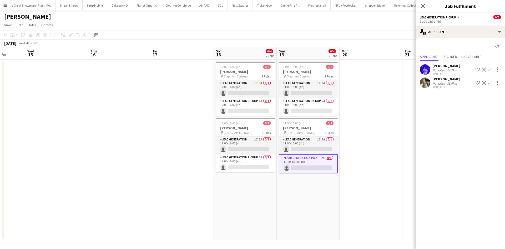
click at [424, 67] on app-user-avatar at bounding box center [425, 69] width 11 height 11
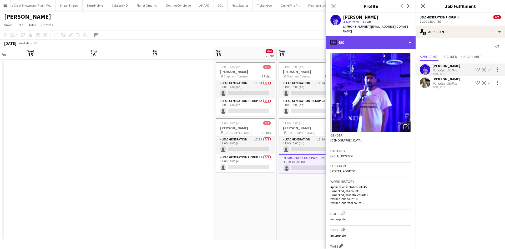
click at [374, 36] on div "profile Bio" at bounding box center [370, 42] width 89 height 13
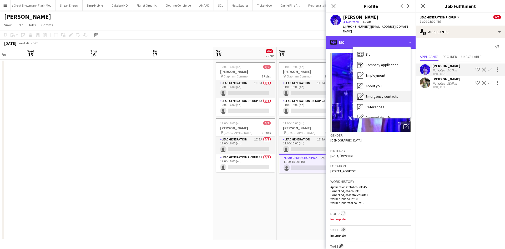
scroll to position [71, 0]
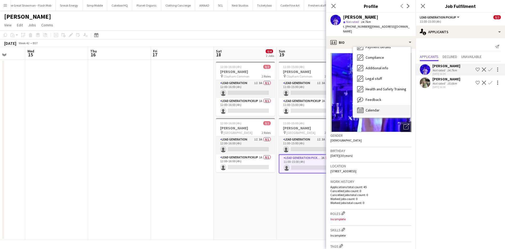
click at [381, 106] on div "Calendar Calendar" at bounding box center [382, 110] width 58 height 11
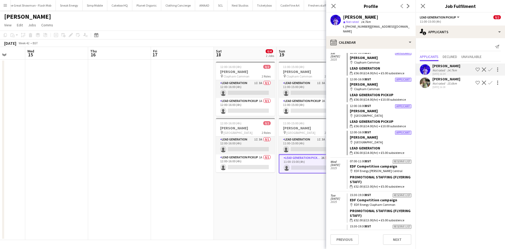
scroll to position [218, 0]
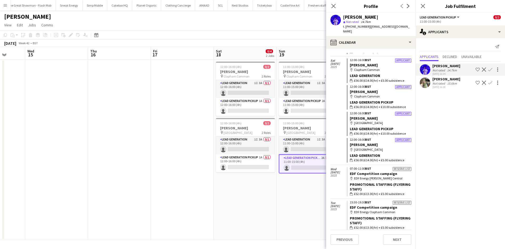
click at [424, 82] on app-user-avatar at bounding box center [425, 82] width 11 height 11
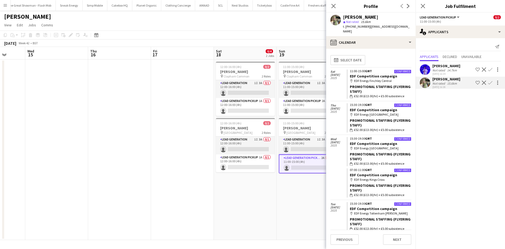
click at [173, 84] on app-date-cell at bounding box center [182, 149] width 63 height 180
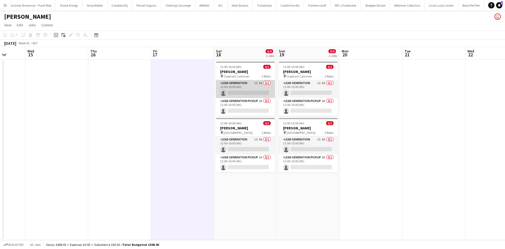
click at [253, 93] on app-card-role "Lead Generation 1I 3A 0/1 12:00-16:00 (4h) single-neutral-actions" at bounding box center [245, 89] width 59 height 18
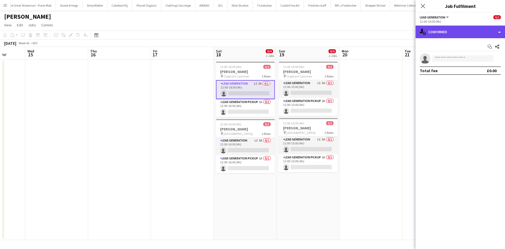
click at [440, 36] on div "single-neutral-actions-check-2 Confirmed" at bounding box center [460, 32] width 89 height 13
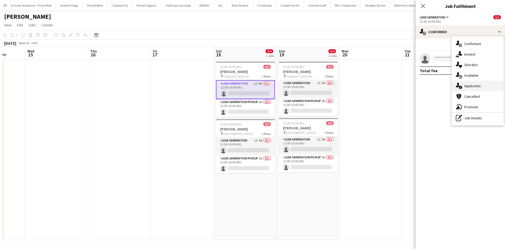
click at [471, 86] on span "Applicants" at bounding box center [472, 85] width 17 height 5
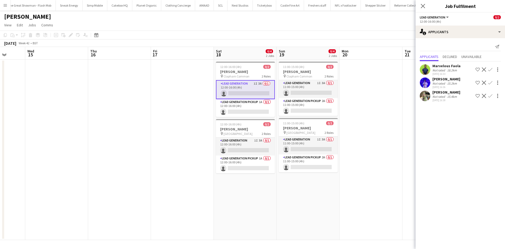
click at [426, 81] on app-user-avatar at bounding box center [425, 82] width 11 height 11
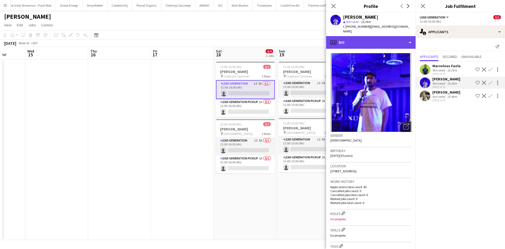
click at [359, 41] on div "profile Bio" at bounding box center [370, 42] width 89 height 13
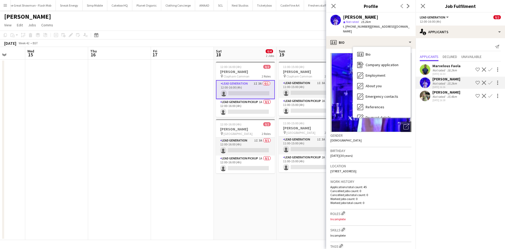
click at [340, 115] on img at bounding box center [370, 92] width 81 height 79
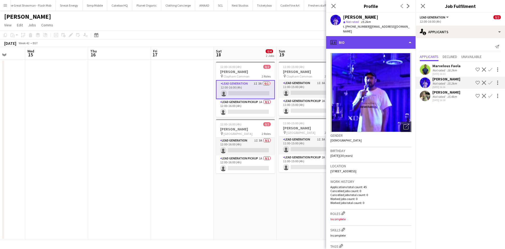
click at [354, 43] on div "profile Bio" at bounding box center [370, 42] width 89 height 13
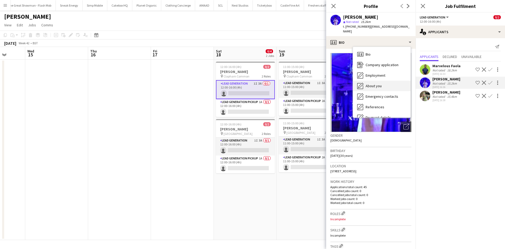
click at [370, 83] on span "About you" at bounding box center [374, 85] width 16 height 5
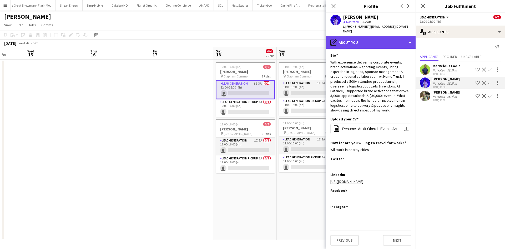
click at [367, 43] on div "pencil4 About you" at bounding box center [370, 42] width 89 height 13
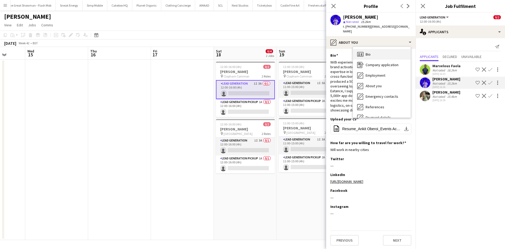
click at [369, 52] on span "Bio" at bounding box center [368, 54] width 5 height 5
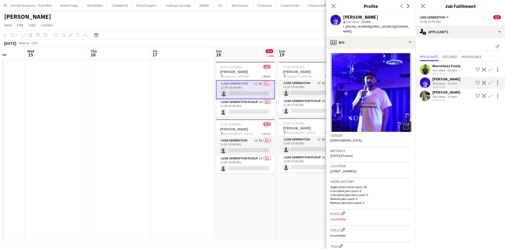
scroll to position [1, 0]
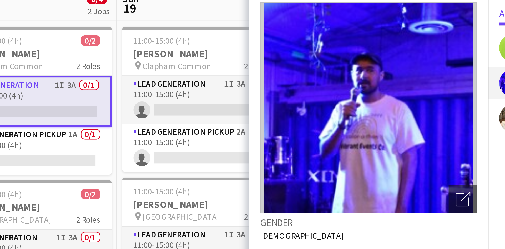
click at [372, 82] on img at bounding box center [370, 91] width 81 height 79
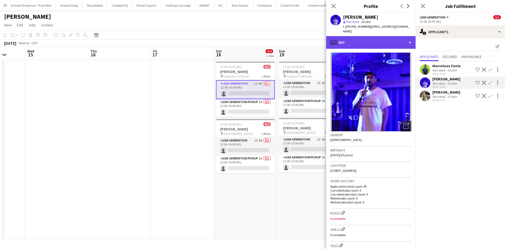
click at [366, 37] on div "profile Bio" at bounding box center [370, 42] width 89 height 13
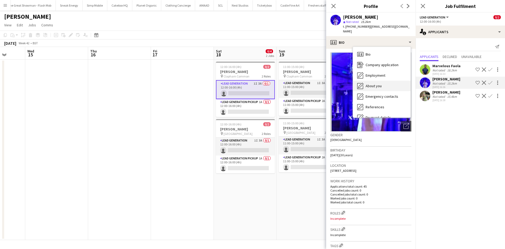
click at [377, 83] on span "About you" at bounding box center [374, 85] width 16 height 5
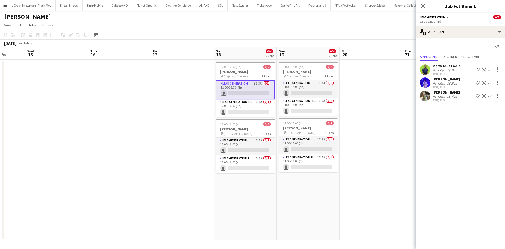
drag, startPoint x: 409, startPoint y: 90, endPoint x: 410, endPoint y: 59, distance: 30.5
click at [409, 90] on app-date-cell at bounding box center [434, 149] width 63 height 180
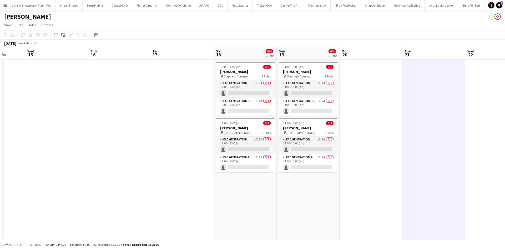
click at [2, 7] on button "Menu" at bounding box center [5, 5] width 11 height 11
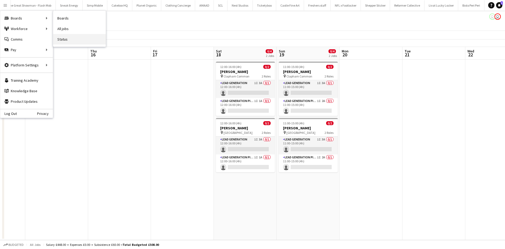
click at [68, 43] on link "Status" at bounding box center [79, 39] width 53 height 11
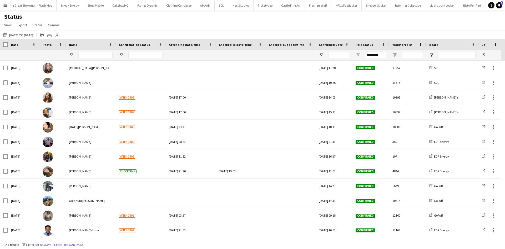
scroll to position [894, 0]
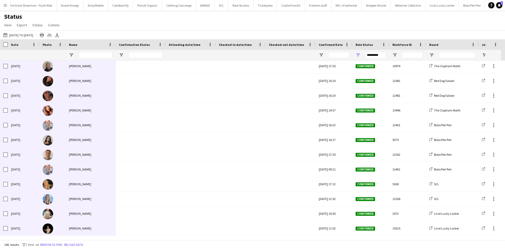
drag, startPoint x: 2, startPoint y: 61, endPoint x: 89, endPoint y: 248, distance: 206.8
click at [89, 242] on main "Status View Views Default view New view Update view Delete view Edit name Custo…" at bounding box center [252, 126] width 505 height 231
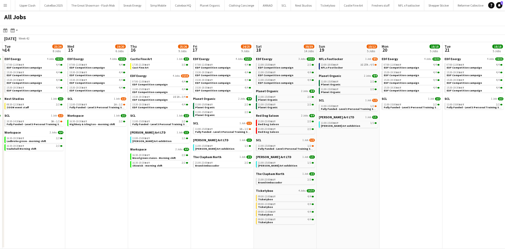
scroll to position [0, 537]
click at [485, 8] on button "Broadway Studios Close" at bounding box center [500, 5] width 31 height 10
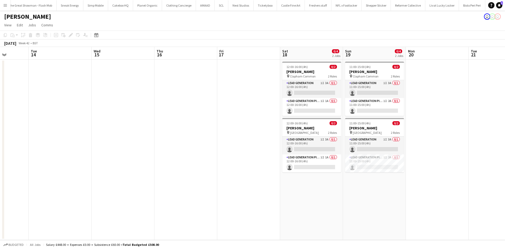
scroll to position [0, 160]
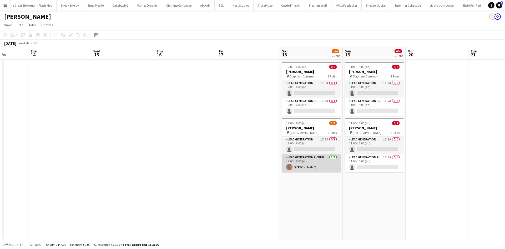
click at [309, 166] on app-card-role "Lead Generation Pickup 1/1 12:00-16:00 (4h) Melanie Hutson" at bounding box center [311, 163] width 59 height 18
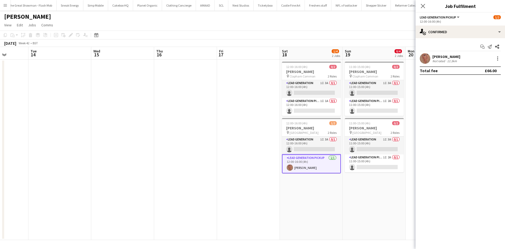
click at [427, 57] on app-user-avatar at bounding box center [425, 58] width 11 height 11
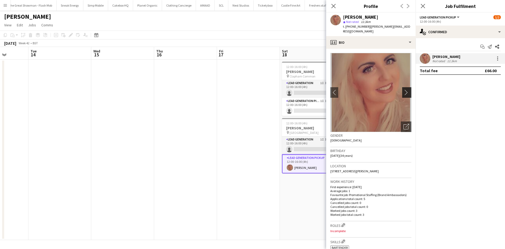
click at [404, 89] on app-icon "chevron-right" at bounding box center [408, 92] width 8 height 6
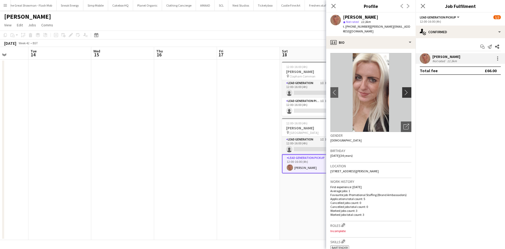
click at [404, 89] on app-icon "chevron-right" at bounding box center [408, 92] width 8 height 6
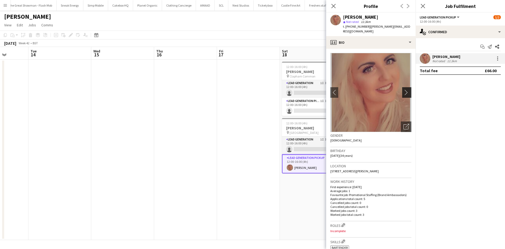
click at [404, 89] on app-icon "chevron-right" at bounding box center [408, 92] width 8 height 6
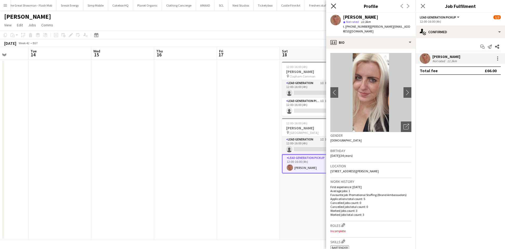
click at [333, 8] on icon "Close pop-in" at bounding box center [333, 5] width 5 height 5
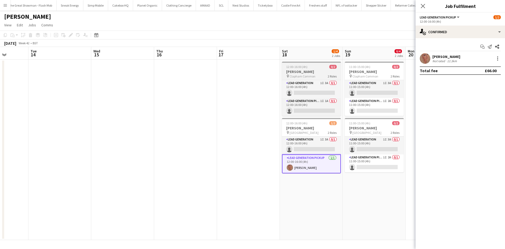
click at [304, 72] on h3 "[PERSON_NAME]" at bounding box center [311, 71] width 59 height 5
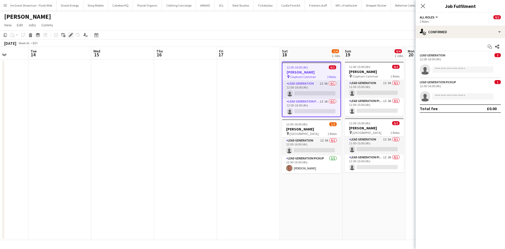
click at [69, 33] on icon "Edit" at bounding box center [71, 35] width 4 height 4
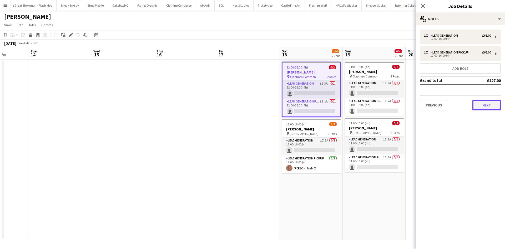
click at [490, 106] on button "Next" at bounding box center [486, 105] width 28 height 11
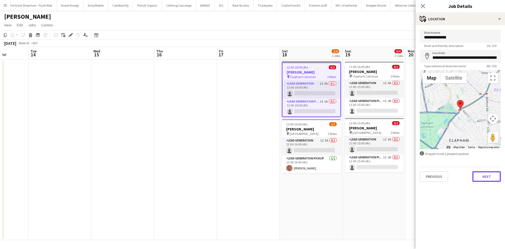
click at [479, 177] on button "Next" at bounding box center [486, 176] width 28 height 11
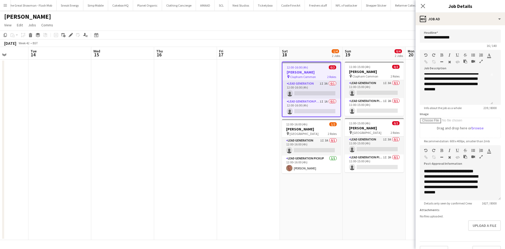
scroll to position [29, 0]
click at [424, 6] on icon "Close pop-in" at bounding box center [422, 5] width 5 height 5
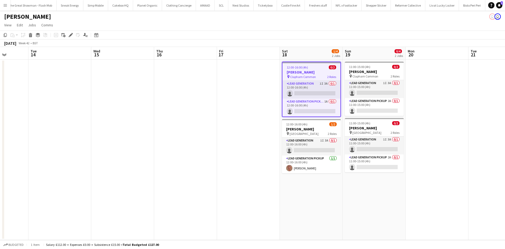
click at [219, 49] on span "Fri" at bounding box center [221, 51] width 4 height 5
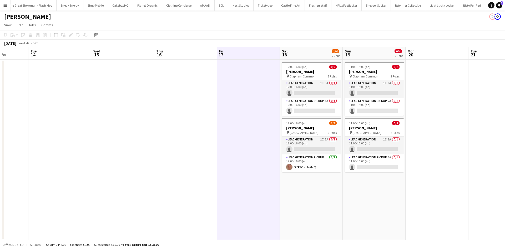
click at [205, 90] on app-date-cell at bounding box center [185, 149] width 63 height 180
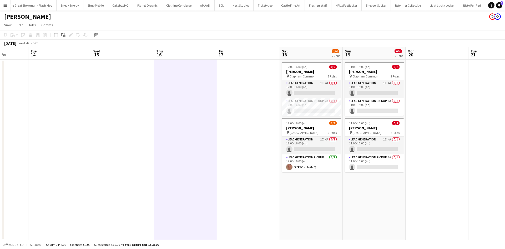
click at [4, 5] on app-icon "Menu" at bounding box center [5, 5] width 4 height 4
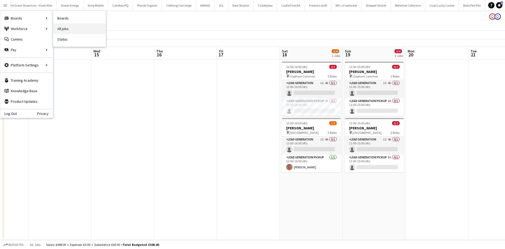
click at [64, 29] on link "All jobs" at bounding box center [79, 28] width 53 height 11
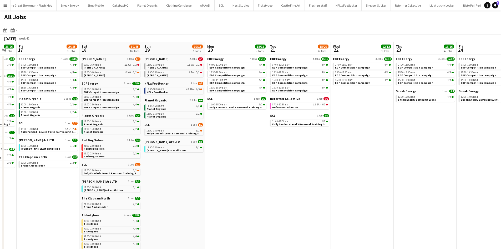
scroll to position [0, 235]
click at [104, 57] on span "[PERSON_NAME]" at bounding box center [94, 59] width 24 height 4
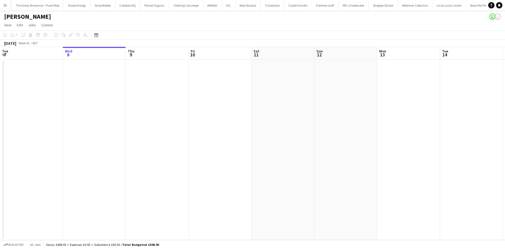
scroll to position [0, 532]
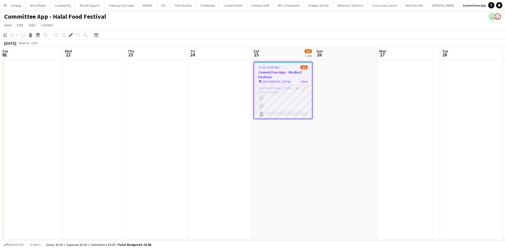
scroll to position [0, 181]
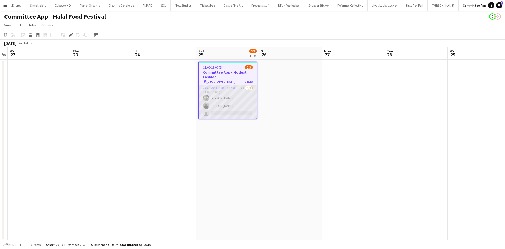
drag, startPoint x: 245, startPoint y: 114, endPoint x: 234, endPoint y: 110, distance: 11.5
click at [245, 114] on app-card-role "Promotional Staffing (Brand Ambassadors) 9A [DATE] 11:00-19:00 (8h) [PERSON_NAM…" at bounding box center [228, 101] width 58 height 33
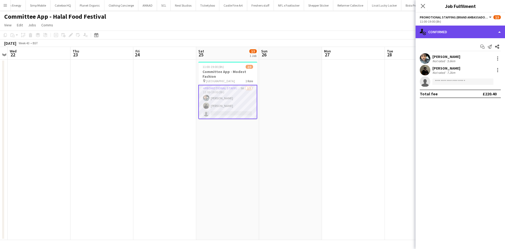
click at [449, 32] on div "single-neutral-actions-check-2 Confirmed" at bounding box center [460, 32] width 89 height 13
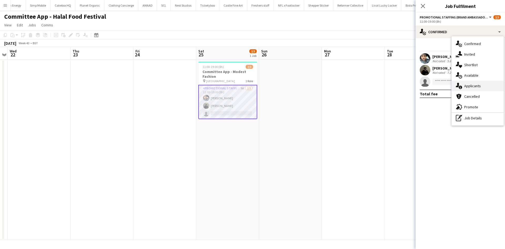
click at [490, 86] on div "single-neutral-actions-information Applicants" at bounding box center [478, 86] width 52 height 11
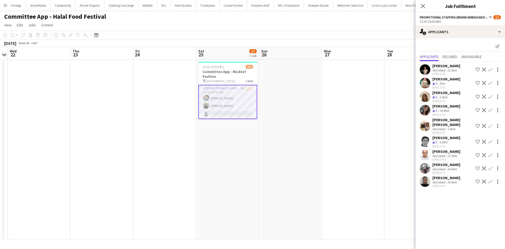
click at [429, 111] on app-user-avatar at bounding box center [425, 110] width 11 height 11
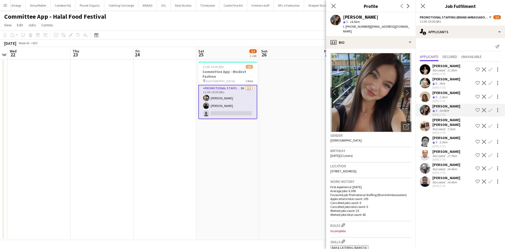
click at [425, 95] on app-user-avatar at bounding box center [425, 96] width 11 height 11
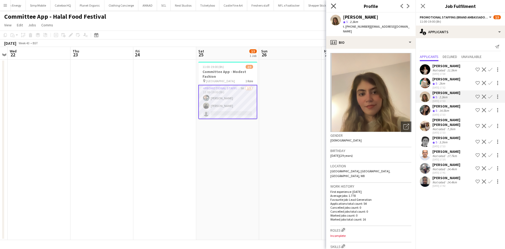
click at [334, 6] on icon at bounding box center [333, 5] width 5 height 5
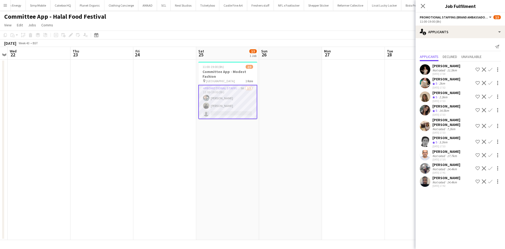
click at [319, 95] on app-date-cell at bounding box center [290, 149] width 63 height 180
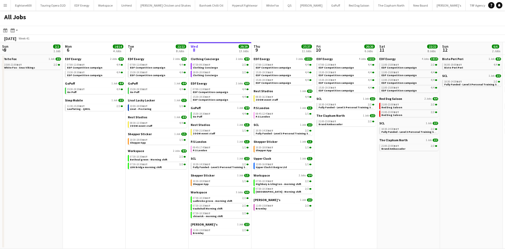
scroll to position [0, 126]
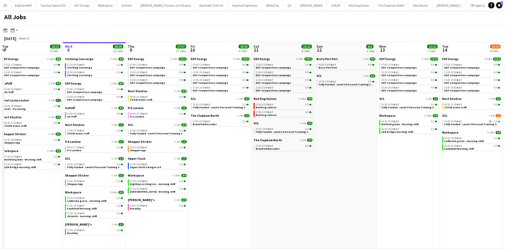
click at [162, 22] on div "All Jobs" at bounding box center [252, 18] width 505 height 15
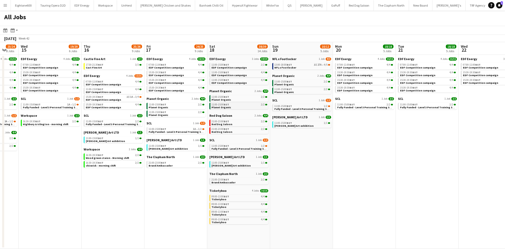
scroll to position [0, 233]
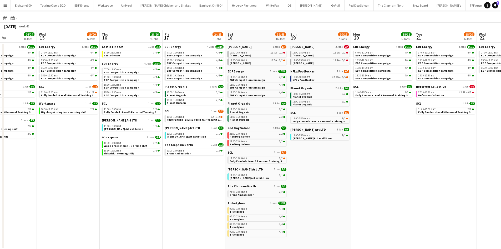
scroll to position [12, 0]
click at [235, 47] on span "[PERSON_NAME]" at bounding box center [240, 46] width 24 height 4
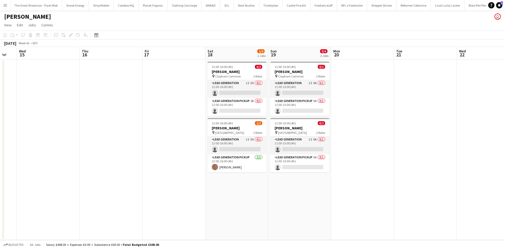
scroll to position [0, 235]
click at [239, 82] on app-card-role "Lead Generation 1I 5A 0/1 12:00-16:00 (4h) single-neutral-actions" at bounding box center [236, 89] width 59 height 18
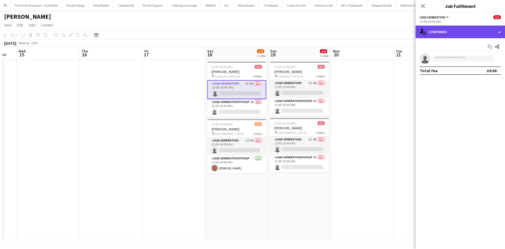
click at [480, 33] on div "single-neutral-actions-check-2 Confirmed" at bounding box center [460, 32] width 89 height 13
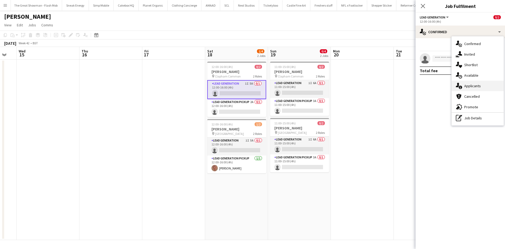
click at [480, 82] on div "single-neutral-actions-information Applicants" at bounding box center [478, 86] width 52 height 11
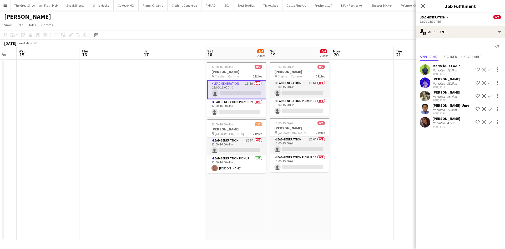
click at [426, 119] on app-user-avatar at bounding box center [425, 122] width 11 height 11
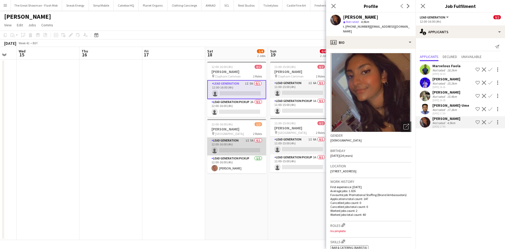
click at [242, 147] on app-card-role "Lead Generation 1I 5A 0/1 12:00-16:00 (4h) single-neutral-actions" at bounding box center [236, 146] width 59 height 18
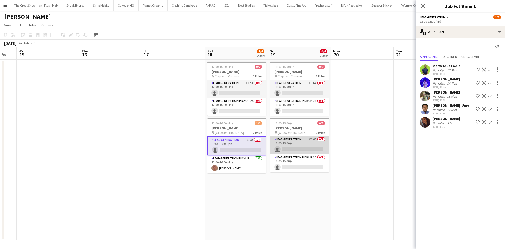
click at [302, 145] on app-card-role "Lead Generation 1I 6A 0/1 11:00-15:00 (4h) single-neutral-actions" at bounding box center [299, 145] width 59 height 18
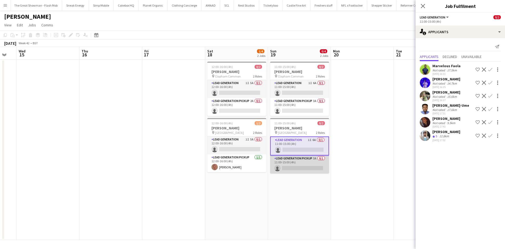
click at [303, 167] on app-card-role "Lead Generation Pickup 3A 0/1 11:00-15:00 (4h) single-neutral-actions" at bounding box center [299, 164] width 59 height 18
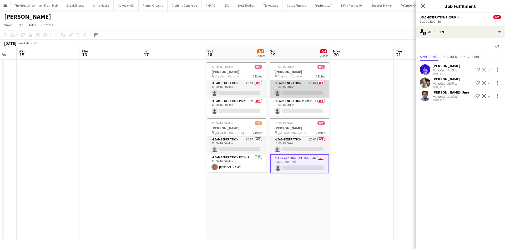
click at [288, 91] on app-card-role "Lead Generation 1I 6A 0/1 11:00-15:00 (4h) single-neutral-actions" at bounding box center [299, 89] width 59 height 18
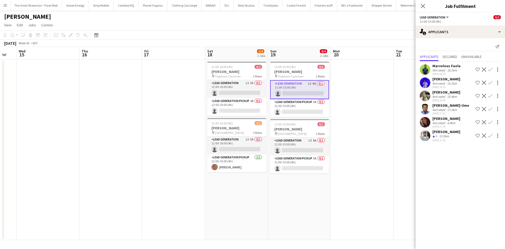
click at [440, 124] on div "Not rated" at bounding box center [439, 123] width 14 height 4
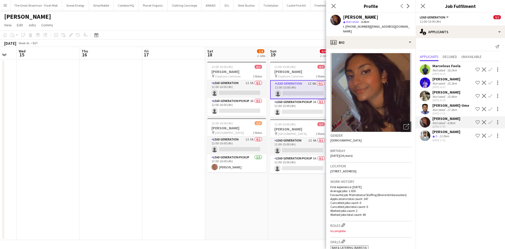
click at [164, 97] on app-date-cell at bounding box center [173, 149] width 63 height 180
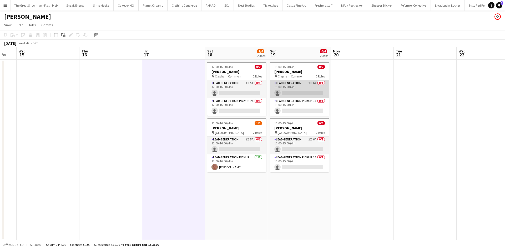
click at [298, 89] on app-card-role "Lead Generation 1I 6A 0/1 11:00-15:00 (4h) single-neutral-actions" at bounding box center [299, 89] width 59 height 18
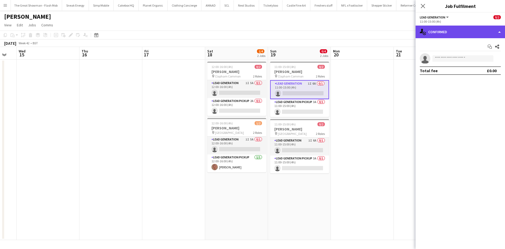
click at [441, 28] on div "single-neutral-actions-check-2 Confirmed" at bounding box center [460, 32] width 89 height 13
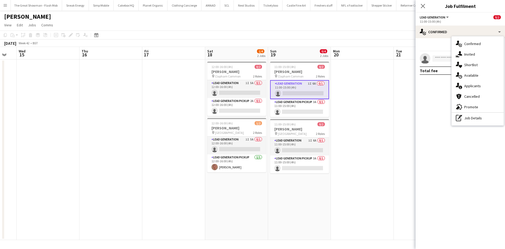
click at [431, 98] on mat-expansion-panel "check Confirmed Start chat Share single-neutral-actions Total fee £0.00" at bounding box center [460, 143] width 89 height 210
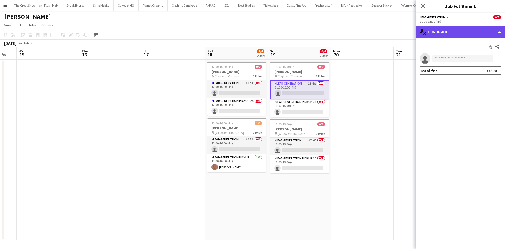
click at [459, 31] on div "single-neutral-actions-check-2 Confirmed" at bounding box center [460, 32] width 89 height 13
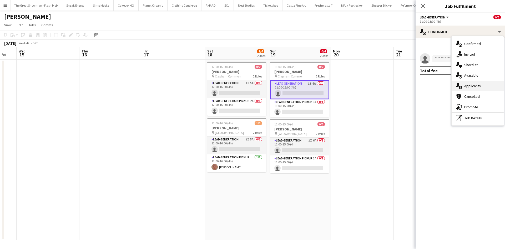
click at [472, 83] on div "single-neutral-actions-information Applicants" at bounding box center [478, 86] width 52 height 11
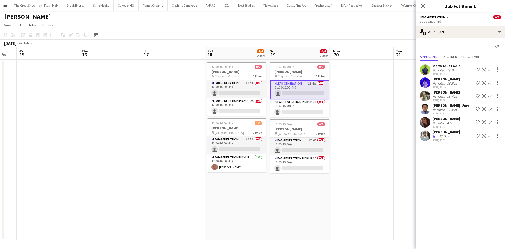
click at [432, 119] on div "[PERSON_NAME] Not rated 4.9km [DATE] 17:43 Shortlist crew Decline Confirm" at bounding box center [460, 122] width 89 height 12
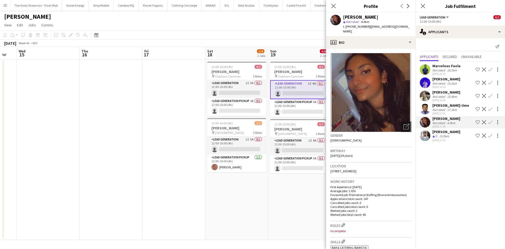
click at [365, 49] on app-crew-profile-bio "Open photos pop-in Gender [DEMOGRAPHIC_DATA] Birthday [DEMOGRAPHIC_DATA] (24 ye…" at bounding box center [370, 149] width 89 height 200
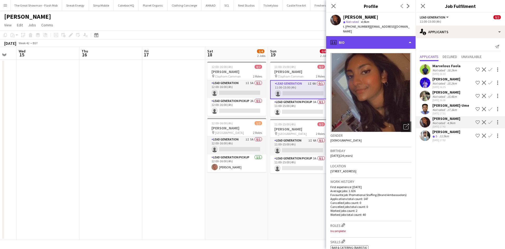
click at [364, 43] on div "profile Bio" at bounding box center [370, 42] width 89 height 13
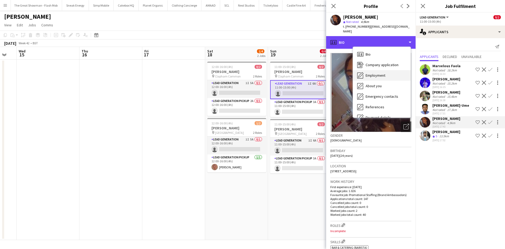
scroll to position [71, 0]
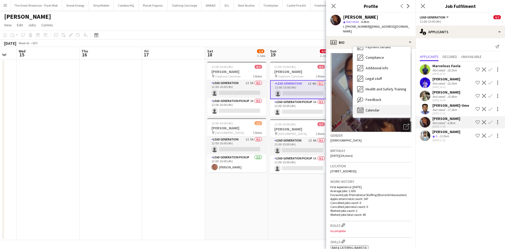
click at [373, 105] on div "Calendar Calendar" at bounding box center [382, 110] width 58 height 11
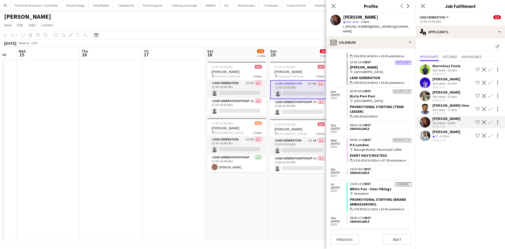
scroll to position [0, 0]
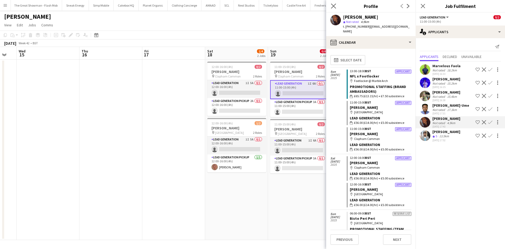
click at [336, 6] on app-icon "Close pop-in" at bounding box center [334, 6] width 8 height 8
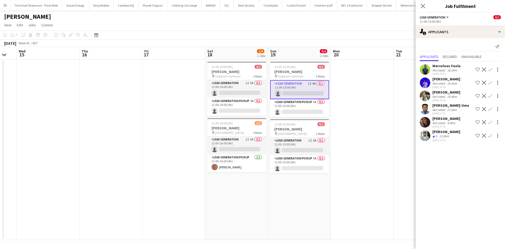
click at [2, 4] on button "Menu" at bounding box center [5, 5] width 11 height 11
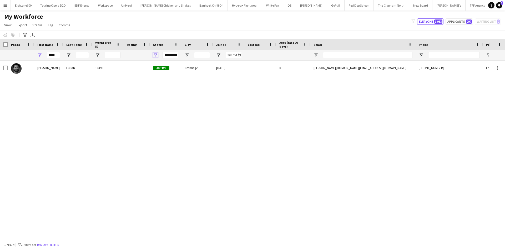
click at [155, 54] on span "Open Filter Menu" at bounding box center [155, 55] width 5 height 5
click at [160, 87] on div "(Select All)" at bounding box center [179, 87] width 49 height 6
click at [166, 88] on div "(Select All)" at bounding box center [183, 87] width 42 height 4
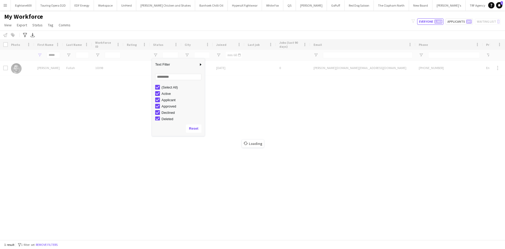
click at [259, 120] on div "Loading" at bounding box center [252, 139] width 505 height 200
click at [61, 57] on div "Workforce Details Photo First Name" at bounding box center [252, 139] width 505 height 200
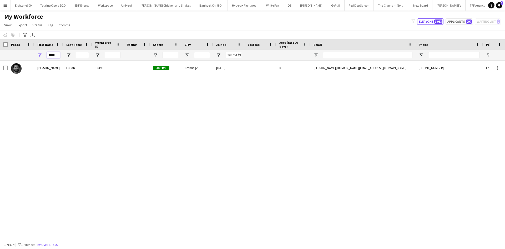
click at [59, 55] on input "*****" at bounding box center [53, 55] width 13 height 6
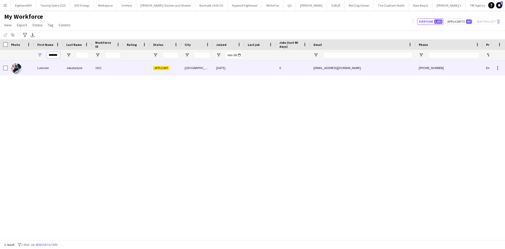
type input "*******"
click at [63, 70] on div "Luknute" at bounding box center [48, 68] width 29 height 14
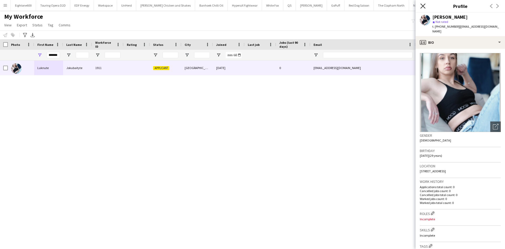
click at [422, 7] on icon "Close pop-in" at bounding box center [422, 5] width 5 height 5
